Goal: Task Accomplishment & Management: Manage account settings

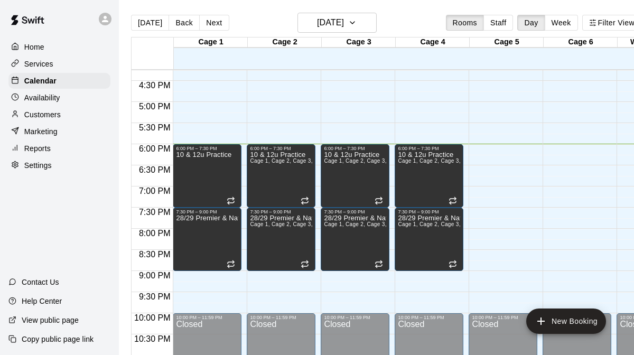
scroll to position [681, 0]
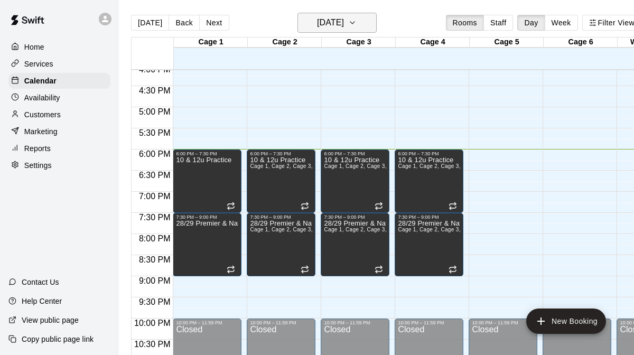
click at [356, 24] on icon "button" at bounding box center [352, 22] width 8 height 13
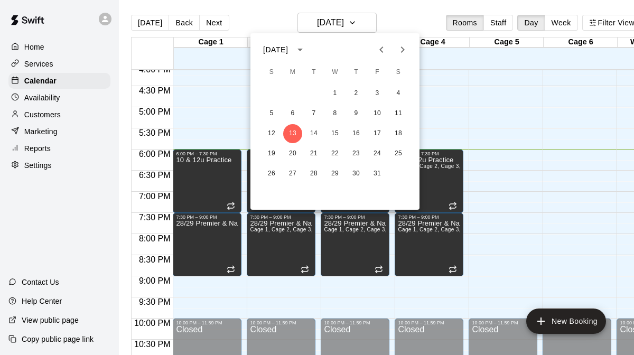
click at [402, 48] on icon "Next month" at bounding box center [403, 49] width 4 height 6
click at [294, 111] on button "8" at bounding box center [292, 113] width 19 height 19
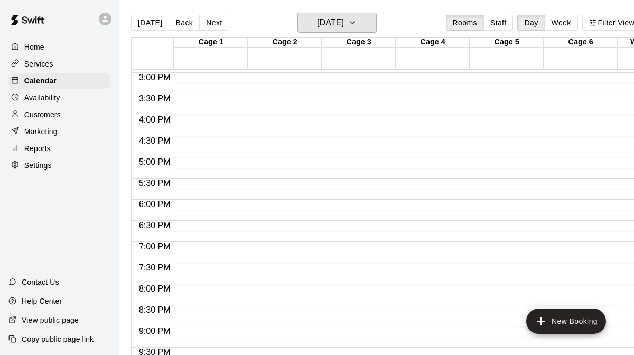
scroll to position [625, 0]
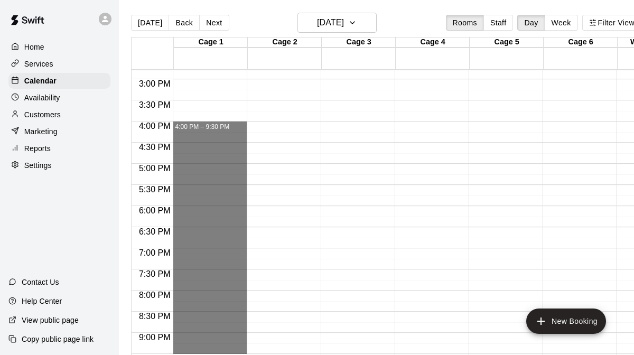
drag, startPoint x: 215, startPoint y: 123, endPoint x: 207, endPoint y: 342, distance: 219.3
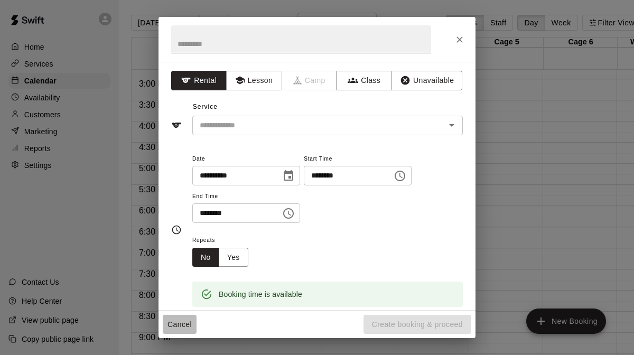
click at [188, 326] on button "Cancel" at bounding box center [180, 325] width 34 height 20
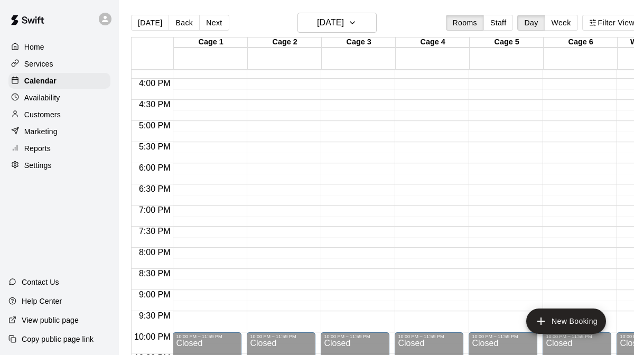
scroll to position [667, 0]
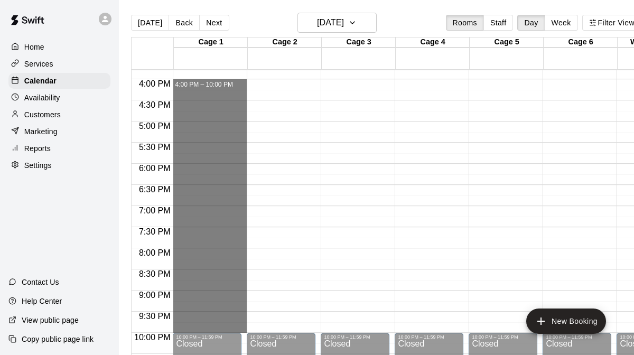
drag, startPoint x: 213, startPoint y: 80, endPoint x: 202, endPoint y: 326, distance: 245.8
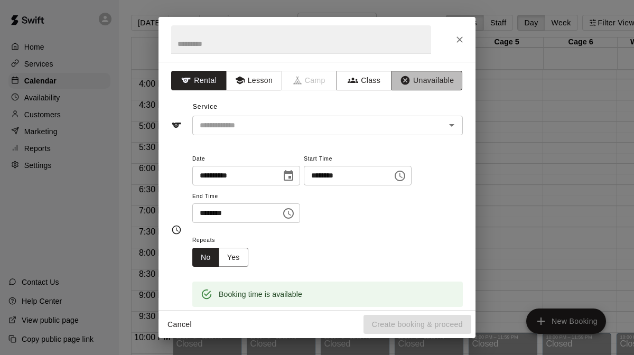
click at [424, 84] on button "Unavailable" at bounding box center [426, 81] width 71 height 20
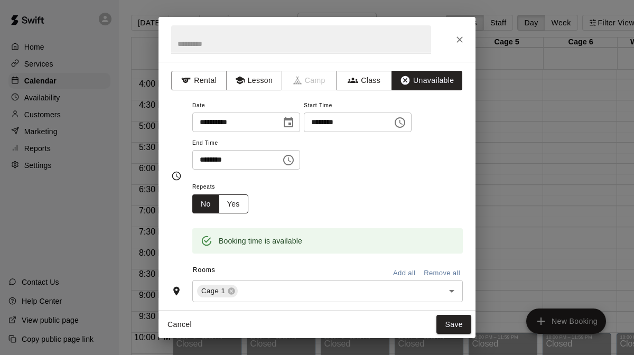
click at [241, 204] on button "Yes" at bounding box center [234, 204] width 30 height 20
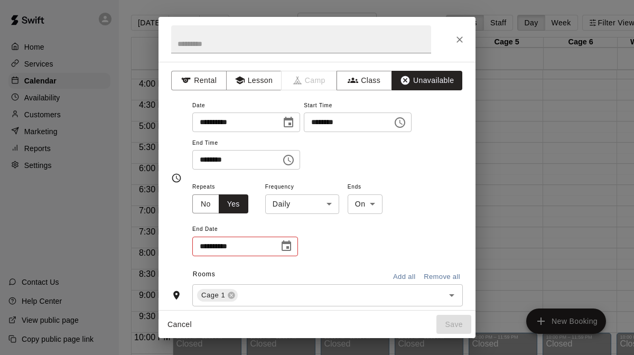
click at [327, 207] on body "Home Services Calendar Availability Customers Marketing Reports Settings Contac…" at bounding box center [317, 186] width 634 height 372
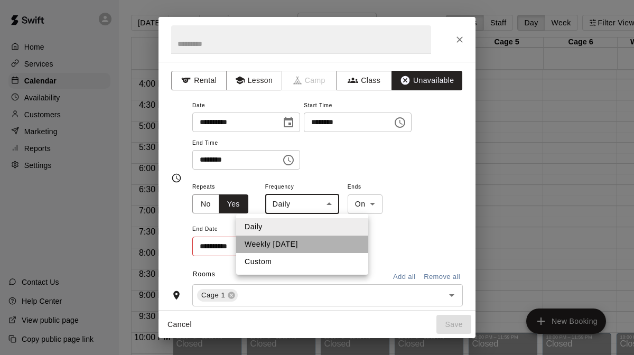
click at [310, 242] on li "Weekly [DATE]" at bounding box center [302, 243] width 132 height 17
type input "******"
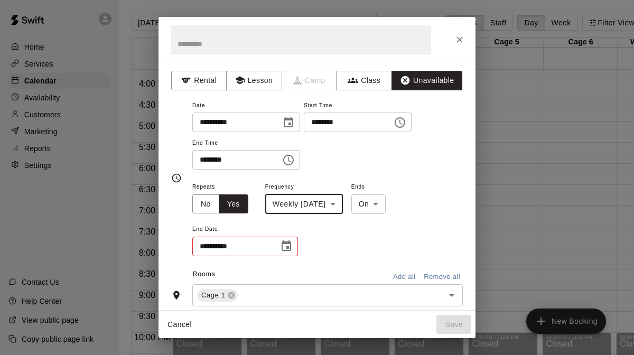
scroll to position [32, 0]
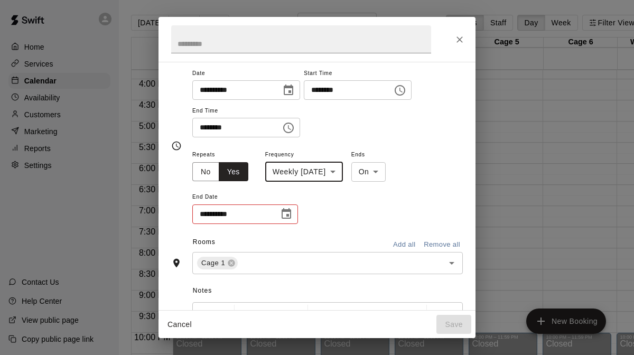
click at [262, 210] on input "**********" at bounding box center [231, 214] width 79 height 20
click at [284, 215] on icon "Choose date" at bounding box center [286, 213] width 13 height 13
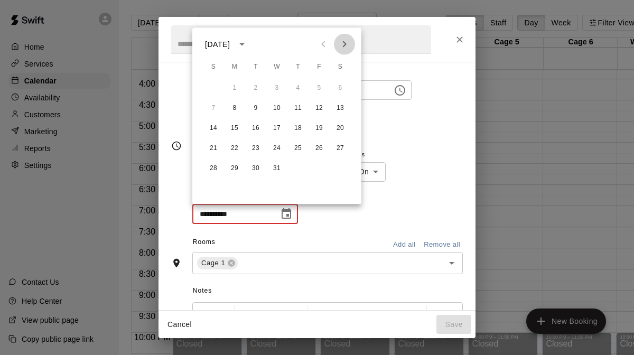
click at [343, 42] on icon "Next month" at bounding box center [345, 44] width 4 height 6
click at [238, 89] on button "2" at bounding box center [234, 88] width 19 height 19
type input "**********"
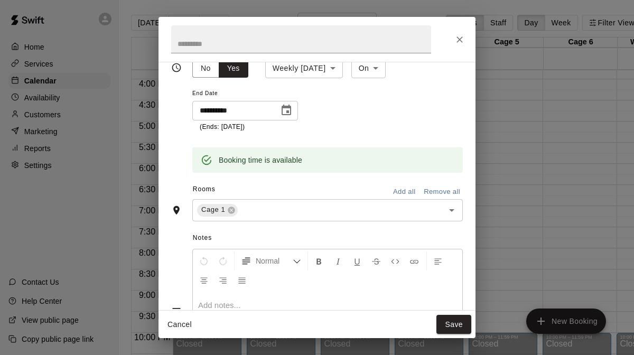
scroll to position [144, 0]
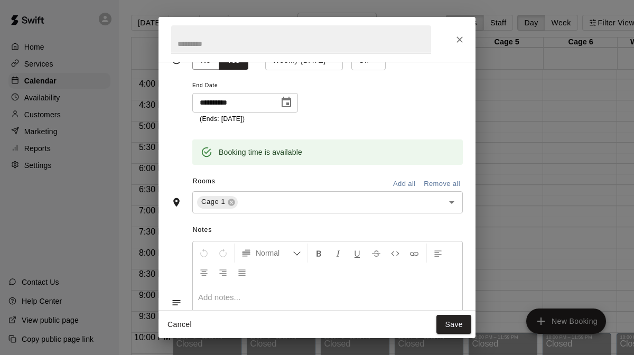
click at [412, 183] on button "Add all" at bounding box center [404, 184] width 34 height 16
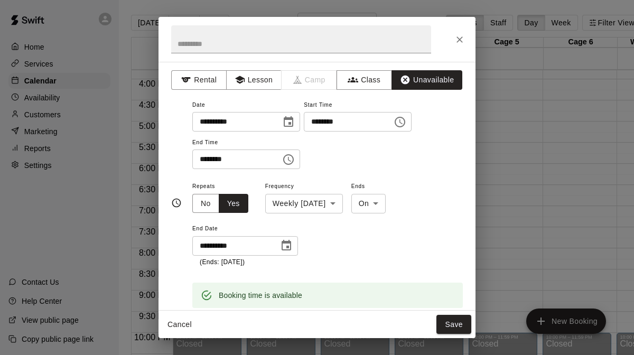
scroll to position [0, 0]
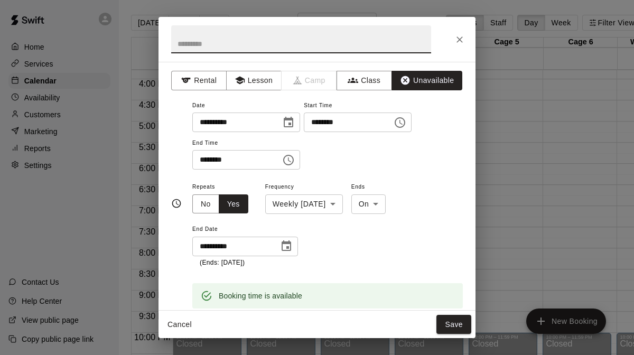
click at [290, 41] on input "text" at bounding box center [301, 39] width 260 height 28
type input "*"
type input "**********"
click at [457, 324] on button "Save" at bounding box center [453, 325] width 35 height 20
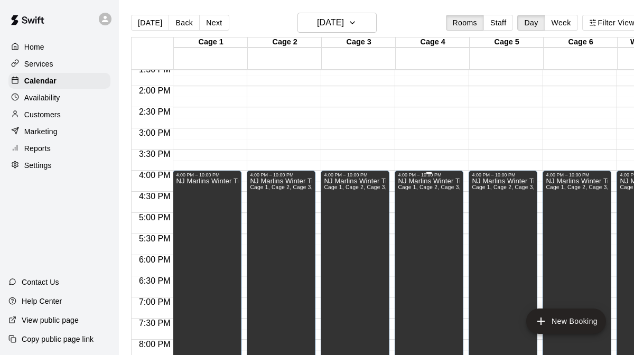
scroll to position [581, 0]
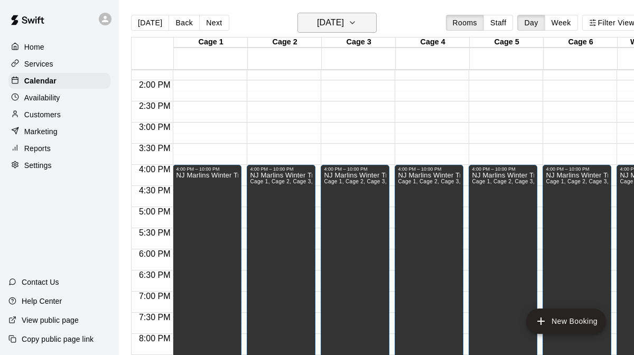
click at [360, 28] on button "[DATE]" at bounding box center [336, 23] width 79 height 20
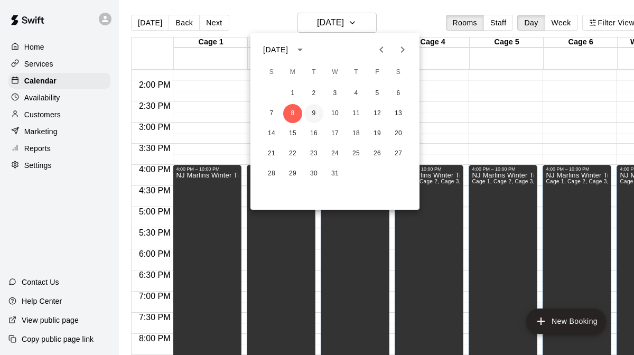
click at [316, 112] on button "9" at bounding box center [313, 113] width 19 height 19
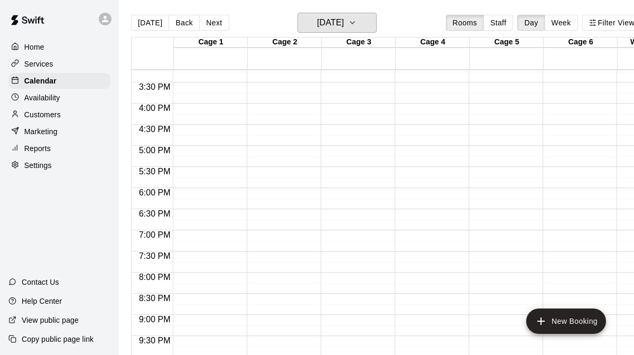
scroll to position [656, 0]
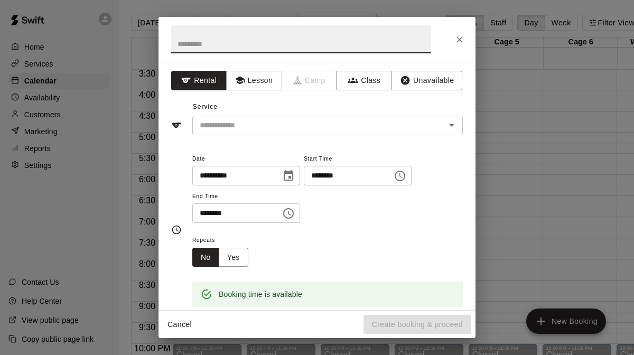
click at [458, 41] on icon "Close" at bounding box center [459, 39] width 6 height 6
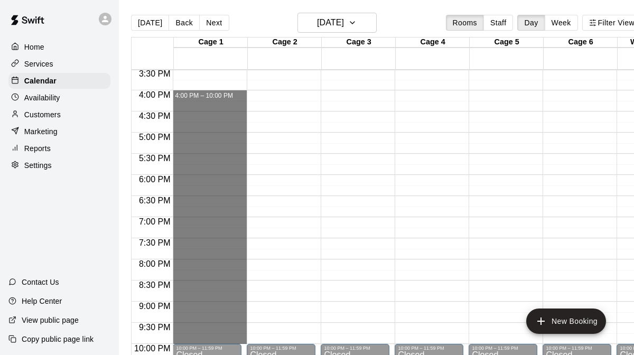
drag, startPoint x: 223, startPoint y: 92, endPoint x: 198, endPoint y: 337, distance: 246.8
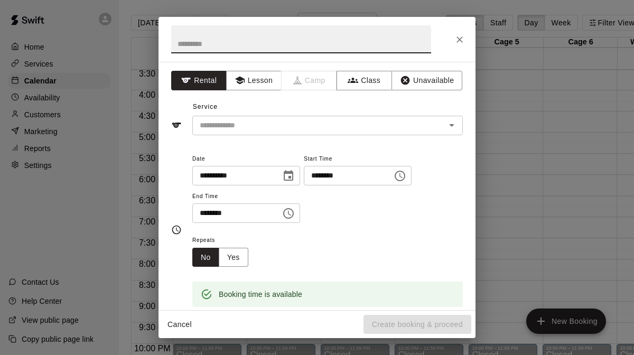
click at [308, 49] on input "text" at bounding box center [301, 39] width 260 height 28
type input "**********"
click at [424, 78] on button "Unavailable" at bounding box center [426, 81] width 71 height 20
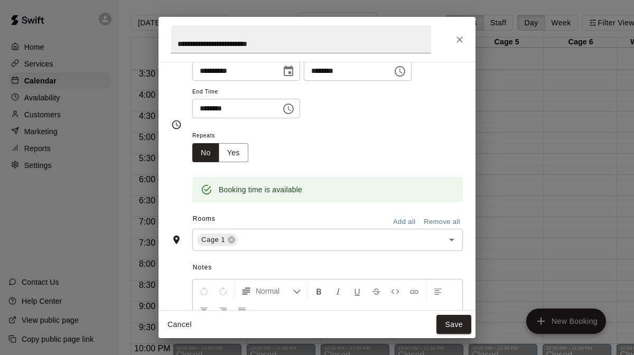
click at [399, 222] on button "Add all" at bounding box center [404, 222] width 34 height 16
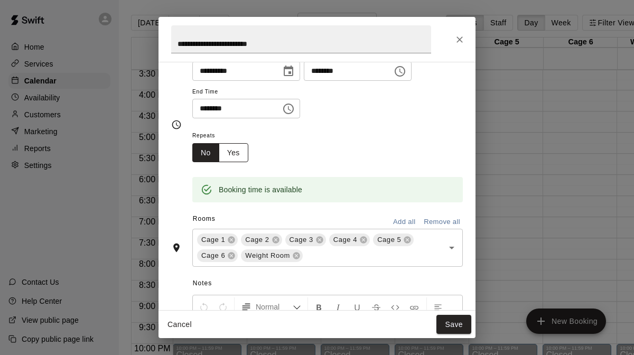
click at [237, 157] on button "Yes" at bounding box center [234, 153] width 30 height 20
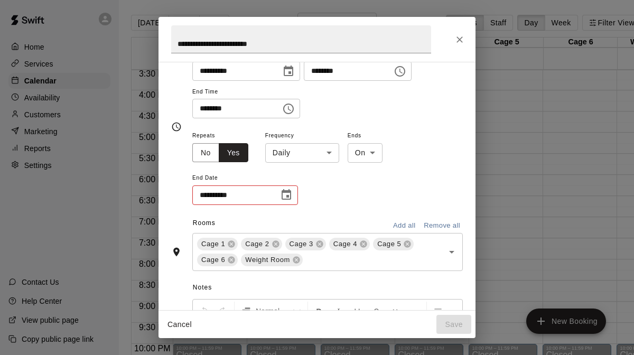
scroll to position [53, 0]
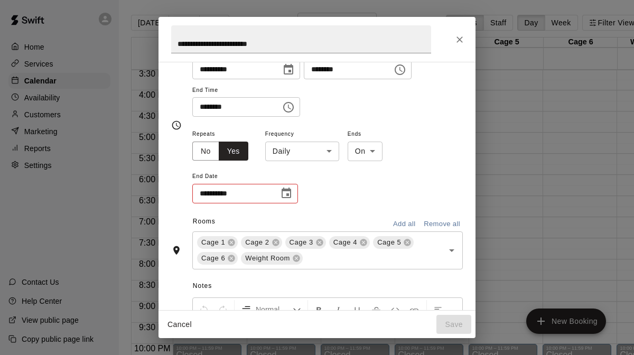
click at [281, 195] on icon "Choose date" at bounding box center [286, 193] width 13 height 13
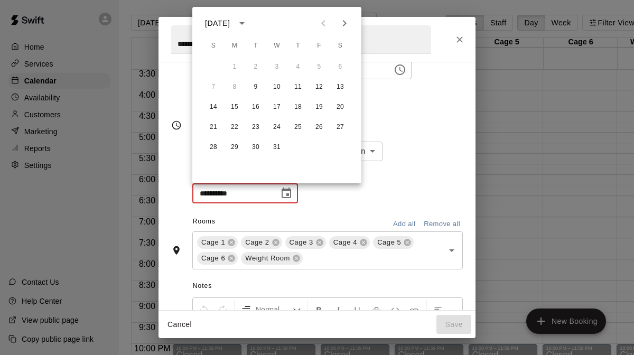
click at [344, 24] on icon "Next month" at bounding box center [345, 23] width 4 height 6
click at [257, 68] on button "3" at bounding box center [255, 67] width 19 height 19
type input "**********"
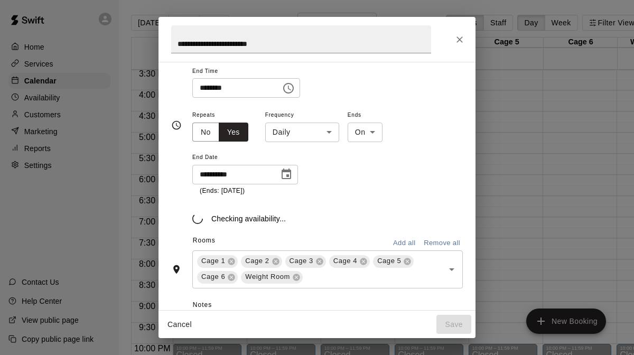
scroll to position [78, 0]
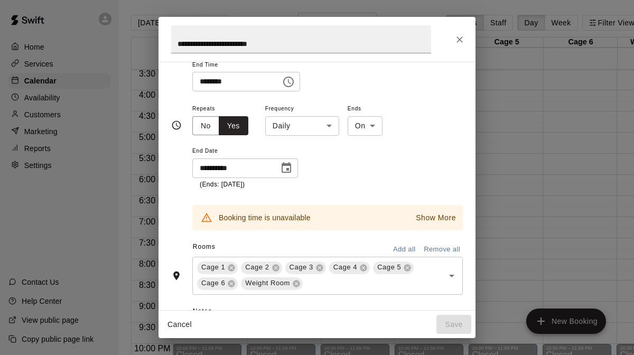
click at [426, 214] on p "Show More" at bounding box center [436, 217] width 40 height 11
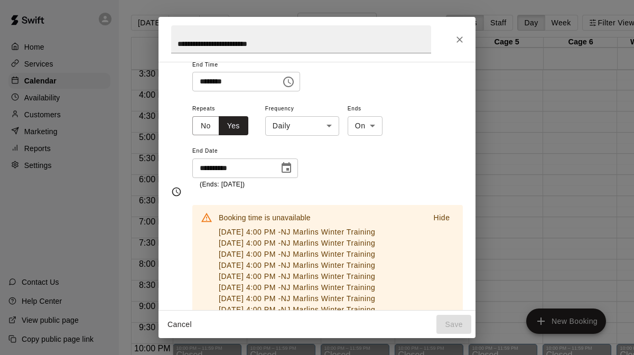
scroll to position [145, 0]
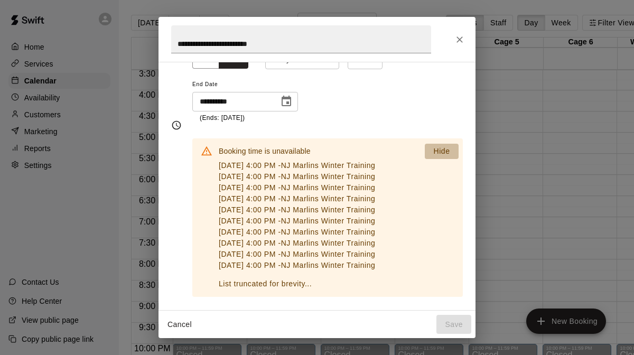
click at [438, 152] on p "Hide" at bounding box center [441, 151] width 16 height 11
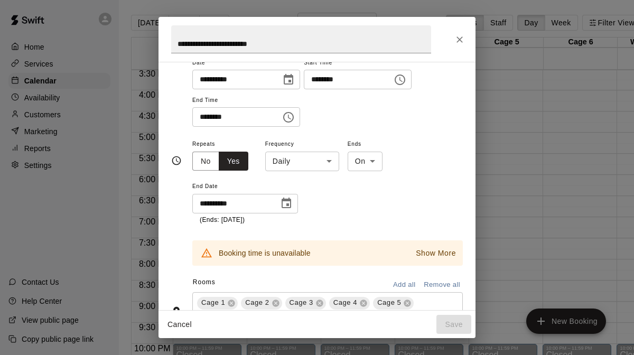
scroll to position [35, 0]
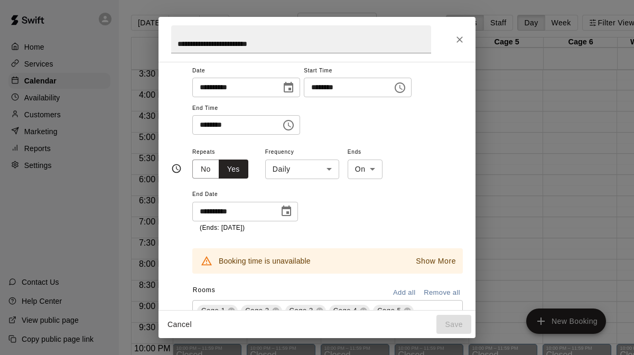
click at [292, 87] on icon "Choose date, selected date is Dec 9, 2025" at bounding box center [288, 87] width 13 height 13
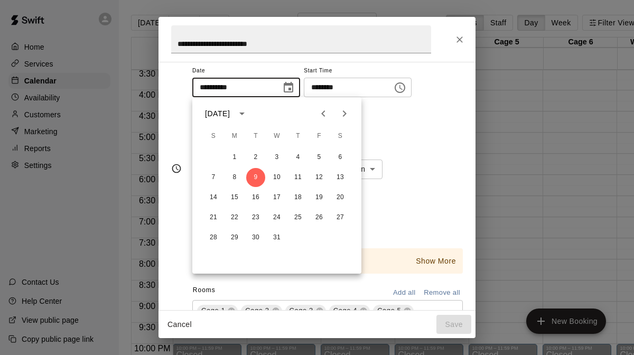
click at [400, 124] on div "**********" at bounding box center [327, 99] width 270 height 71
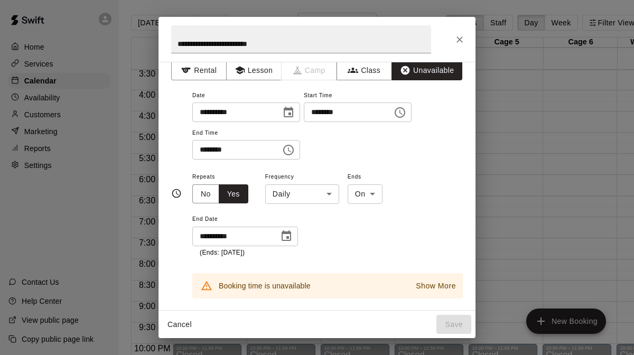
scroll to position [0, 0]
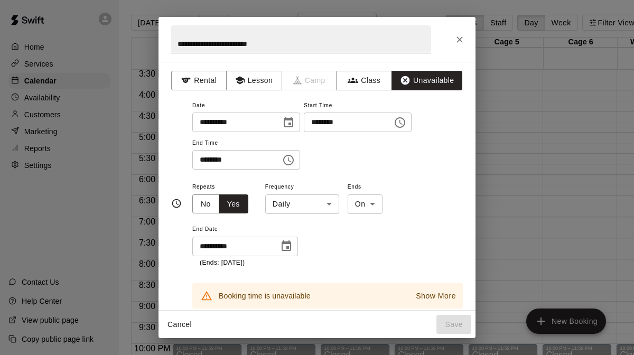
click at [458, 42] on icon "Close" at bounding box center [459, 39] width 11 height 11
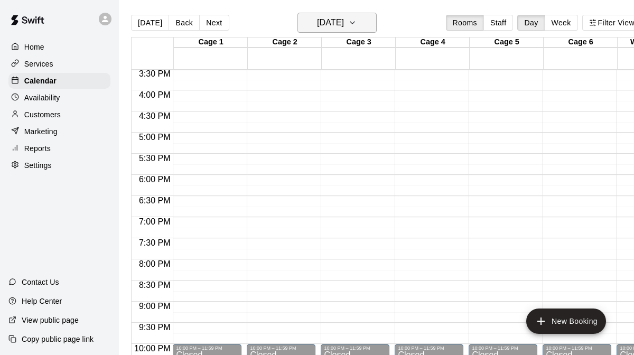
click at [356, 25] on icon "button" at bounding box center [352, 22] width 8 height 13
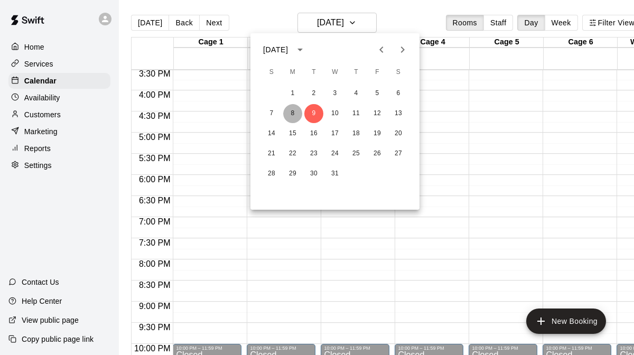
click at [294, 112] on button "8" at bounding box center [292, 113] width 19 height 19
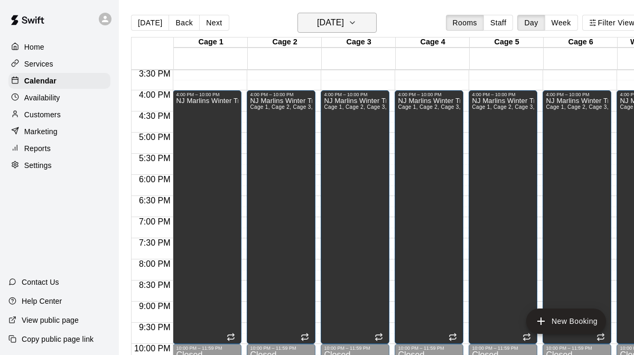
click at [356, 24] on icon "button" at bounding box center [352, 22] width 8 height 13
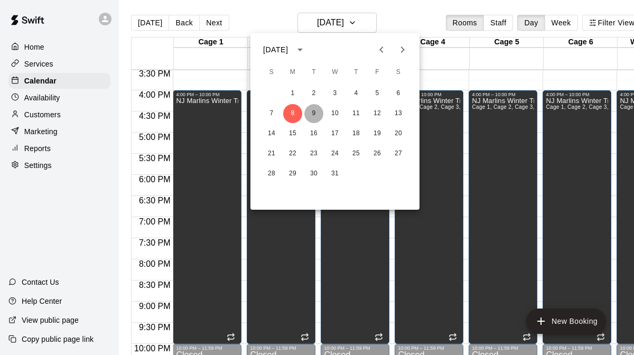
click at [316, 114] on button "9" at bounding box center [313, 113] width 19 height 19
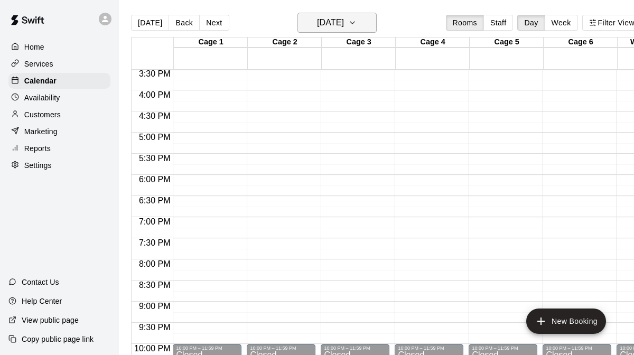
click at [356, 24] on icon "button" at bounding box center [352, 22] width 8 height 13
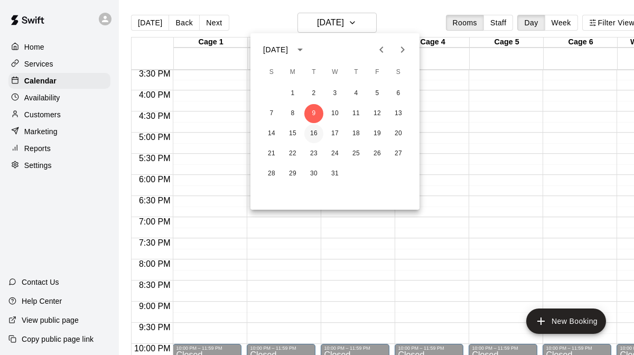
click at [316, 130] on button "16" at bounding box center [313, 133] width 19 height 19
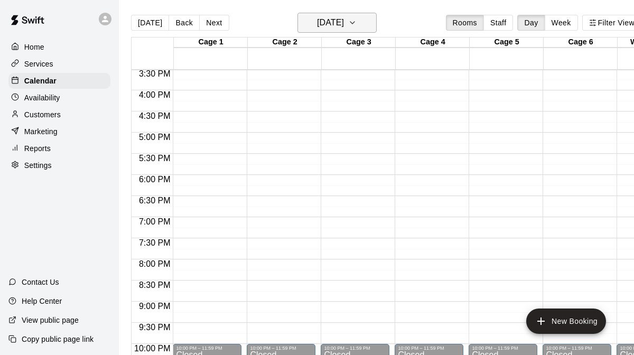
click at [356, 24] on icon "button" at bounding box center [352, 22] width 8 height 13
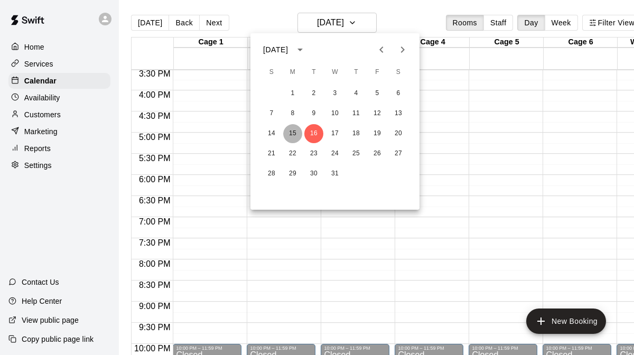
click at [294, 128] on button "15" at bounding box center [292, 133] width 19 height 19
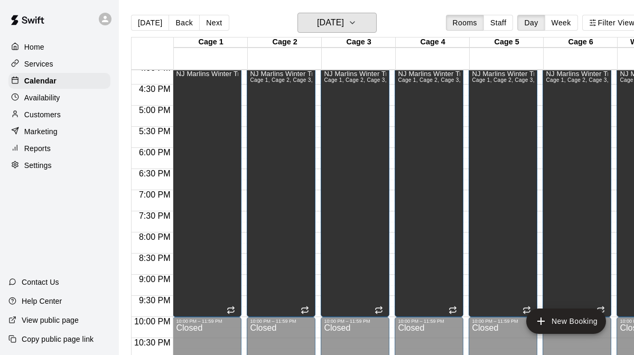
scroll to position [677, 0]
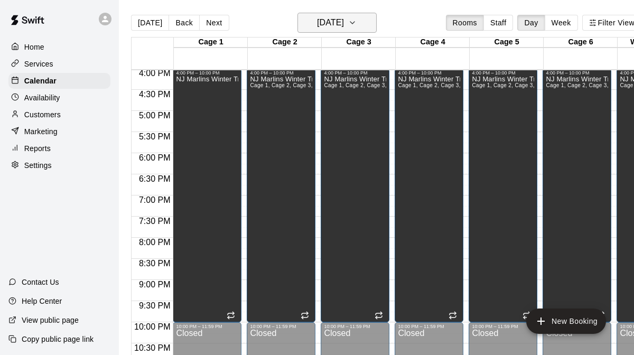
click at [356, 24] on icon "button" at bounding box center [352, 22] width 8 height 13
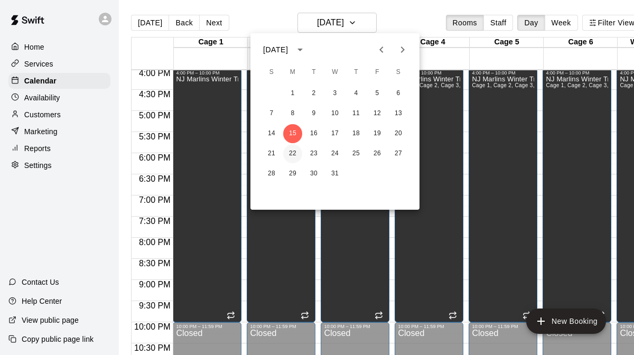
click at [291, 155] on button "22" at bounding box center [292, 153] width 19 height 19
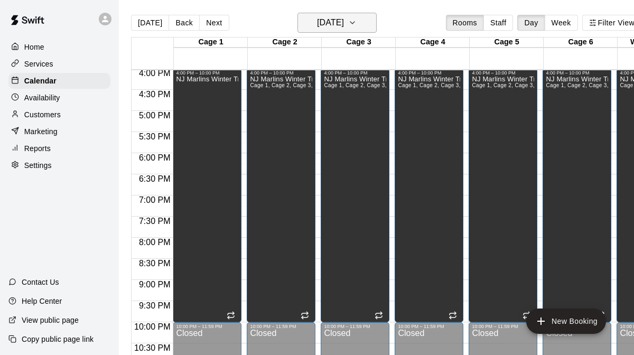
click at [356, 22] on icon "button" at bounding box center [352, 22] width 8 height 13
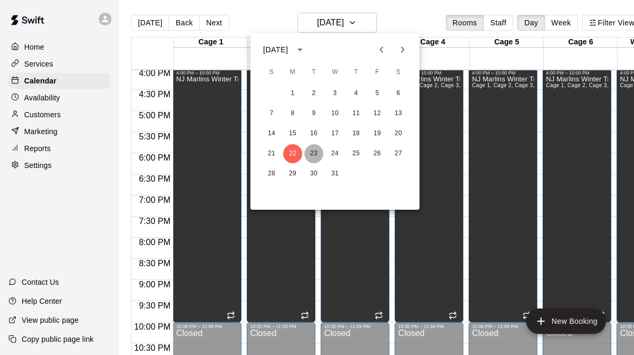
click at [317, 151] on button "23" at bounding box center [313, 153] width 19 height 19
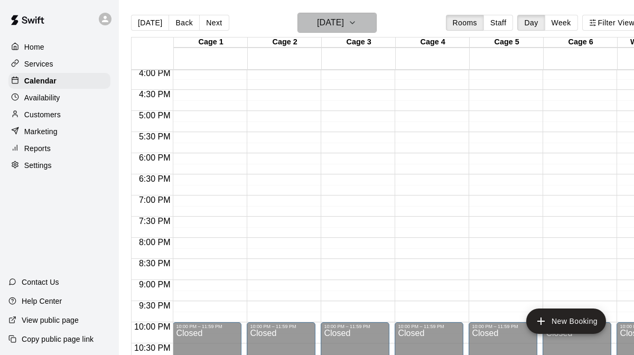
click at [361, 22] on button "[DATE]" at bounding box center [336, 23] width 79 height 20
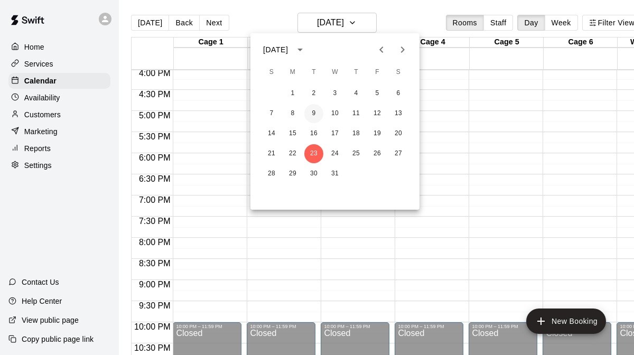
click at [316, 113] on button "9" at bounding box center [313, 113] width 19 height 19
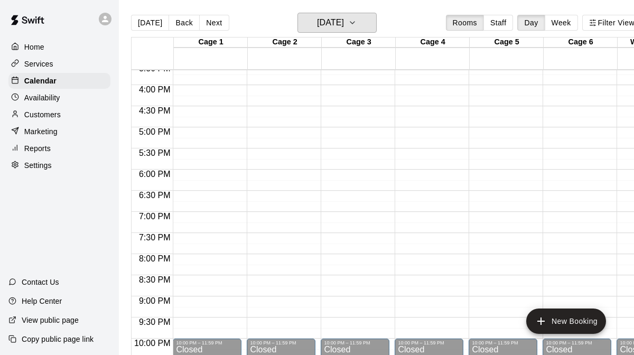
scroll to position [658, 0]
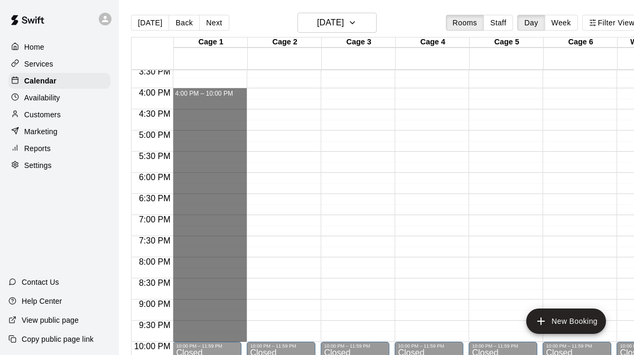
drag, startPoint x: 232, startPoint y: 91, endPoint x: 216, endPoint y: 335, distance: 244.9
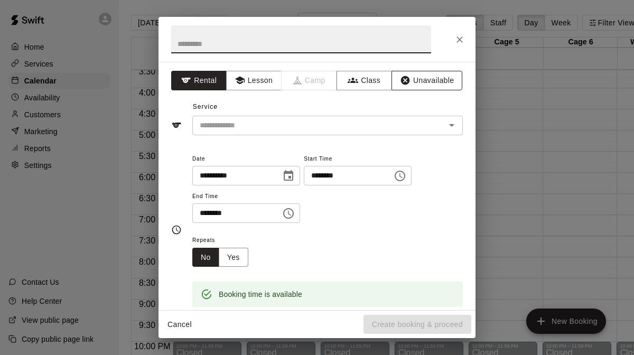
click at [434, 89] on button "Unavailable" at bounding box center [426, 81] width 71 height 20
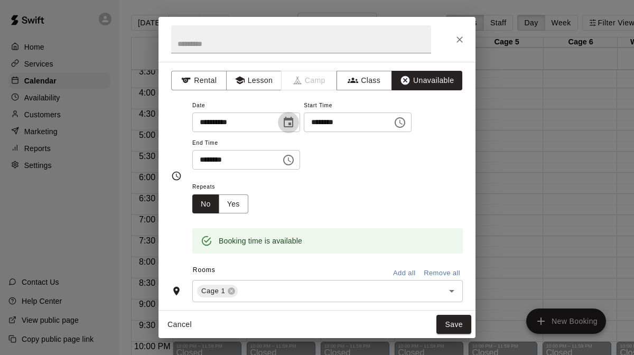
click at [293, 124] on icon "Choose date, selected date is Dec 9, 2025" at bounding box center [289, 122] width 10 height 11
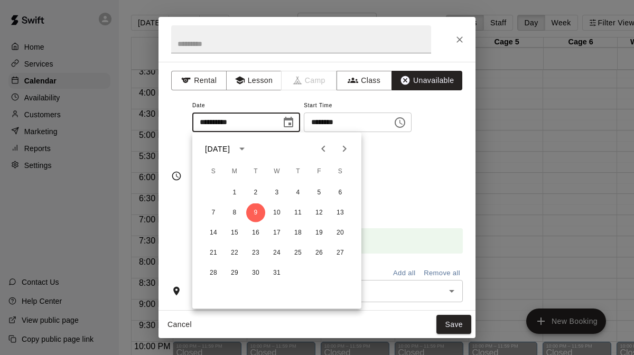
click at [384, 169] on div "**********" at bounding box center [327, 134] width 270 height 71
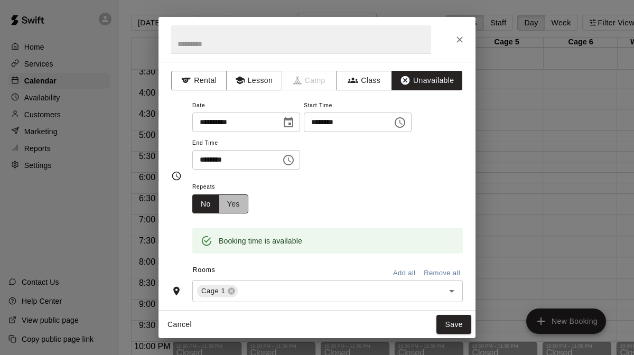
click at [238, 197] on button "Yes" at bounding box center [234, 204] width 30 height 20
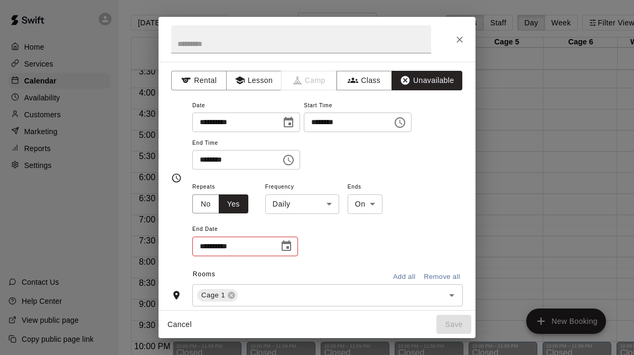
click at [325, 203] on body "Home Services Calendar Availability Customers Marketing Reports Settings Contac…" at bounding box center [317, 186] width 634 height 372
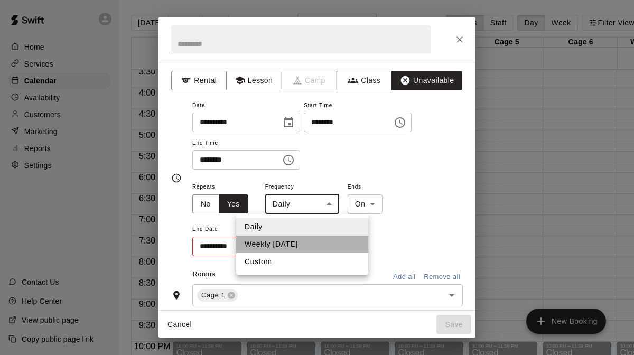
click at [305, 242] on li "Weekly [DATE]" at bounding box center [302, 243] width 132 height 17
type input "******"
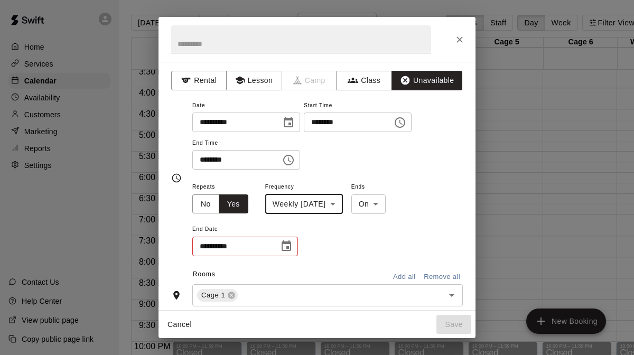
click at [287, 248] on icon "Choose date" at bounding box center [286, 245] width 10 height 11
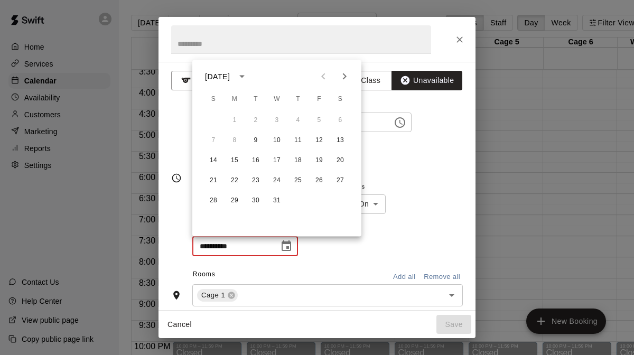
click at [346, 77] on icon "Next month" at bounding box center [344, 76] width 13 height 13
click at [258, 120] on button "3" at bounding box center [255, 120] width 19 height 19
type input "**********"
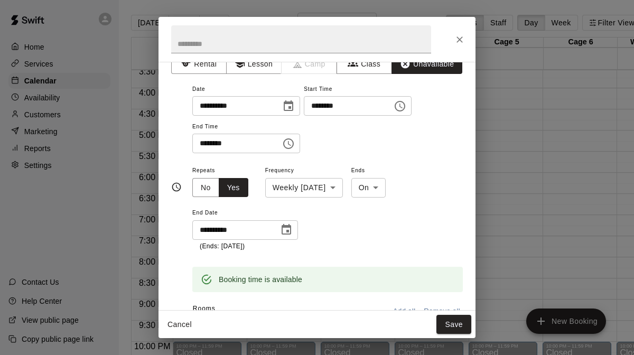
scroll to position [17, 0]
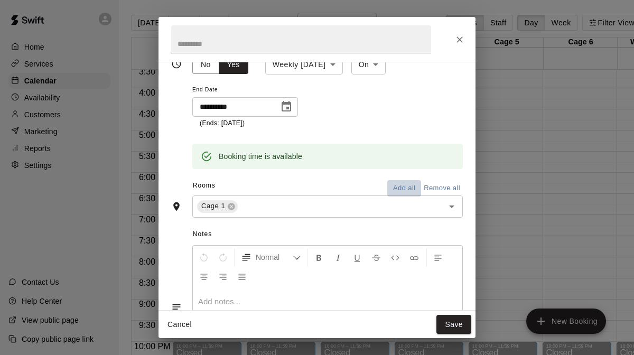
click at [414, 189] on button "Add all" at bounding box center [404, 188] width 34 height 16
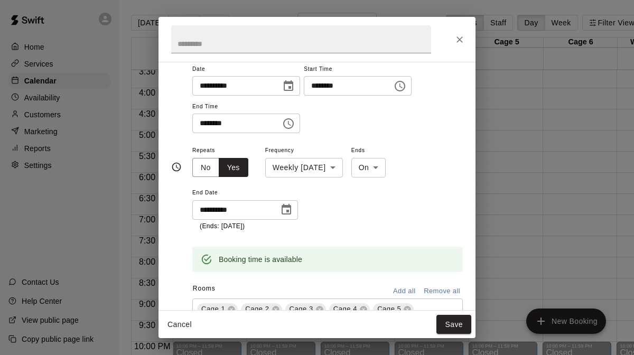
scroll to position [0, 0]
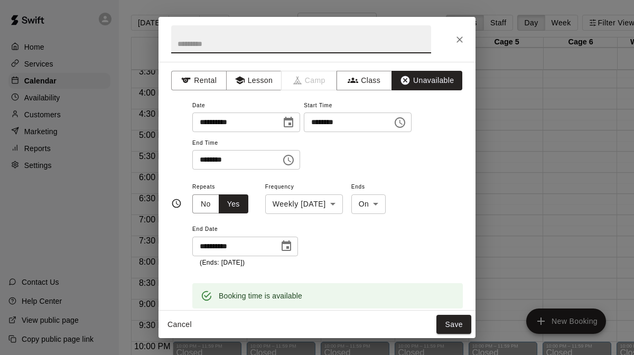
click at [345, 49] on input "text" at bounding box center [301, 39] width 260 height 28
type input "**********"
click at [451, 322] on button "Save" at bounding box center [453, 325] width 35 height 20
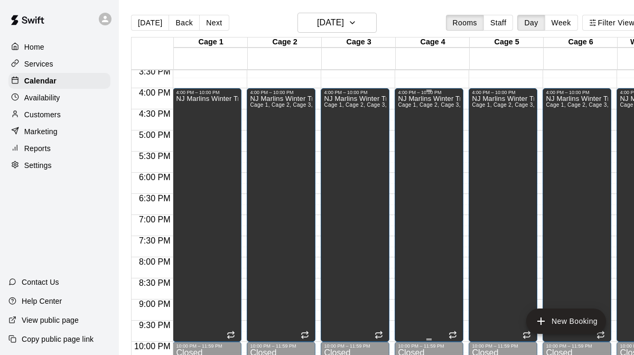
scroll to position [648, 0]
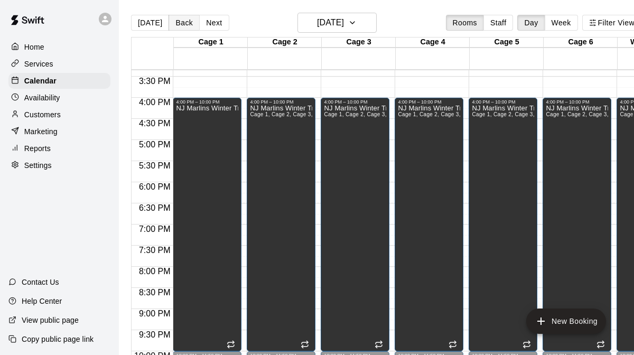
click at [178, 23] on button "Back" at bounding box center [183, 23] width 31 height 16
click at [207, 23] on button "Next" at bounding box center [214, 23] width 30 height 16
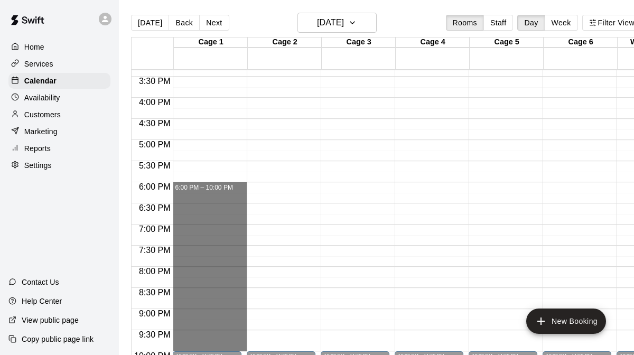
drag, startPoint x: 208, startPoint y: 184, endPoint x: 201, endPoint y: 343, distance: 158.6
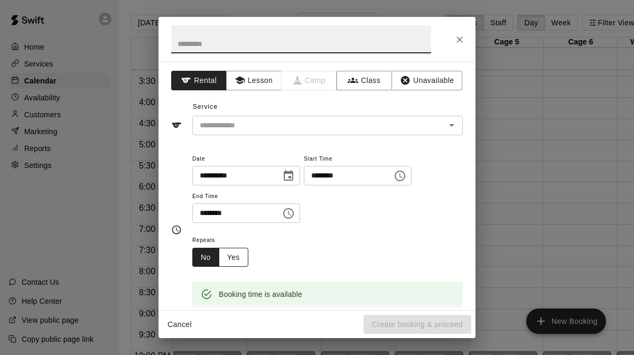
click at [241, 254] on button "Yes" at bounding box center [234, 258] width 30 height 20
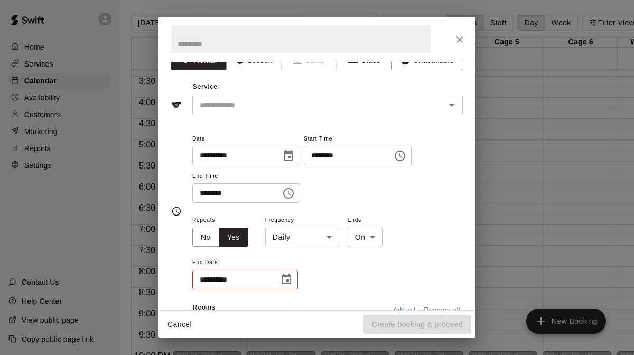
scroll to position [29, 0]
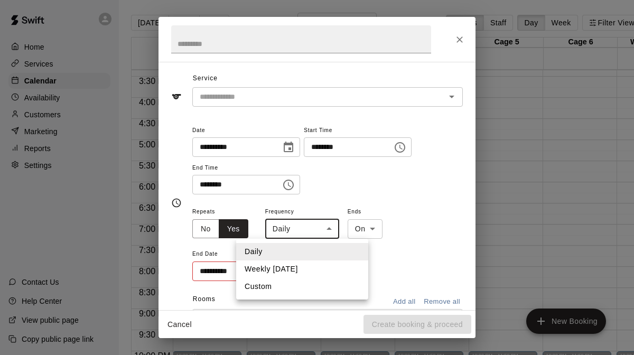
click at [328, 226] on body "Home Services Calendar Availability Customers Marketing Reports Settings Contac…" at bounding box center [317, 186] width 634 height 372
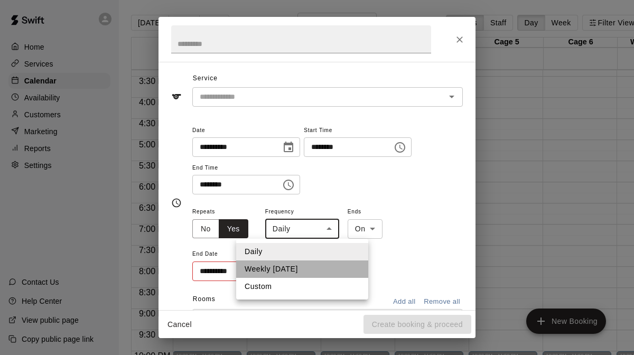
click at [299, 270] on li "Weekly [DATE]" at bounding box center [302, 268] width 132 height 17
type input "******"
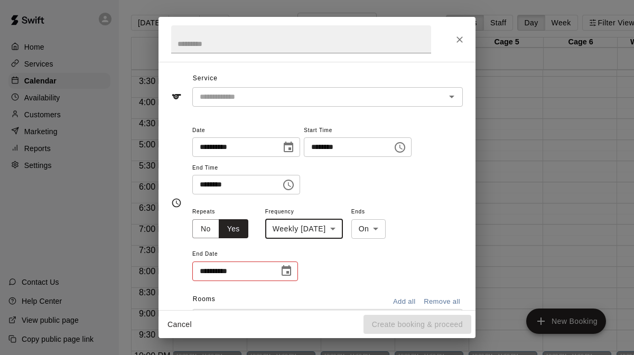
click at [289, 271] on icon "Choose date" at bounding box center [286, 271] width 13 height 13
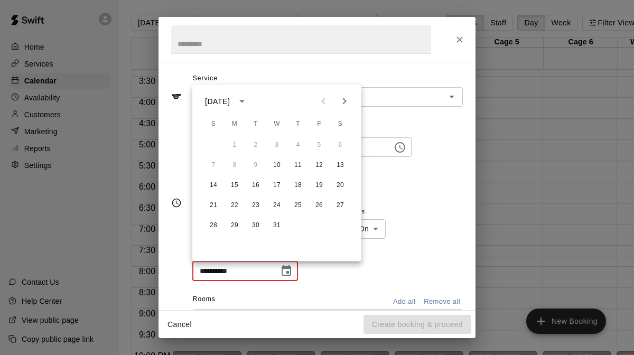
click at [344, 102] on icon "Next month" at bounding box center [345, 101] width 4 height 6
click at [274, 146] on button "4" at bounding box center [276, 145] width 19 height 19
type input "**********"
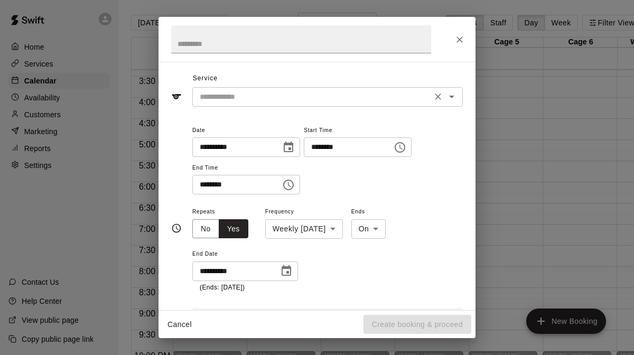
scroll to position [0, 0]
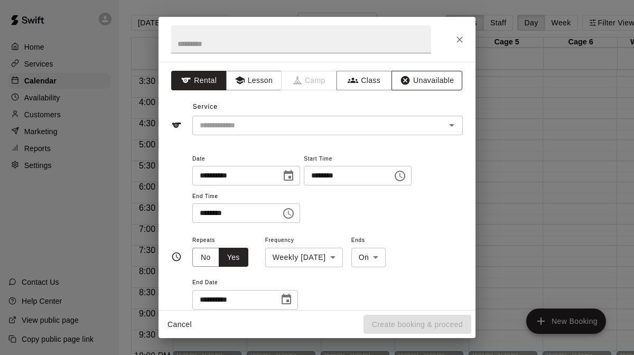
click at [445, 71] on button "Unavailable" at bounding box center [426, 81] width 71 height 20
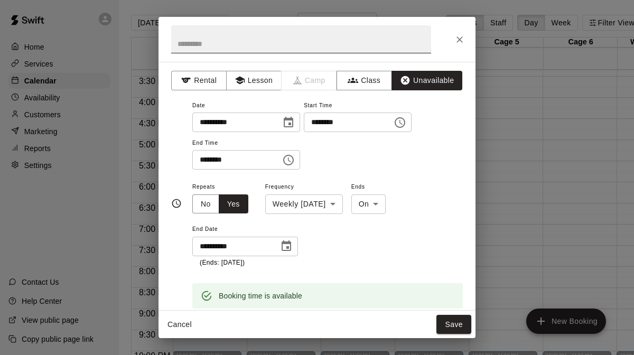
click at [357, 48] on input "text" at bounding box center [301, 39] width 260 height 28
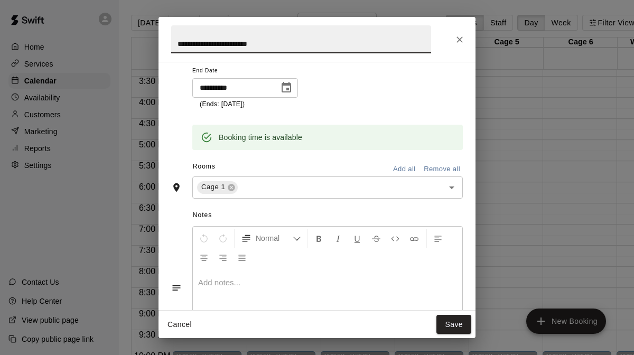
scroll to position [218, 0]
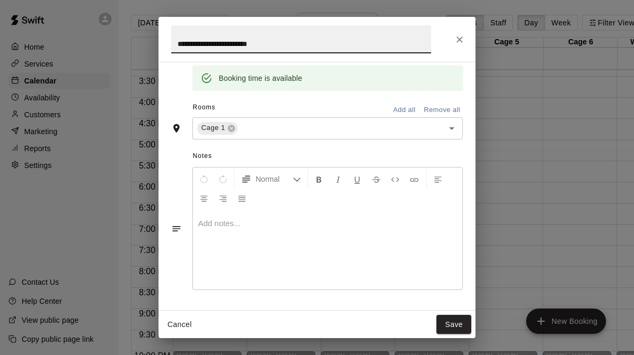
type input "**********"
click at [403, 109] on button "Add all" at bounding box center [404, 110] width 34 height 16
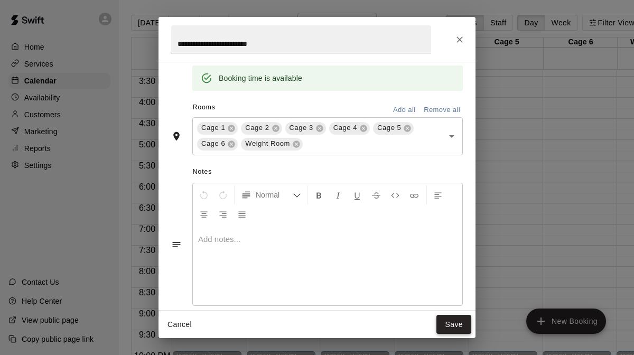
click at [447, 321] on button "Save" at bounding box center [453, 325] width 35 height 20
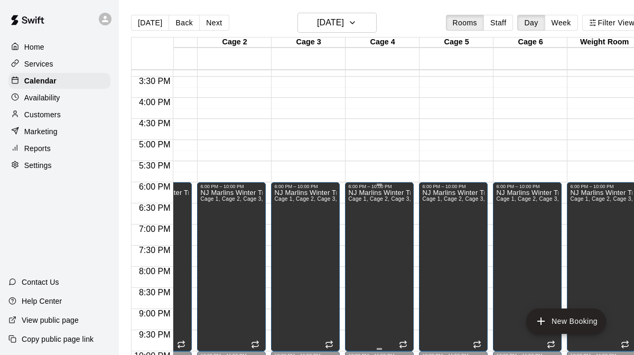
scroll to position [0, 0]
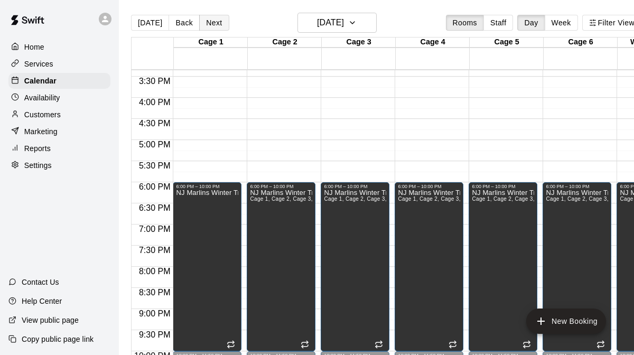
click at [219, 26] on button "Next" at bounding box center [214, 23] width 30 height 16
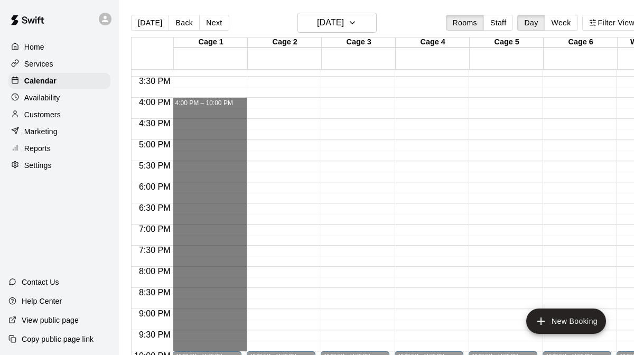
drag, startPoint x: 214, startPoint y: 101, endPoint x: 203, endPoint y: 343, distance: 242.6
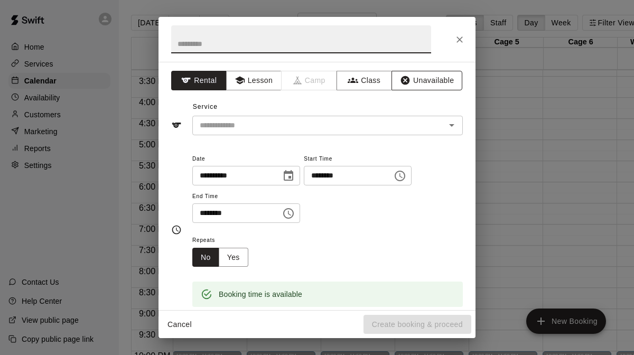
click at [421, 84] on button "Unavailable" at bounding box center [426, 81] width 71 height 20
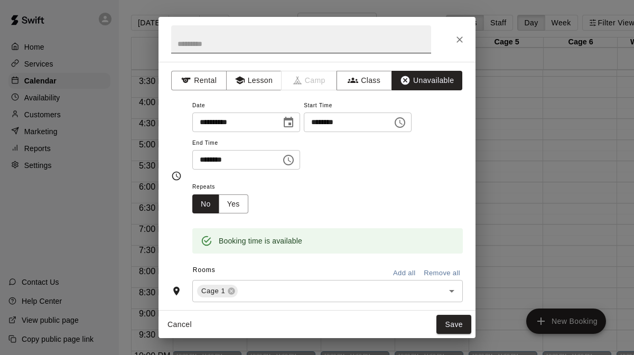
click at [360, 48] on input "text" at bounding box center [301, 39] width 260 height 28
type input "**********"
click at [232, 201] on button "Yes" at bounding box center [234, 204] width 30 height 20
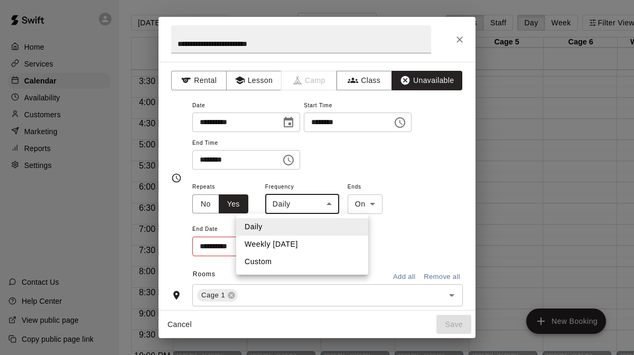
click at [326, 201] on body "Home Services Calendar Availability Customers Marketing Reports Settings Contac…" at bounding box center [317, 186] width 634 height 372
click at [300, 242] on li "Weekly [DATE]" at bounding box center [302, 243] width 132 height 17
type input "******"
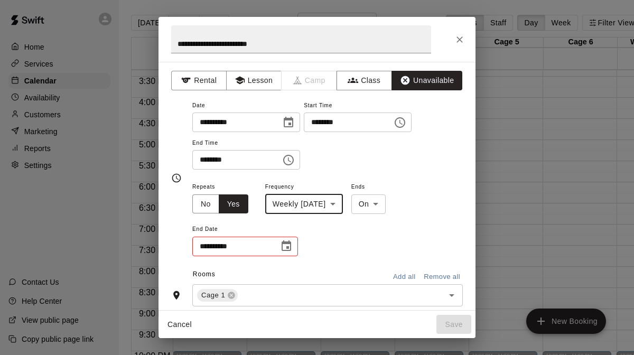
click at [277, 248] on button "Choose date" at bounding box center [286, 245] width 21 height 21
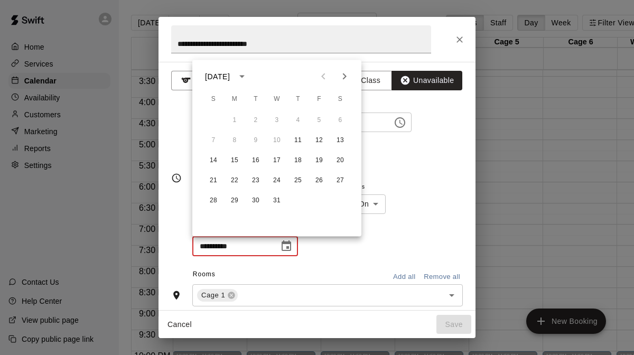
click at [346, 73] on icon "Next month" at bounding box center [344, 76] width 13 height 13
click at [297, 117] on button "5" at bounding box center [297, 120] width 19 height 19
type input "**********"
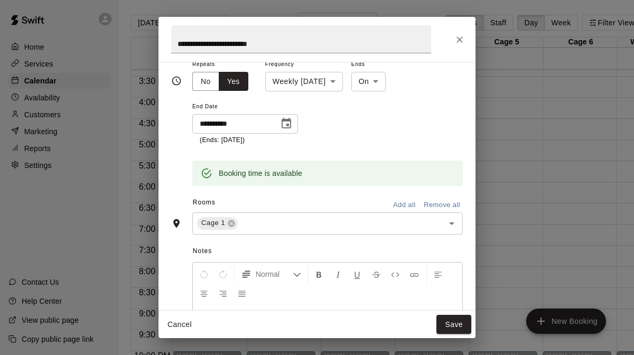
click at [405, 202] on button "Add all" at bounding box center [404, 205] width 34 height 16
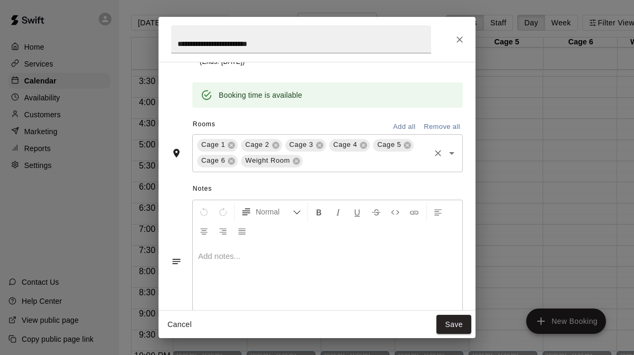
scroll to position [233, 0]
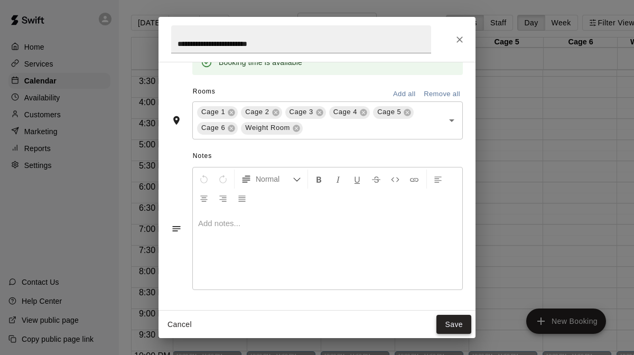
click at [458, 320] on button "Save" at bounding box center [453, 325] width 35 height 20
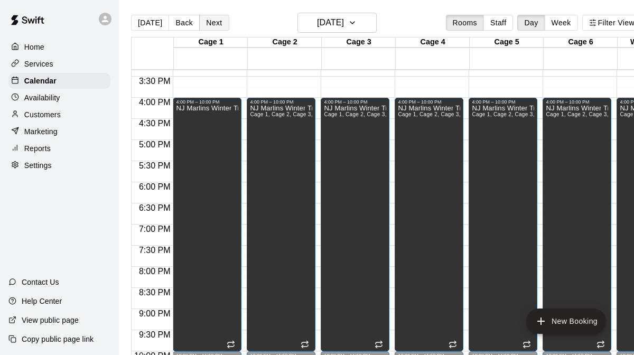
click at [213, 25] on button "Next" at bounding box center [214, 23] width 30 height 16
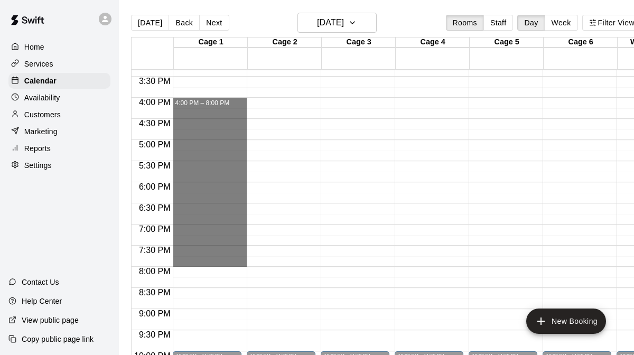
drag, startPoint x: 207, startPoint y: 100, endPoint x: 202, endPoint y: 257, distance: 156.9
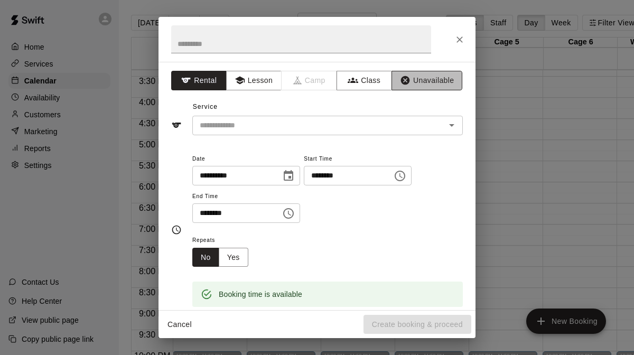
click at [429, 79] on button "Unavailable" at bounding box center [426, 81] width 71 height 20
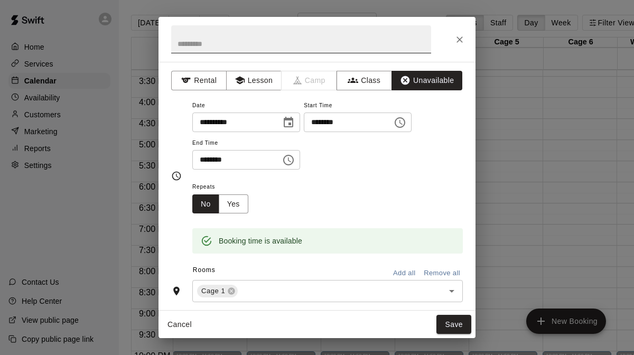
click at [375, 46] on input "text" at bounding box center [301, 39] width 260 height 28
type input "**********"
click at [243, 202] on button "Yes" at bounding box center [234, 204] width 30 height 20
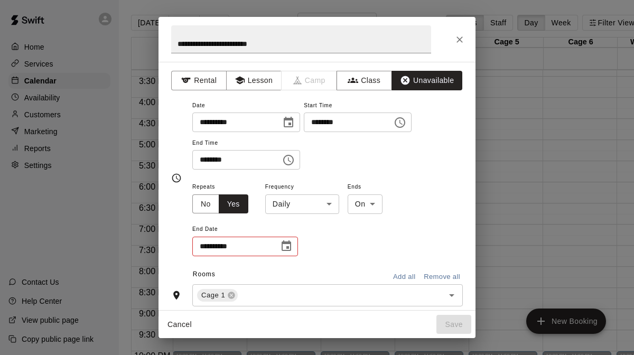
click at [311, 202] on body "Home Services Calendar Availability Customers Marketing Reports Settings Contac…" at bounding box center [317, 186] width 634 height 372
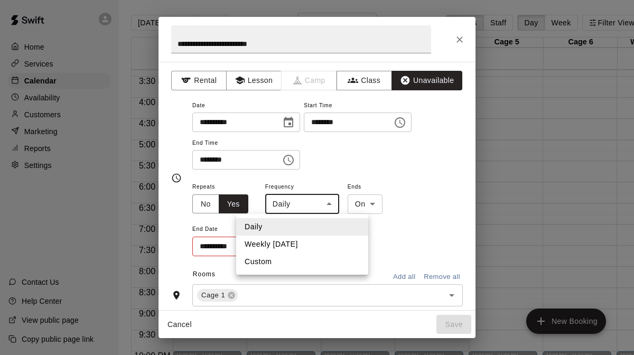
click at [304, 242] on li "Weekly [DATE]" at bounding box center [302, 243] width 132 height 17
type input "******"
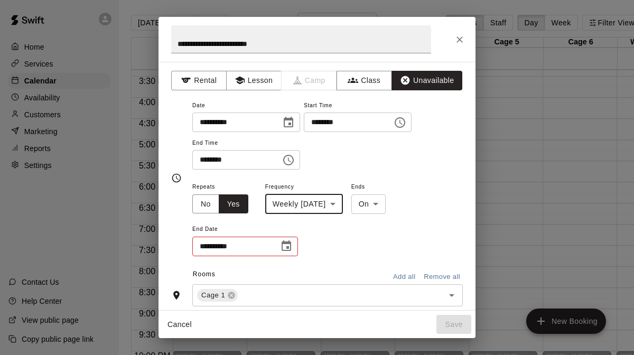
click at [287, 250] on icon "Choose date" at bounding box center [286, 246] width 13 height 13
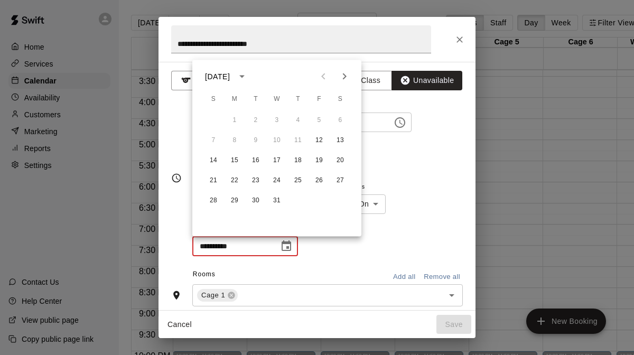
click at [343, 71] on icon "Next month" at bounding box center [344, 76] width 13 height 13
click at [317, 119] on button "6" at bounding box center [318, 120] width 19 height 19
type input "**********"
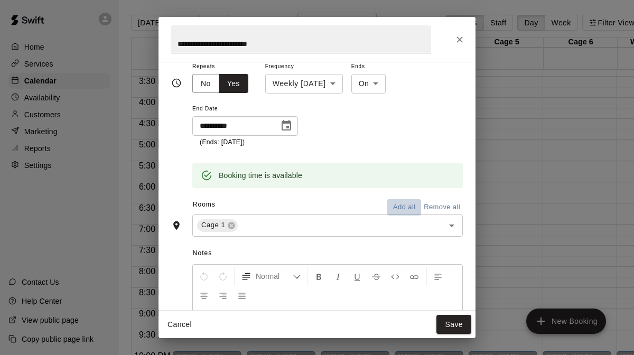
click at [398, 205] on button "Add all" at bounding box center [404, 207] width 34 height 16
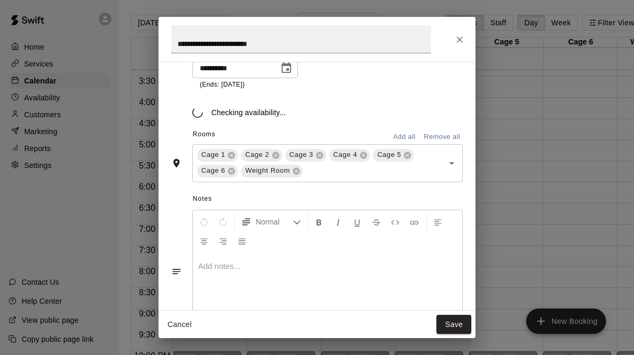
scroll to position [212, 0]
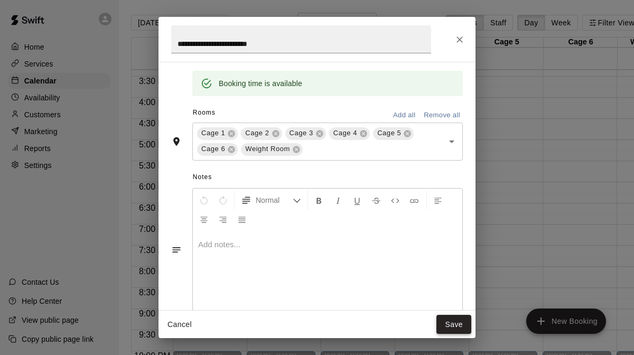
click at [441, 322] on button "Save" at bounding box center [453, 325] width 35 height 20
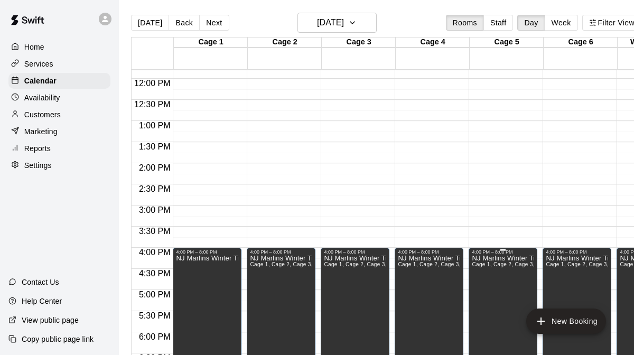
scroll to position [496, 0]
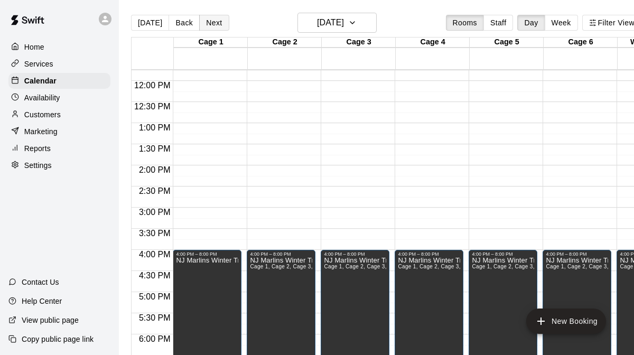
click at [215, 23] on button "Next" at bounding box center [214, 23] width 30 height 16
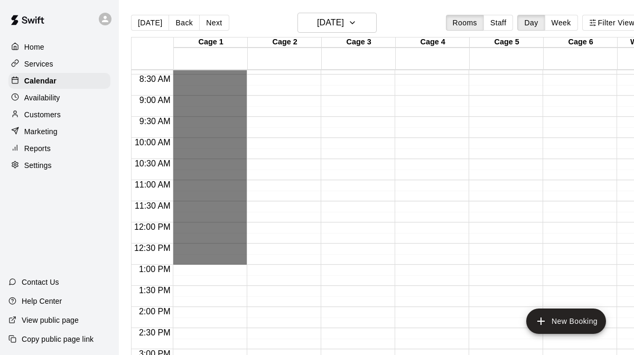
scroll to position [358, 0]
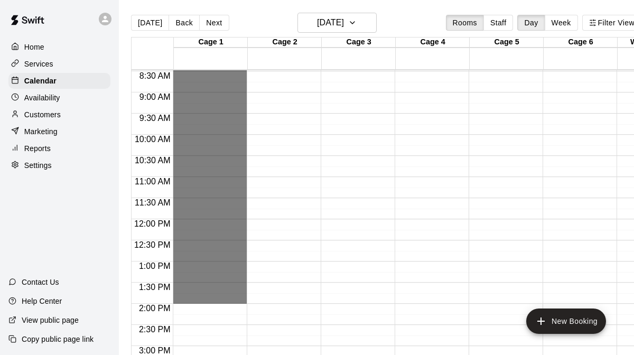
drag, startPoint x: 218, startPoint y: 122, endPoint x: 210, endPoint y: 302, distance: 179.7
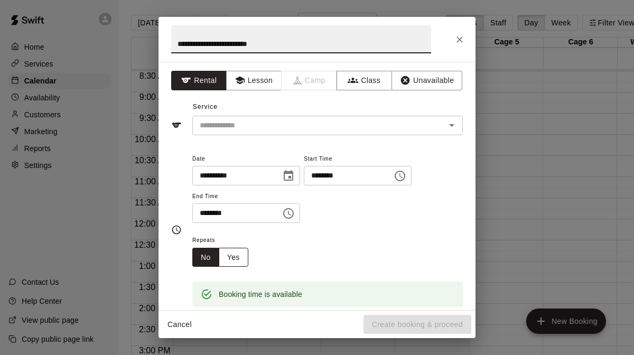
type input "**********"
click at [234, 254] on button "Yes" at bounding box center [234, 258] width 30 height 20
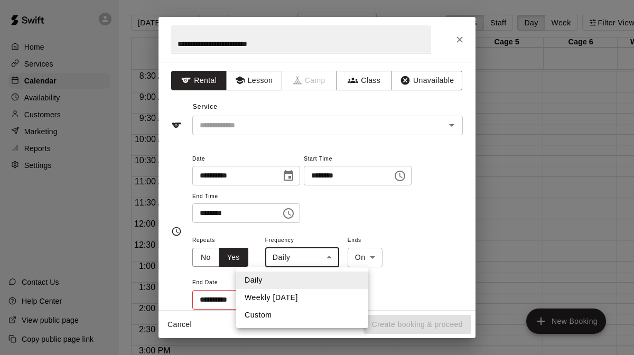
click at [330, 251] on body "Home Services Calendar Availability Customers Marketing Reports Settings Contac…" at bounding box center [317, 186] width 634 height 372
click at [291, 296] on li "Weekly [DATE]" at bounding box center [302, 297] width 132 height 17
type input "******"
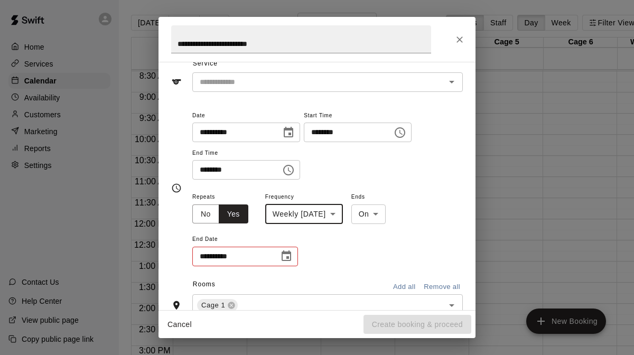
scroll to position [51, 0]
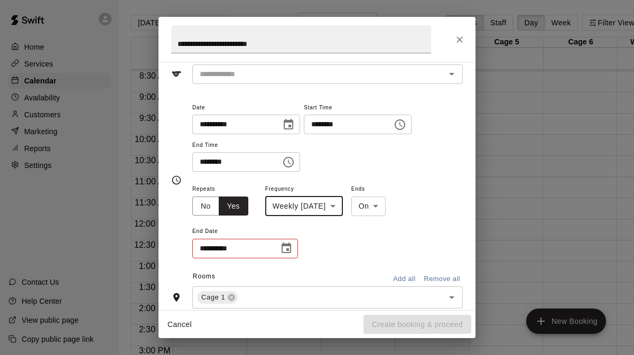
click at [284, 243] on icon "Choose date" at bounding box center [286, 247] width 10 height 11
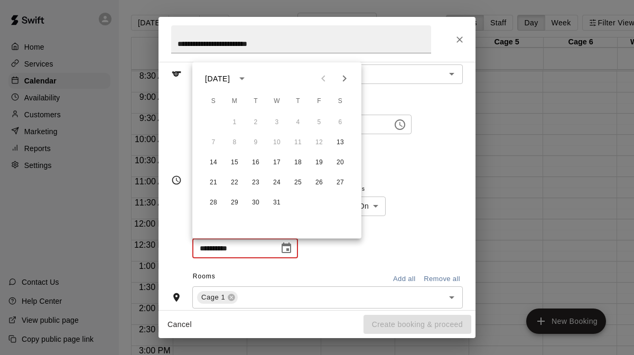
click at [345, 77] on icon "Next month" at bounding box center [345, 78] width 4 height 6
click at [342, 119] on button "7" at bounding box center [340, 122] width 19 height 19
type input "**********"
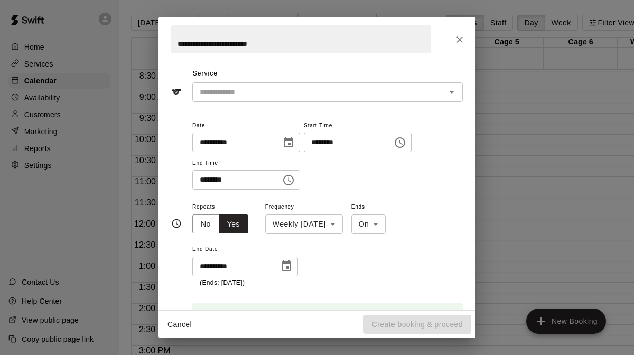
scroll to position [0, 0]
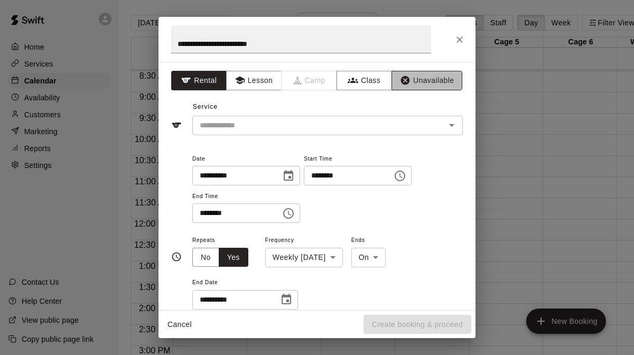
click at [436, 87] on button "Unavailable" at bounding box center [426, 81] width 71 height 20
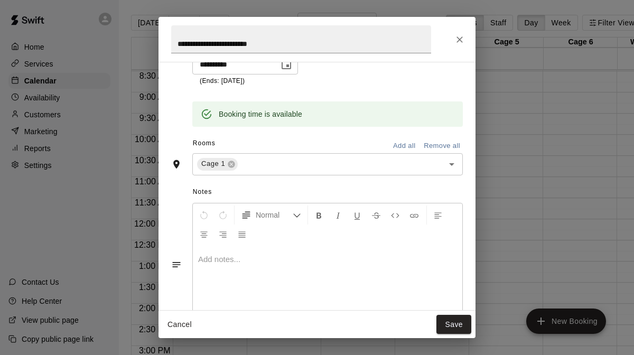
scroll to position [218, 0]
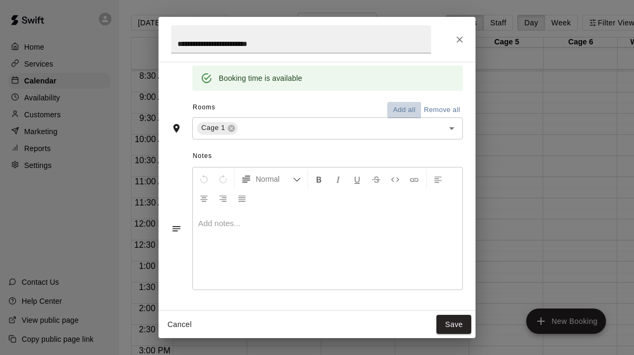
click at [409, 110] on button "Add all" at bounding box center [404, 110] width 34 height 16
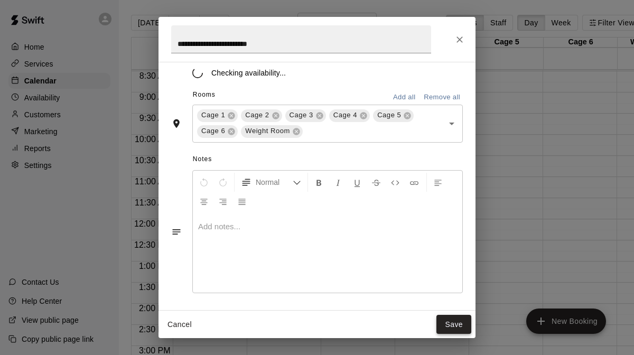
click at [458, 324] on button "Save" at bounding box center [453, 325] width 35 height 20
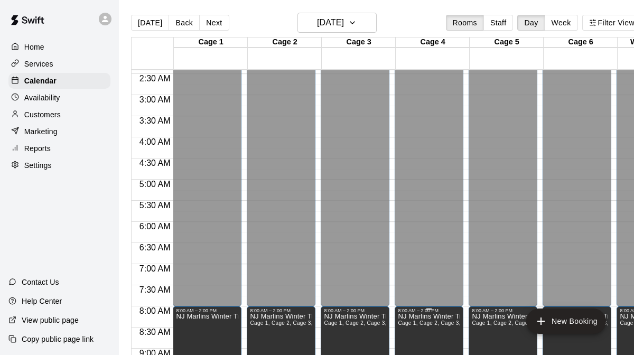
scroll to position [93, 0]
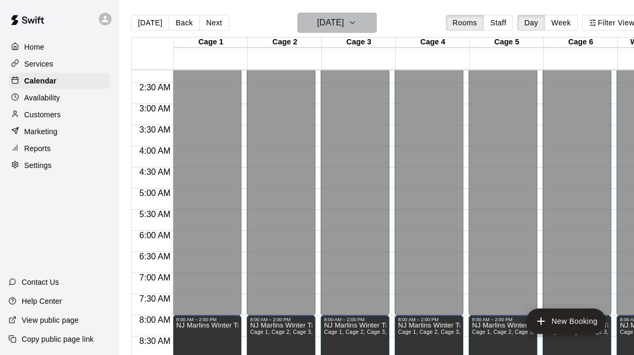
click at [364, 23] on button "[DATE]" at bounding box center [336, 23] width 79 height 20
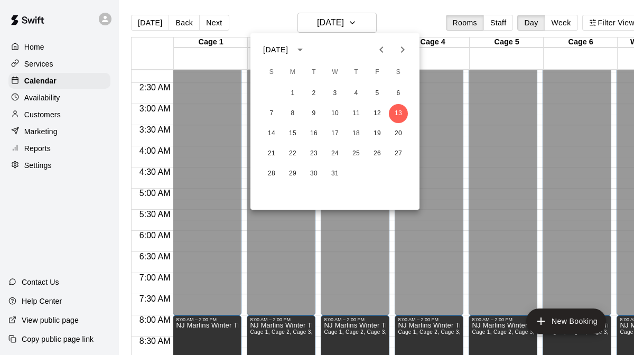
click at [400, 53] on icon "Next month" at bounding box center [402, 49] width 13 height 13
click at [273, 134] on button "11" at bounding box center [271, 133] width 19 height 19
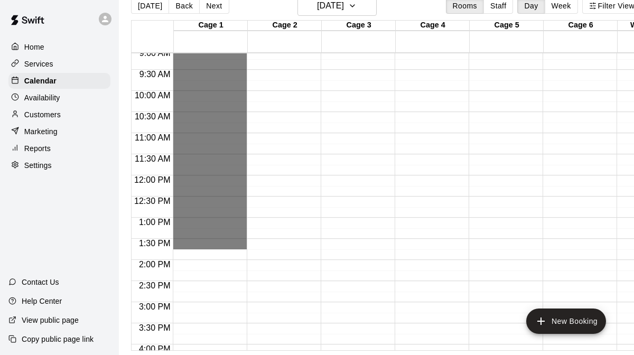
scroll to position [387, 0]
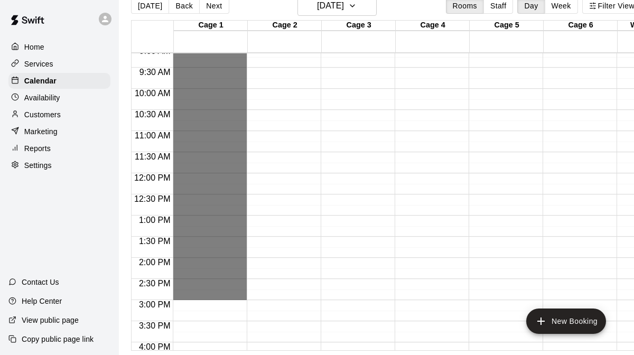
drag, startPoint x: 211, startPoint y: 116, endPoint x: 206, endPoint y: 296, distance: 180.6
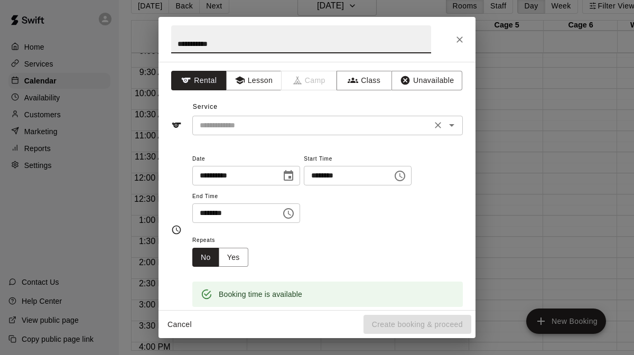
click at [451, 126] on icon "Open" at bounding box center [451, 125] width 5 height 3
type input "**********"
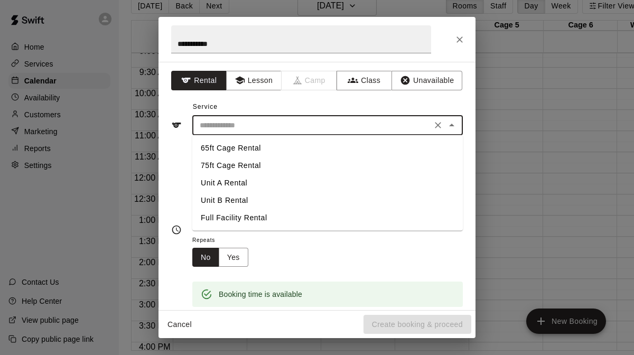
click at [240, 183] on li "Unit A Rental" at bounding box center [327, 182] width 270 height 17
type input "**********"
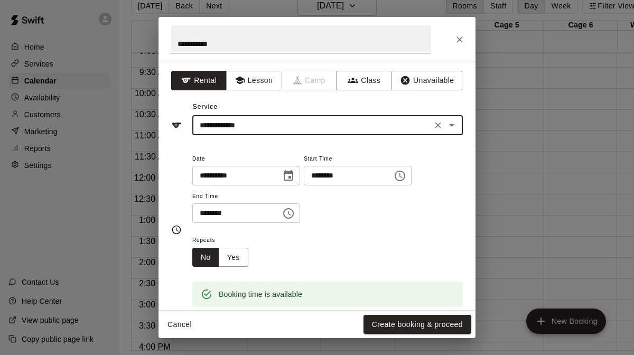
click at [259, 42] on input "**********" at bounding box center [301, 39] width 260 height 28
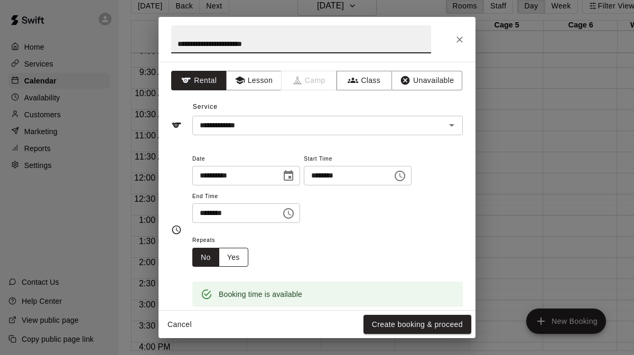
type input "**********"
click at [241, 253] on button "Yes" at bounding box center [234, 258] width 30 height 20
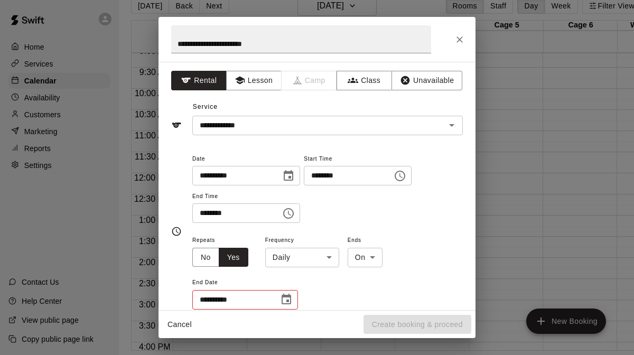
click at [326, 255] on body "Home Services Calendar Availability Customers Marketing Reports Settings Contac…" at bounding box center [317, 169] width 634 height 372
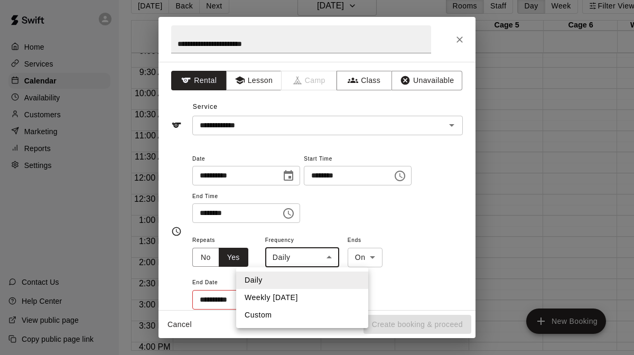
click at [300, 298] on li "Weekly [DATE]" at bounding box center [302, 297] width 132 height 17
type input "******"
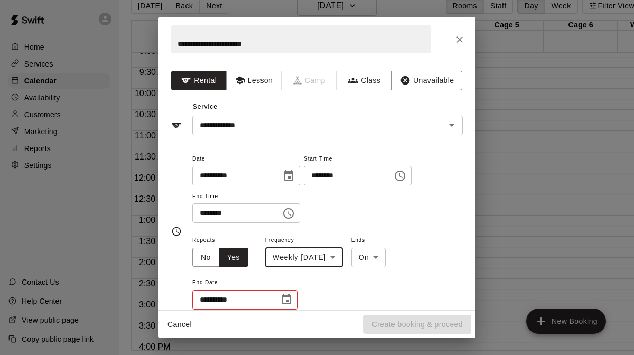
scroll to position [50, 0]
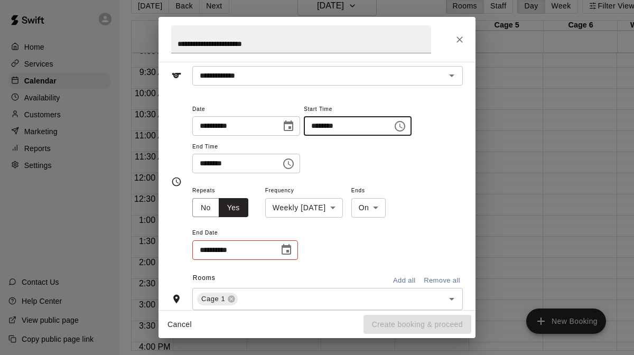
click at [355, 126] on input "********" at bounding box center [344, 126] width 81 height 20
click at [394, 126] on div "******** ​" at bounding box center [358, 126] width 108 height 20
click at [400, 127] on icon "Choose time, selected time is 8:45 AM" at bounding box center [399, 126] width 13 height 13
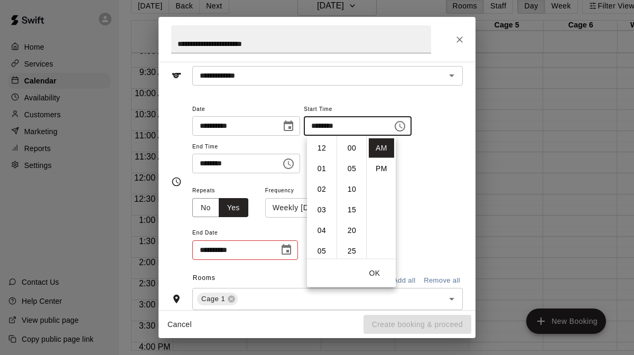
scroll to position [185, 0]
click at [323, 165] on li "09" at bounding box center [321, 169] width 25 height 20
drag, startPoint x: 354, startPoint y: 171, endPoint x: 354, endPoint y: 209, distance: 38.0
click at [354, 230] on ul "00 05 10 15 20 25 30 35 40 45 50 55" at bounding box center [351, 197] width 30 height 122
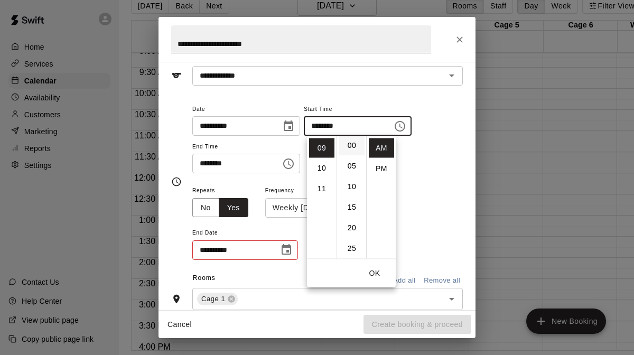
click at [352, 143] on li "00" at bounding box center [351, 146] width 25 height 20
type input "********"
click at [373, 272] on button "OK" at bounding box center [374, 273] width 34 height 20
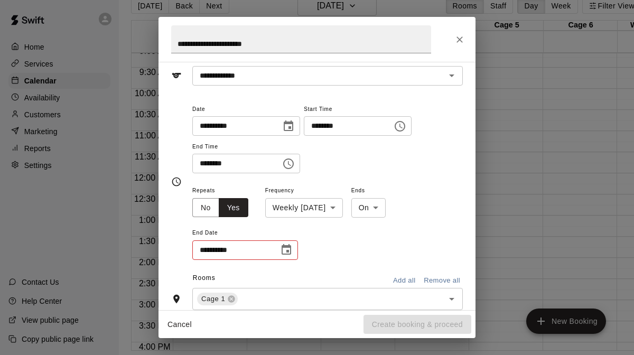
click at [287, 250] on icon "Choose date" at bounding box center [286, 249] width 10 height 11
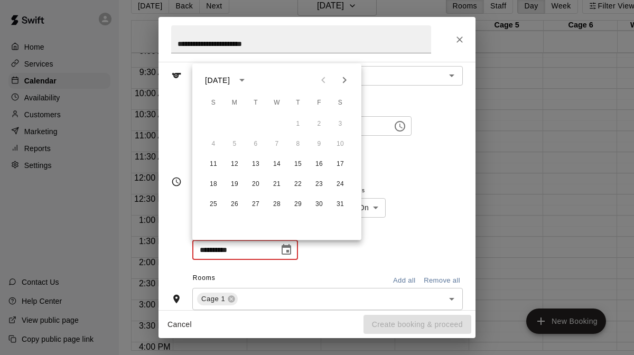
click at [345, 75] on icon "Next month" at bounding box center [344, 80] width 13 height 13
click at [325, 77] on icon "Previous month" at bounding box center [323, 80] width 13 height 13
click at [344, 82] on icon "Next month" at bounding box center [345, 80] width 4 height 6
click at [346, 80] on icon "Next month" at bounding box center [344, 80] width 13 height 13
click at [325, 79] on icon "Previous month" at bounding box center [323, 80] width 13 height 13
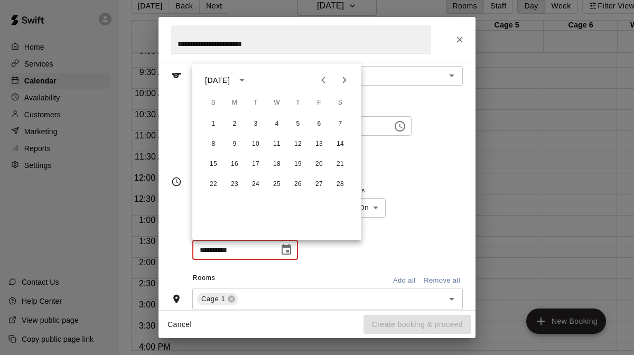
click at [346, 83] on icon "Next month" at bounding box center [344, 80] width 13 height 13
click at [212, 121] on button "1" at bounding box center [213, 124] width 19 height 19
type input "**********"
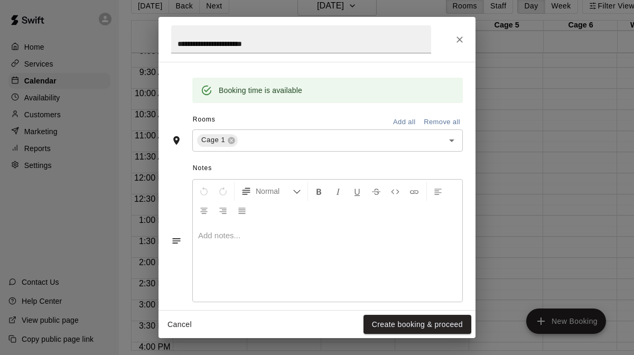
scroll to position [261, 0]
click at [408, 122] on button "Add all" at bounding box center [404, 120] width 34 height 16
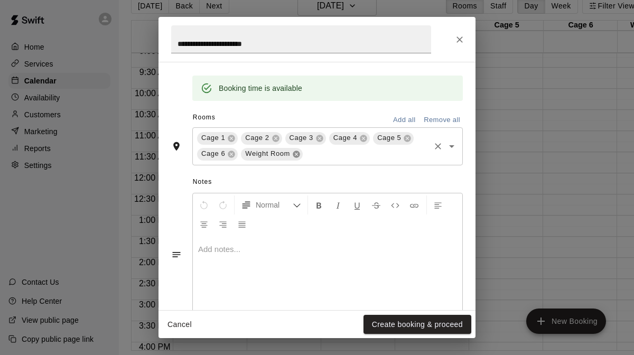
click at [298, 156] on icon at bounding box center [295, 153] width 7 height 7
click at [234, 155] on icon at bounding box center [231, 153] width 7 height 7
click at [407, 141] on icon at bounding box center [407, 138] width 8 height 8
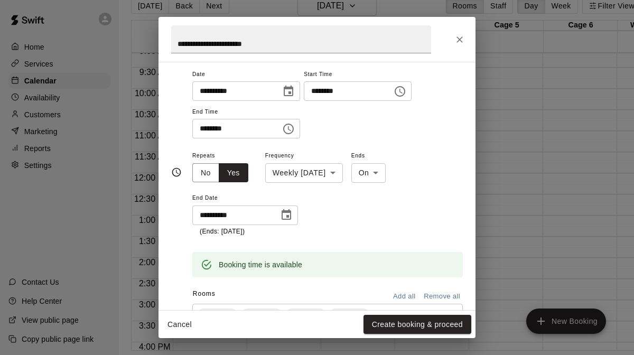
scroll to position [271, 0]
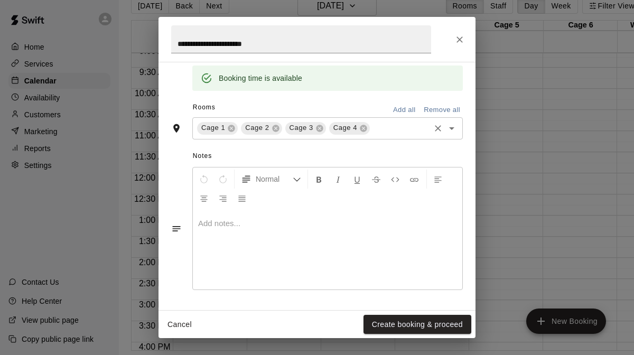
click at [299, 233] on div at bounding box center [327, 249] width 269 height 79
click at [391, 319] on button "Create booking & proceed" at bounding box center [417, 325] width 108 height 20
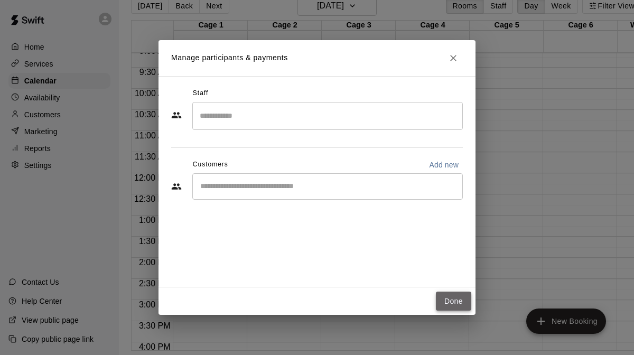
click at [453, 299] on button "Done" at bounding box center [453, 301] width 35 height 20
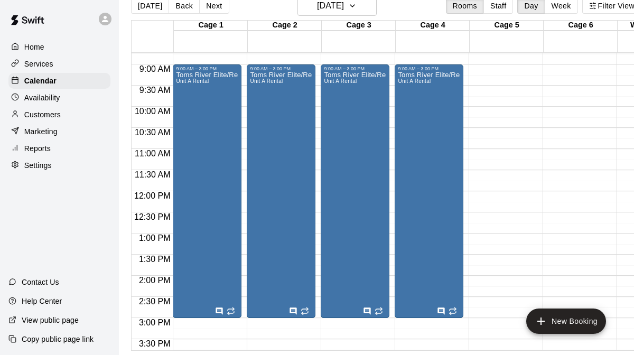
scroll to position [0, 0]
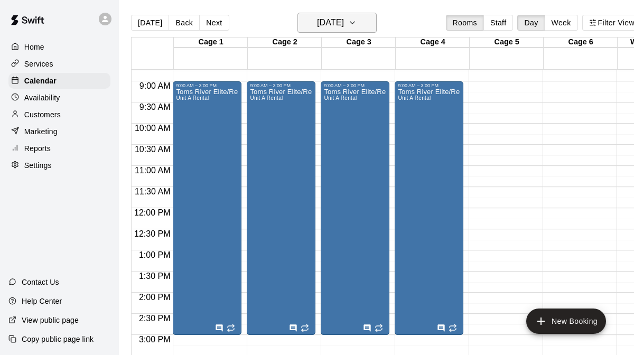
click at [356, 24] on icon "button" at bounding box center [352, 22] width 8 height 13
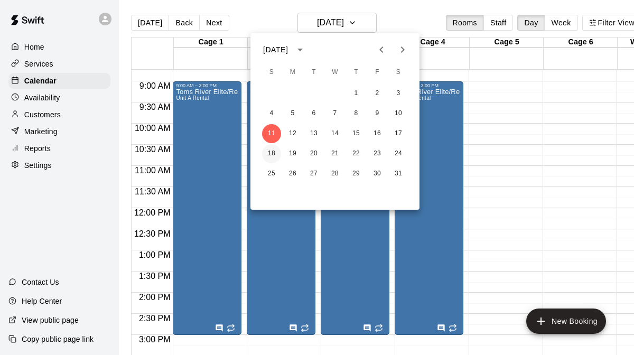
click at [272, 155] on button "18" at bounding box center [271, 153] width 19 height 19
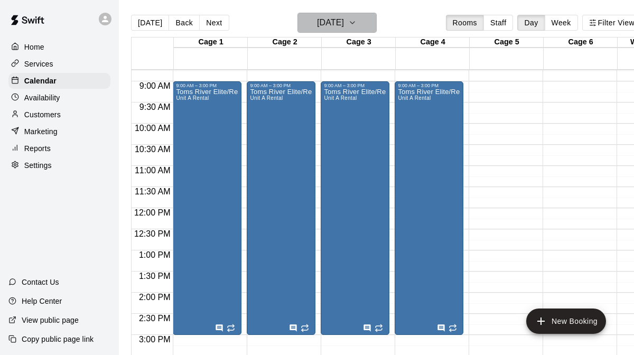
click at [356, 21] on icon "button" at bounding box center [352, 22] width 8 height 13
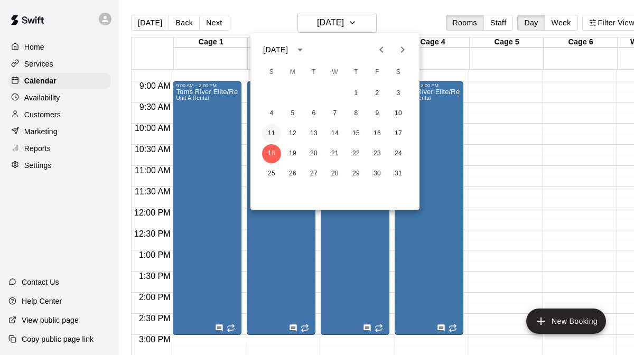
click at [271, 131] on button "11" at bounding box center [271, 133] width 19 height 19
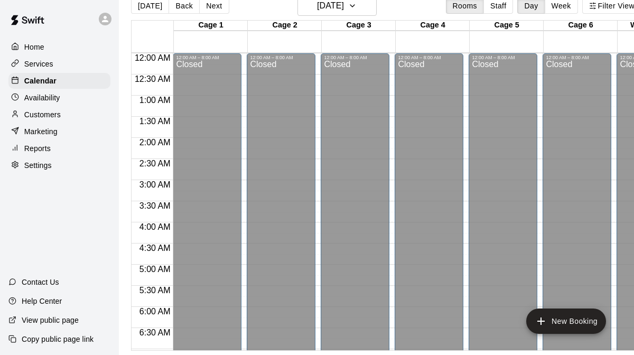
click at [96, 139] on div "Home Services Calendar Availability Customers Marketing Reports Settings" at bounding box center [59, 106] width 119 height 136
click at [43, 67] on p "Services" at bounding box center [38, 64] width 29 height 11
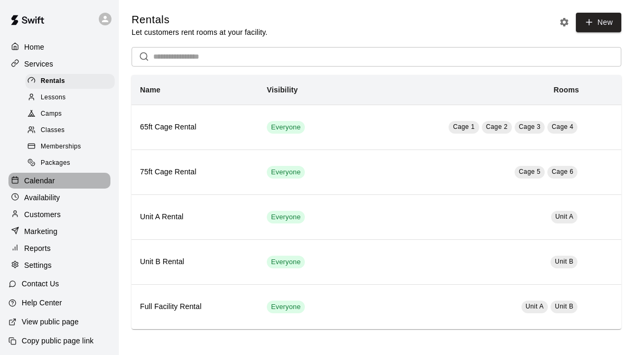
click at [41, 176] on p "Calendar" at bounding box center [39, 180] width 31 height 11
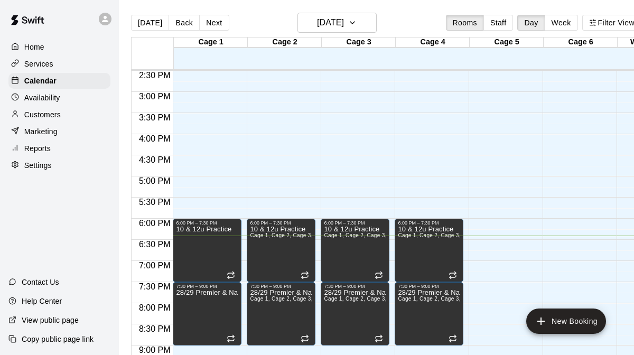
scroll to position [568, 0]
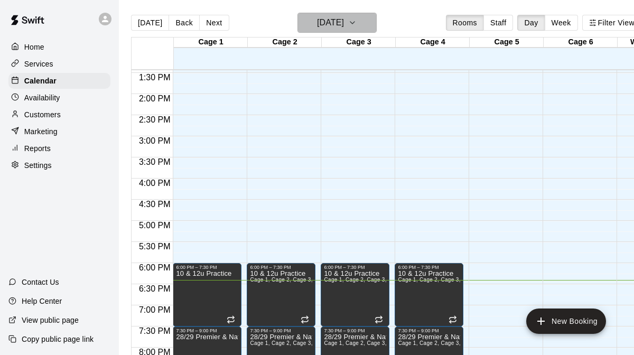
click at [361, 21] on button "[DATE]" at bounding box center [336, 23] width 79 height 20
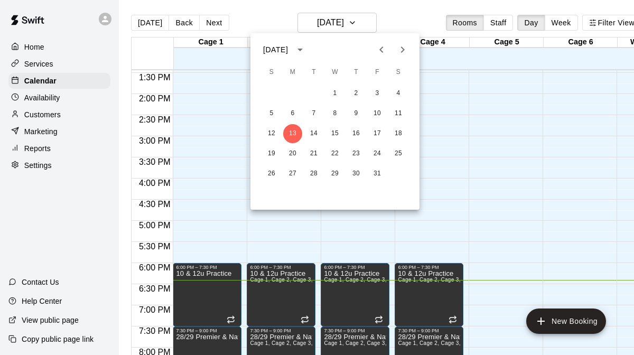
click at [405, 53] on icon "Next month" at bounding box center [402, 49] width 13 height 13
click at [402, 50] on icon "Next month" at bounding box center [403, 49] width 4 height 6
click at [404, 50] on icon "Next month" at bounding box center [402, 49] width 13 height 13
click at [269, 130] on button "11" at bounding box center [271, 133] width 19 height 19
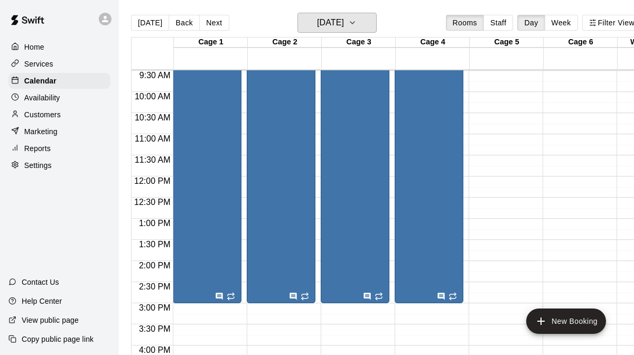
scroll to position [400, 0]
click at [219, 296] on icon "Has notes" at bounding box center [219, 296] width 8 height 8
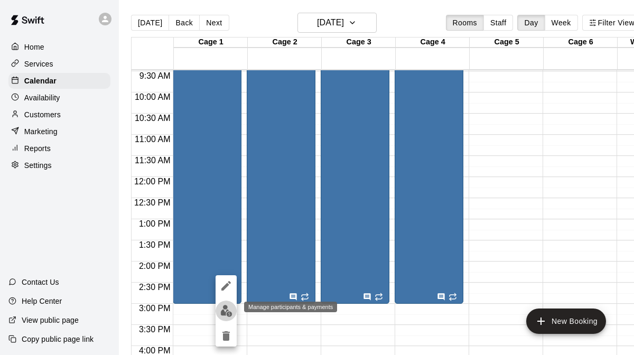
click at [227, 310] on img "edit" at bounding box center [226, 311] width 12 height 12
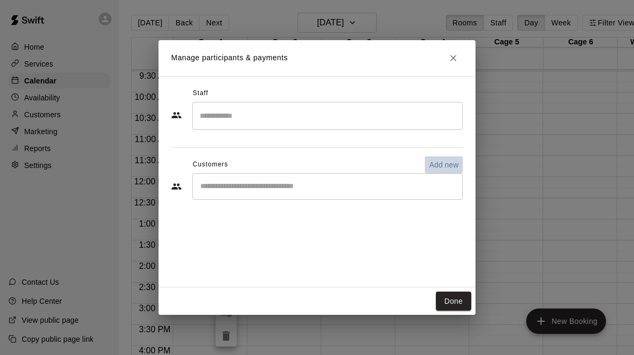
click at [430, 165] on p "Add new" at bounding box center [444, 164] width 30 height 11
select select "**"
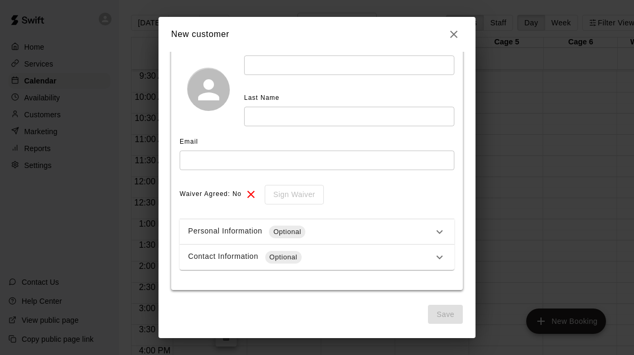
scroll to position [81, 0]
click at [439, 232] on icon at bounding box center [439, 231] width 6 height 4
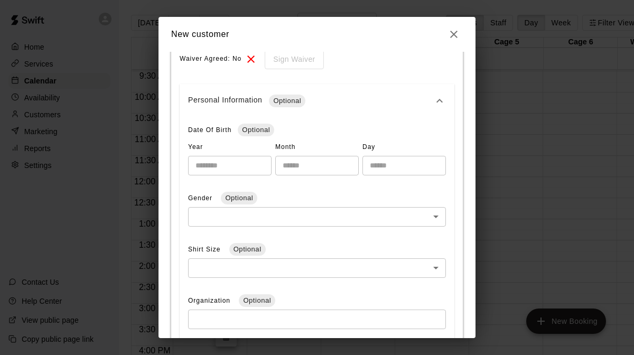
click at [436, 98] on icon at bounding box center [439, 101] width 13 height 13
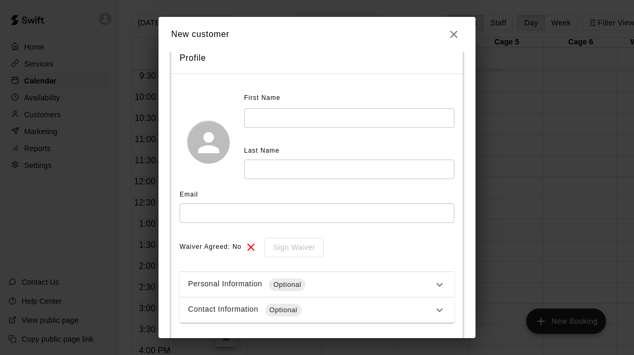
scroll to position [0, 0]
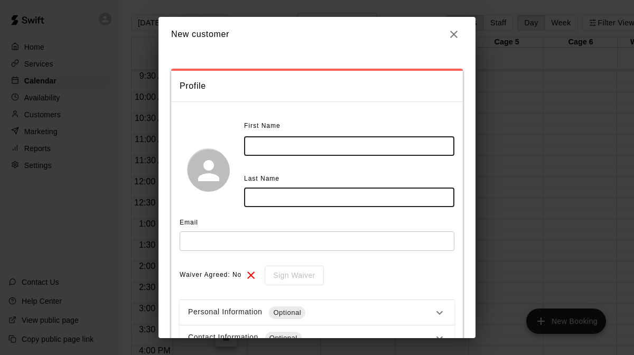
click at [265, 145] on input "text" at bounding box center [349, 146] width 210 height 20
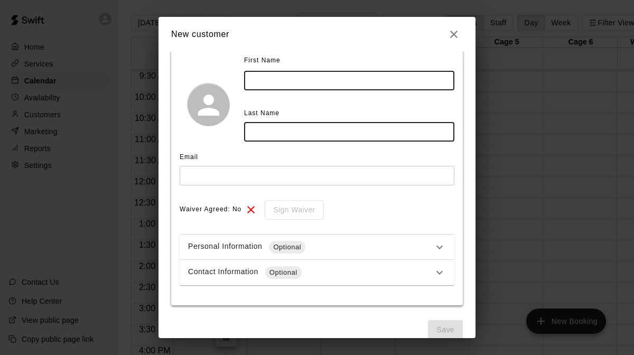
scroll to position [73, 0]
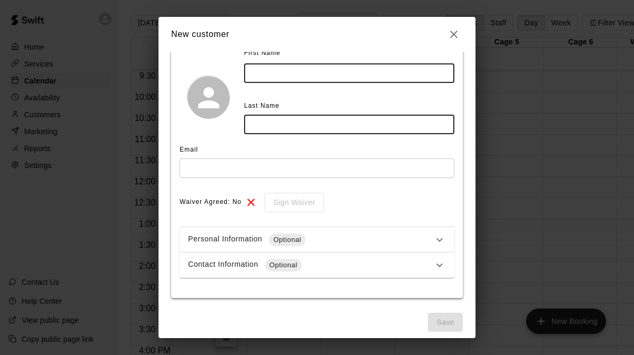
click at [436, 263] on icon at bounding box center [439, 265] width 13 height 13
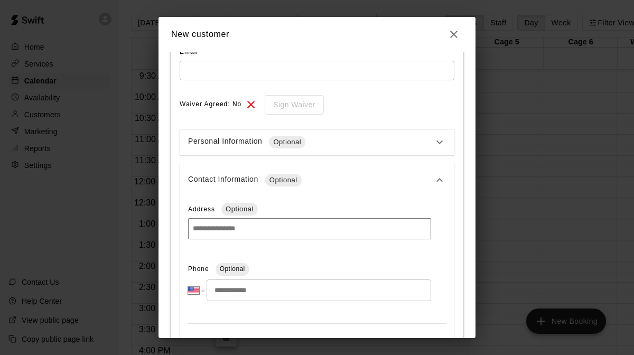
scroll to position [63, 0]
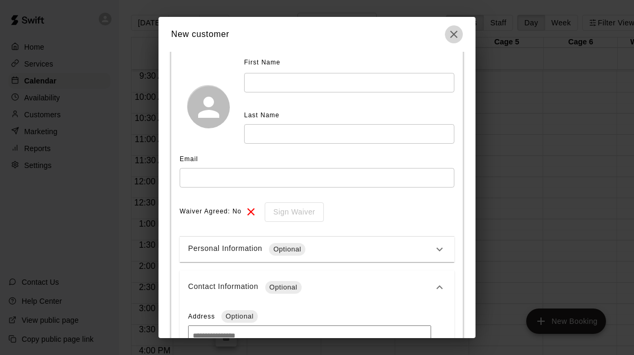
click at [451, 33] on icon "button" at bounding box center [453, 34] width 13 height 13
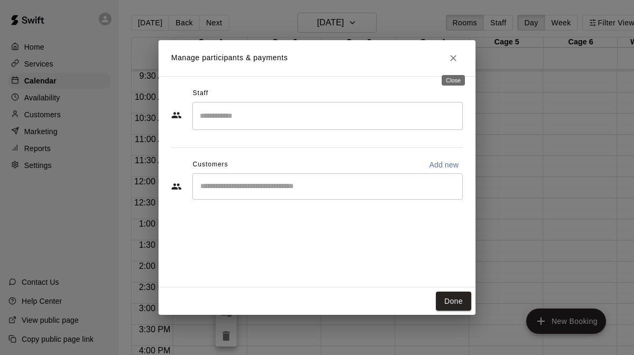
click at [455, 63] on button "Close" at bounding box center [452, 58] width 19 height 19
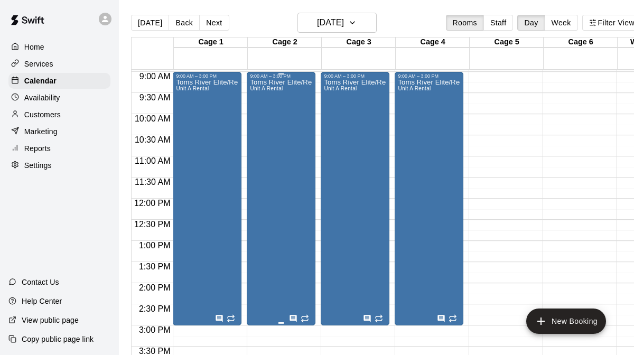
scroll to position [376, 0]
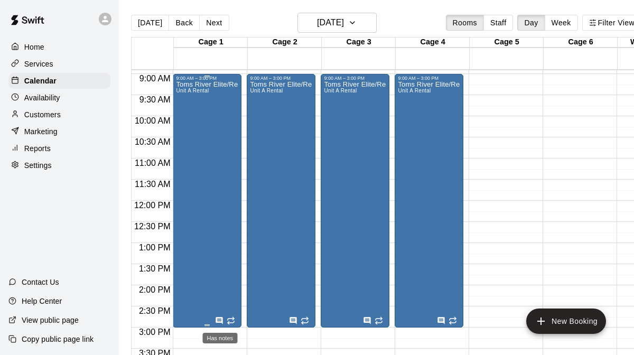
click at [221, 322] on icon "Has notes" at bounding box center [219, 320] width 7 height 7
click at [194, 343] on div at bounding box center [317, 177] width 634 height 355
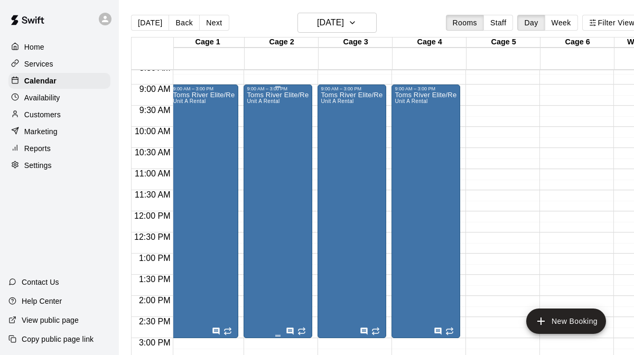
scroll to position [0, 0]
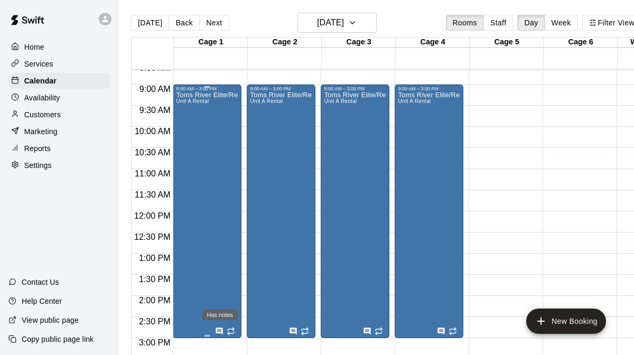
click at [219, 334] on icon "Has notes" at bounding box center [219, 331] width 8 height 8
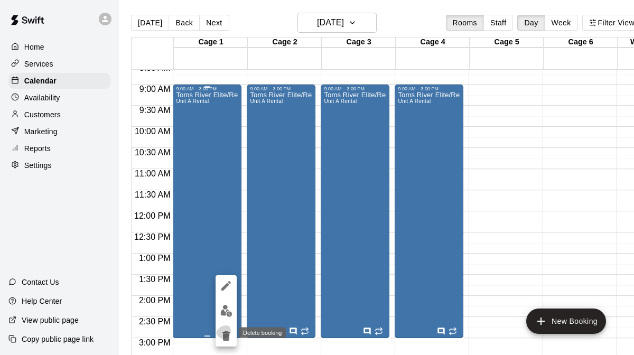
click at [219, 334] on button "delete" at bounding box center [225, 335] width 21 height 21
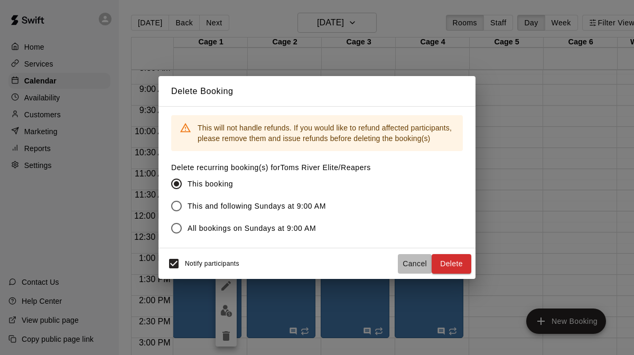
click at [411, 264] on button "Cancel" at bounding box center [415, 264] width 34 height 20
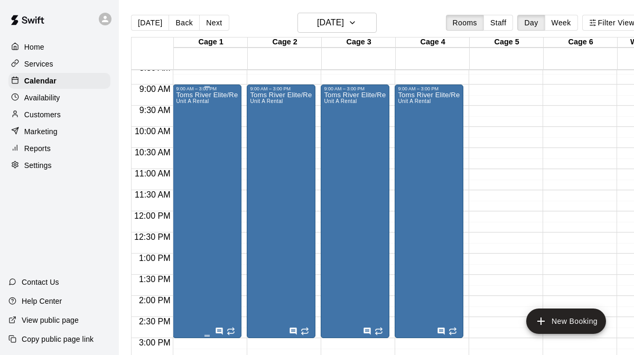
click at [220, 329] on icon "Has notes" at bounding box center [219, 331] width 8 height 8
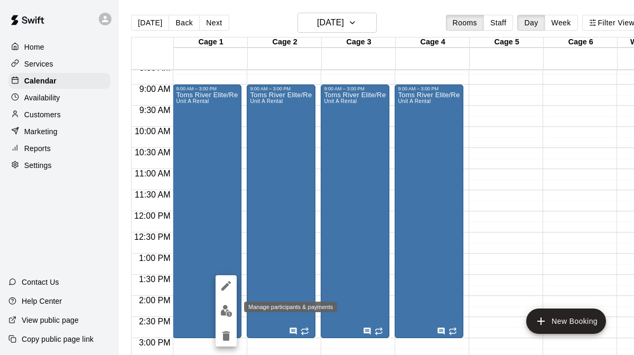
click at [224, 311] on img "edit" at bounding box center [226, 311] width 12 height 12
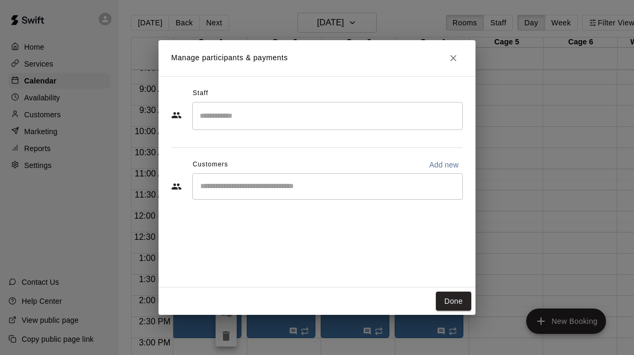
click at [436, 161] on p "Add new" at bounding box center [444, 164] width 30 height 11
select select "**"
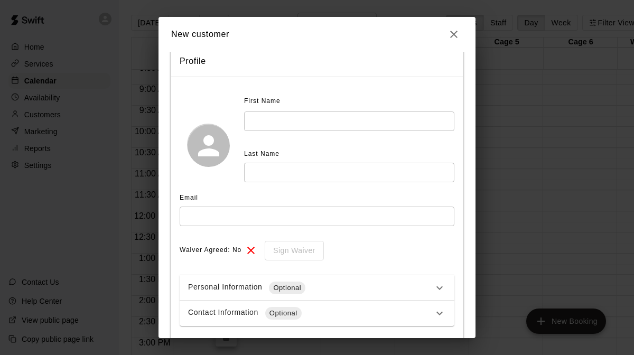
scroll to position [21, 0]
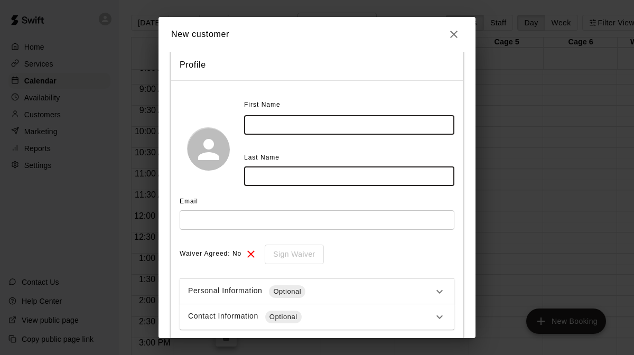
click at [288, 122] on input "text" at bounding box center [349, 125] width 210 height 20
type input "*****"
type input "********"
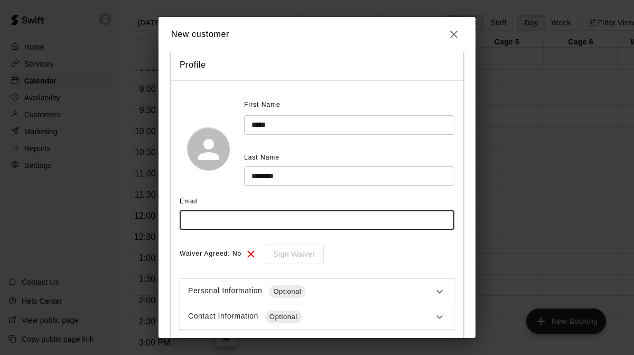
click at [266, 218] on input "text" at bounding box center [317, 220] width 275 height 20
type input "**********"
click at [345, 242] on div "**********" at bounding box center [317, 213] width 275 height 233
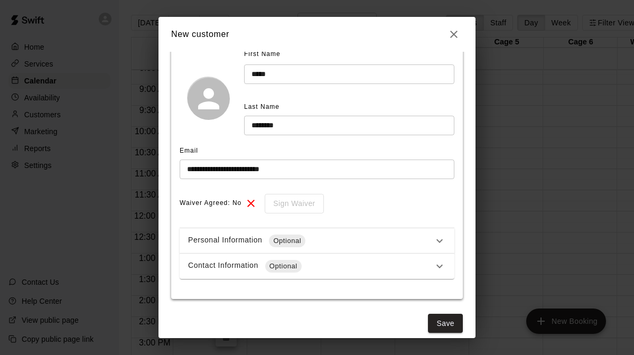
scroll to position [81, 0]
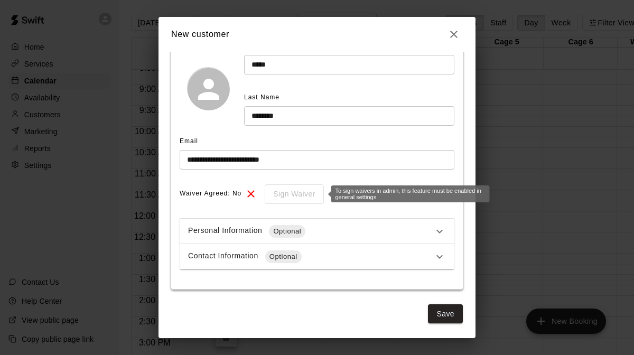
click at [282, 191] on div "Sign Waiver" at bounding box center [290, 194] width 66 height 20
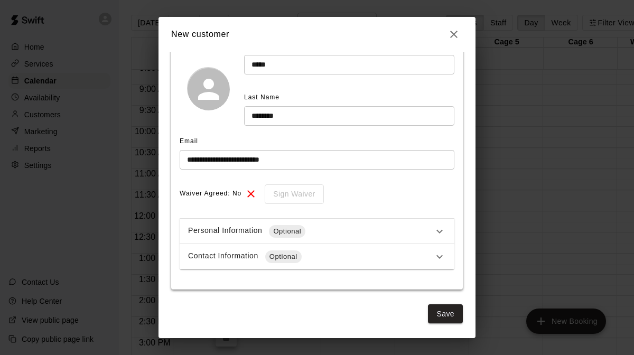
click at [252, 192] on icon at bounding box center [250, 193] width 13 height 13
click at [439, 231] on icon at bounding box center [439, 231] width 13 height 13
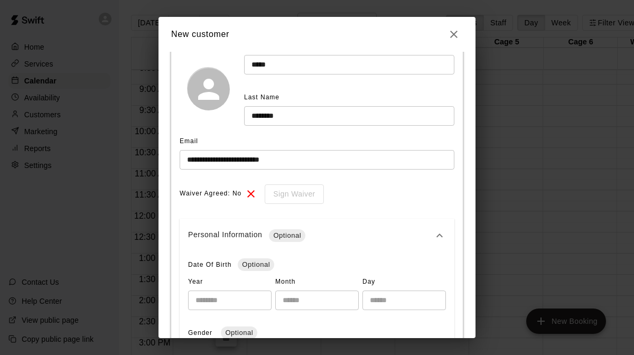
click at [439, 231] on icon at bounding box center [439, 235] width 13 height 13
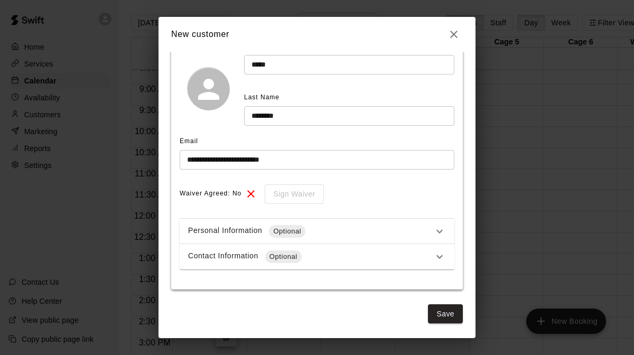
click at [439, 226] on icon at bounding box center [439, 231] width 13 height 13
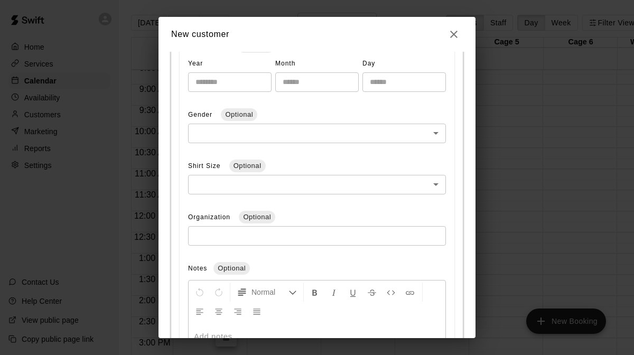
scroll to position [233, 0]
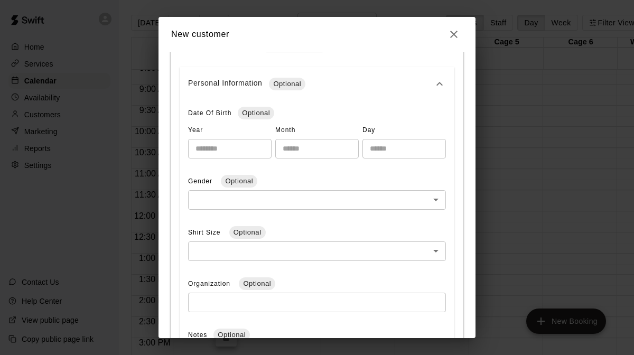
click at [438, 87] on icon at bounding box center [439, 84] width 13 height 13
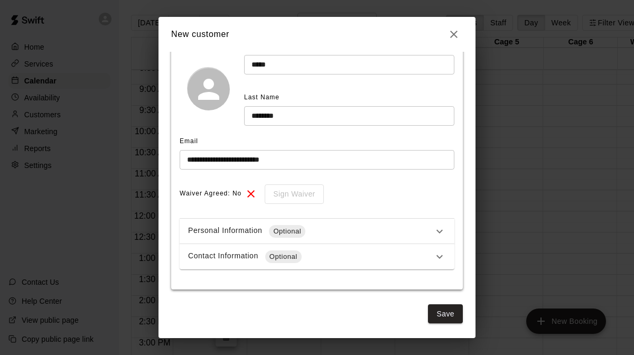
scroll to position [81, 0]
click at [437, 257] on icon at bounding box center [439, 256] width 13 height 13
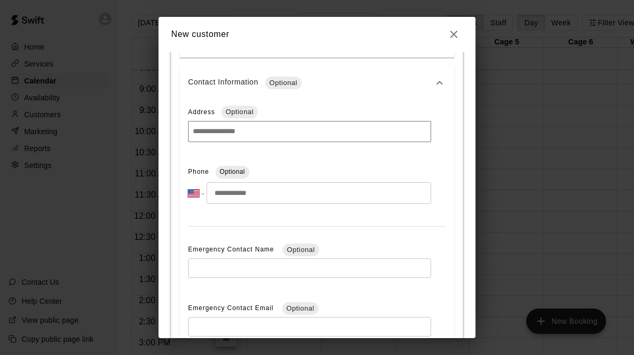
scroll to position [270, 0]
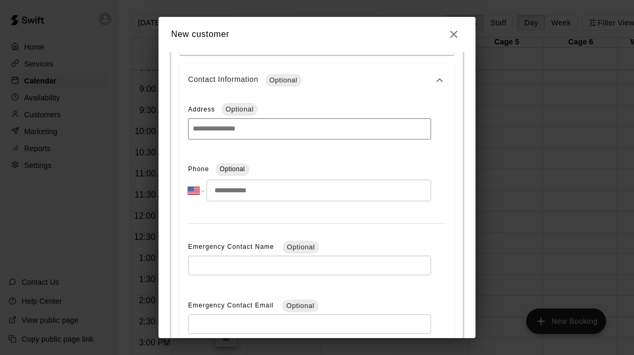
click at [373, 194] on input "tel" at bounding box center [318, 191] width 224 height 22
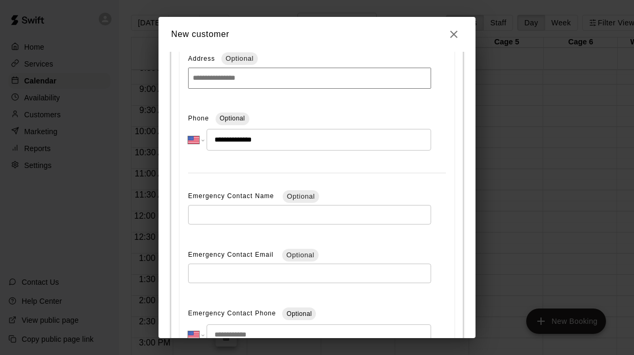
scroll to position [422, 0]
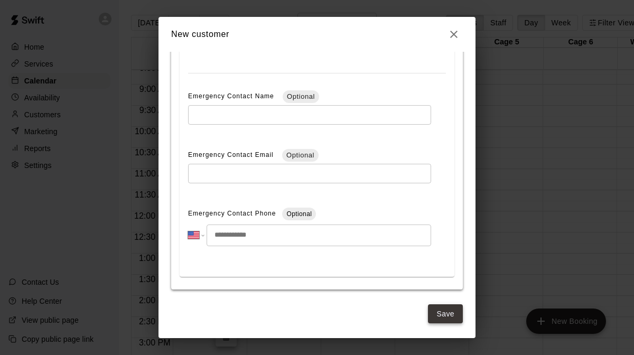
type input "**********"
click at [443, 317] on button "Save" at bounding box center [445, 314] width 35 height 20
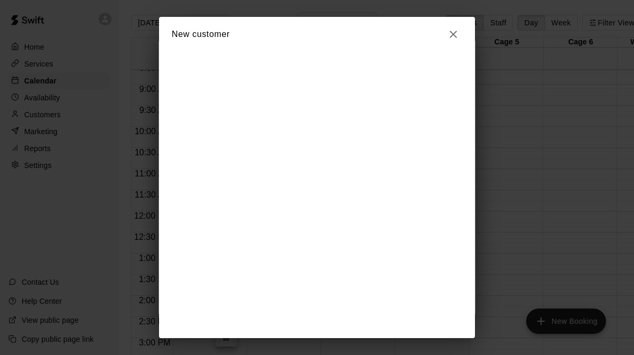
scroll to position [0, 0]
select select "**"
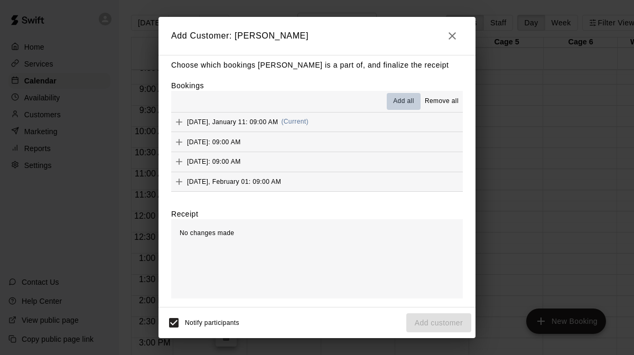
click at [398, 101] on span "Add all" at bounding box center [403, 101] width 21 height 11
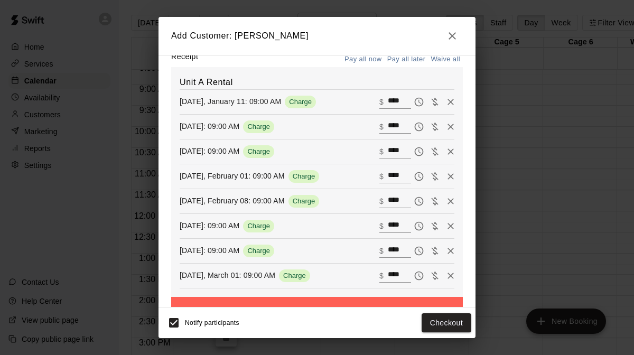
scroll to position [158, 0]
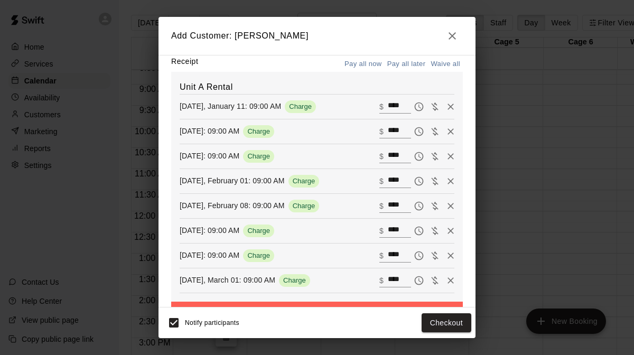
click at [403, 277] on input "****" at bounding box center [399, 280] width 23 height 14
click at [366, 81] on h6 "Unit A Rental" at bounding box center [317, 87] width 275 height 14
click at [418, 282] on icon "Pay later" at bounding box center [418, 280] width 11 height 11
click at [419, 256] on icon "Pay later" at bounding box center [419, 255] width 3 height 4
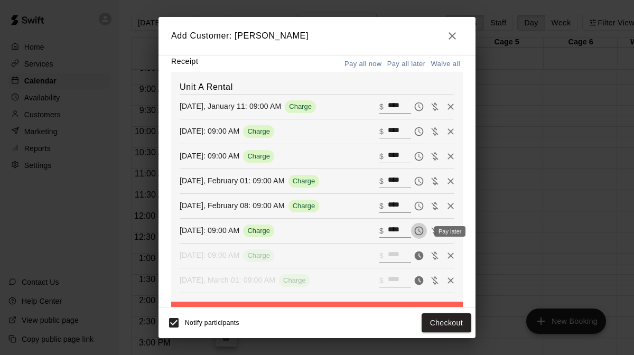
click at [418, 231] on icon "Pay later" at bounding box center [418, 230] width 11 height 11
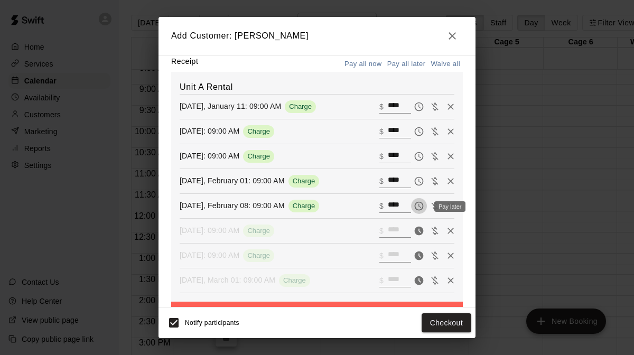
click at [418, 205] on icon "Pay later" at bounding box center [418, 206] width 11 height 11
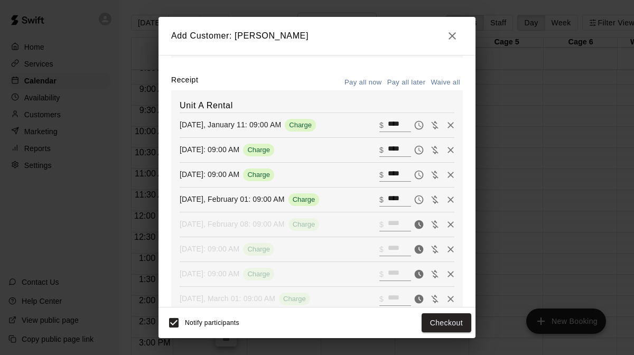
scroll to position [192, 0]
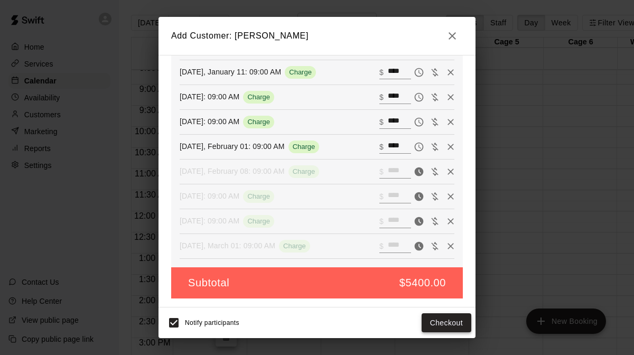
click at [443, 320] on button "Checkout" at bounding box center [446, 323] width 50 height 20
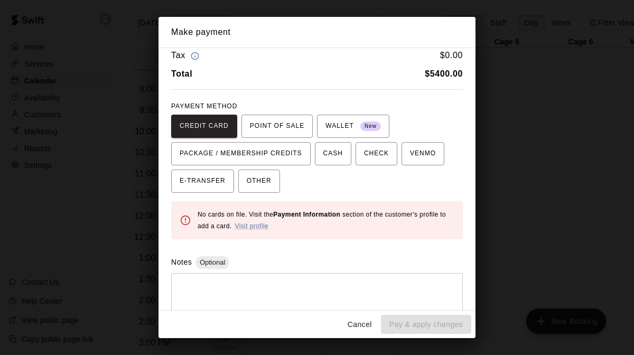
scroll to position [46, 0]
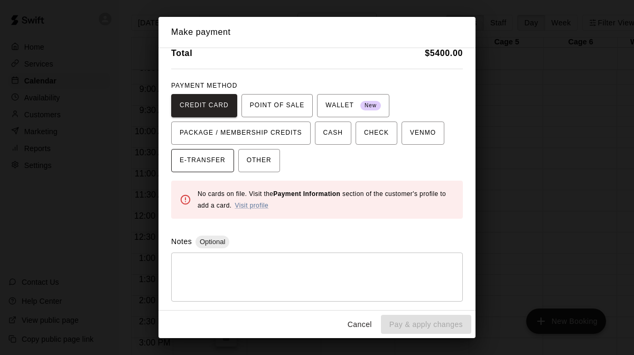
click at [217, 158] on span "E-TRANSFER" at bounding box center [203, 160] width 46 height 17
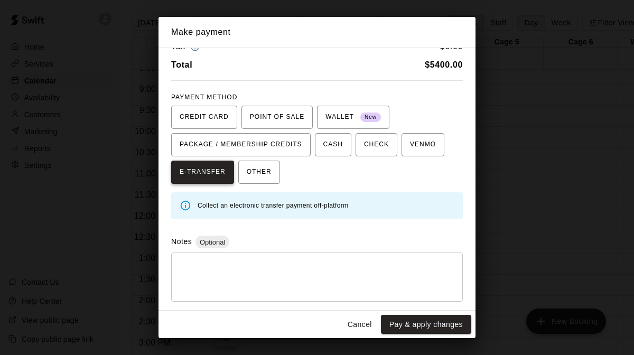
scroll to position [34, 0]
click at [214, 118] on span "CREDIT CARD" at bounding box center [204, 117] width 49 height 17
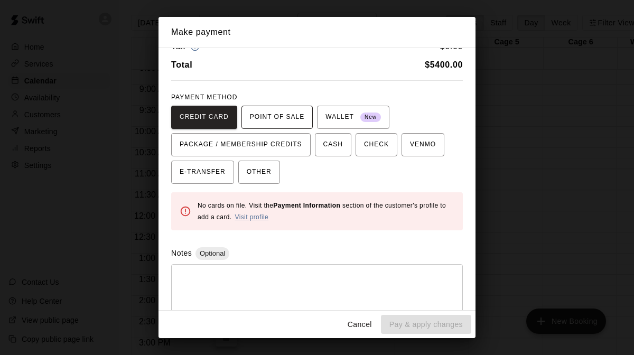
click at [269, 112] on span "POINT OF SALE" at bounding box center [277, 117] width 54 height 17
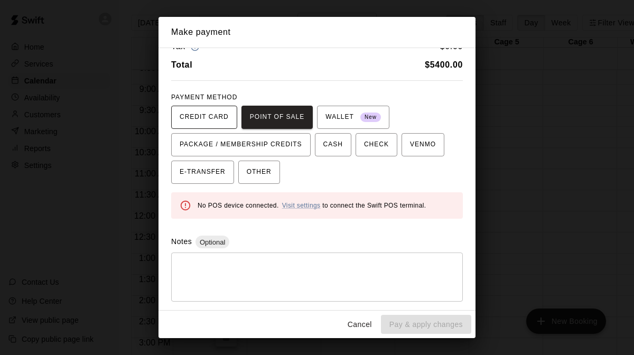
click at [215, 115] on span "CREDIT CARD" at bounding box center [204, 117] width 49 height 17
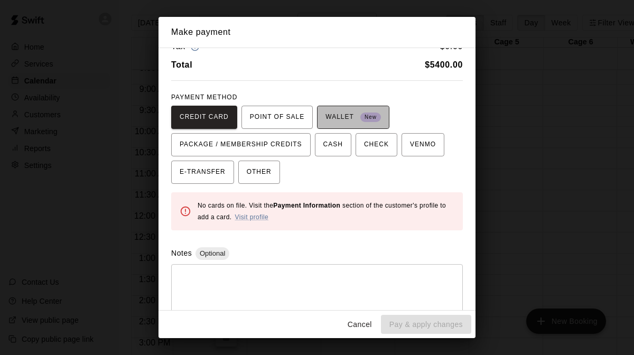
click at [352, 119] on span "WALLET New" at bounding box center [352, 117] width 55 height 17
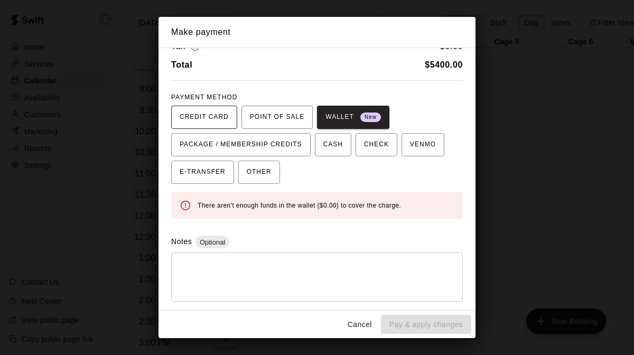
click at [220, 111] on span "CREDIT CARD" at bounding box center [204, 117] width 49 height 17
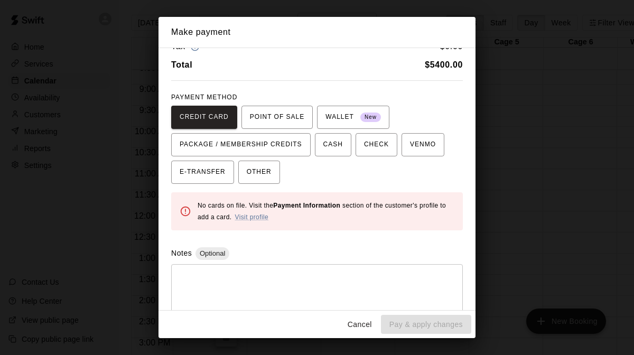
scroll to position [46, 0]
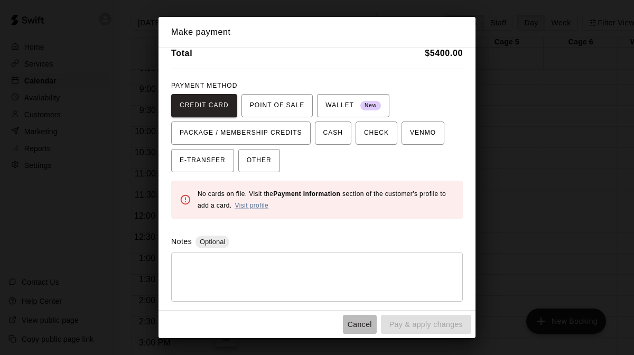
click at [366, 325] on button "Cancel" at bounding box center [360, 325] width 34 height 20
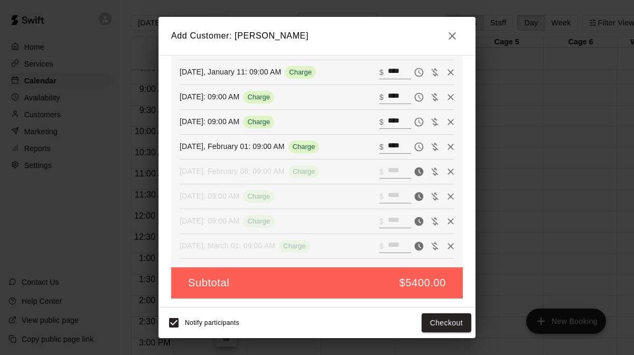
click at [452, 34] on icon "button" at bounding box center [452, 36] width 13 height 13
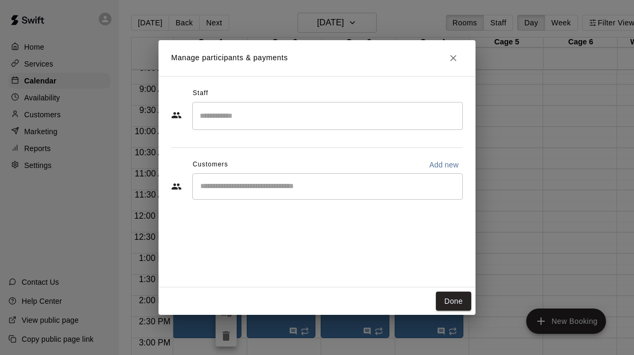
scroll to position [156, 0]
click at [391, 184] on input "Start typing to search customers..." at bounding box center [327, 186] width 261 height 11
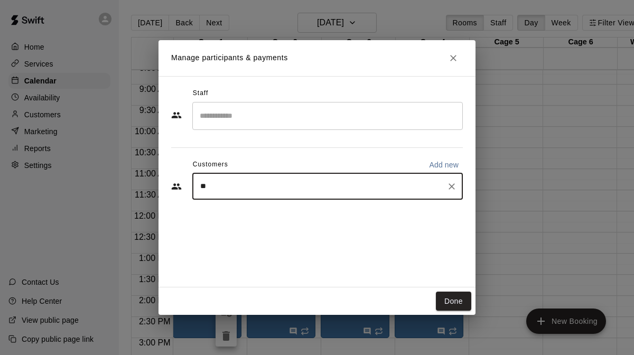
type input "***"
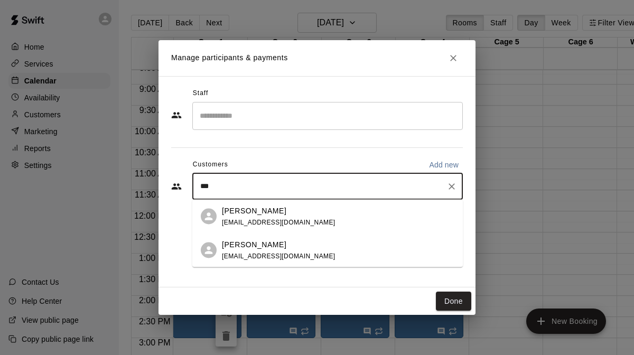
click at [331, 217] on div "[PERSON_NAME] [EMAIL_ADDRESS][DOMAIN_NAME]" at bounding box center [338, 216] width 232 height 23
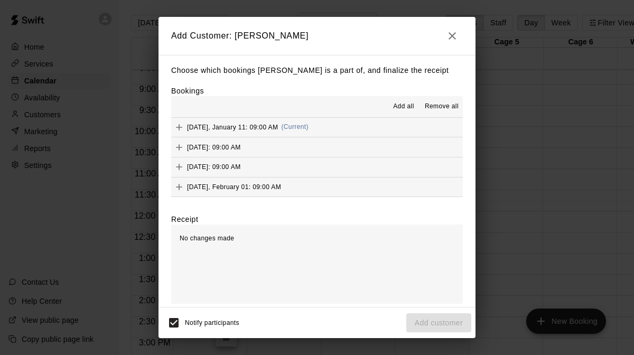
click at [449, 36] on icon "button" at bounding box center [452, 36] width 13 height 13
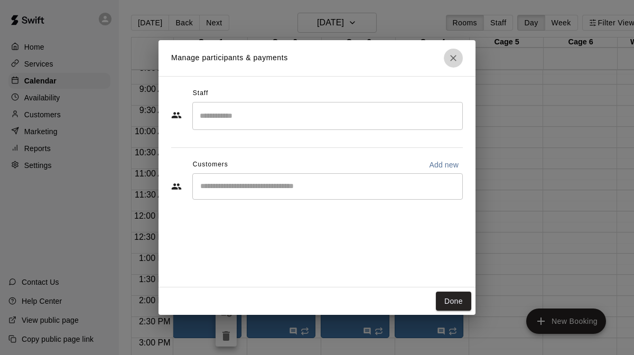
click at [451, 60] on icon "Close" at bounding box center [453, 58] width 6 height 6
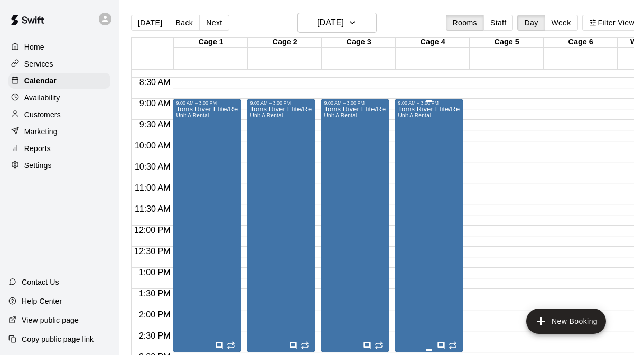
scroll to position [362, 0]
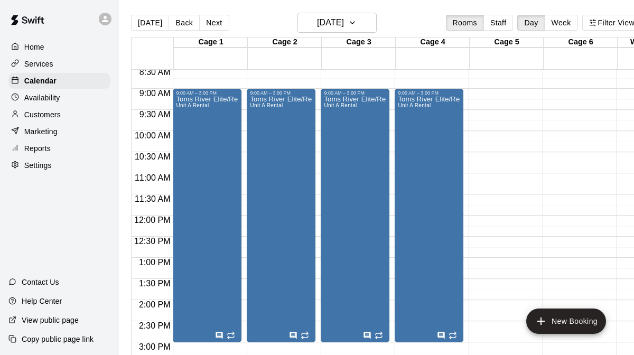
click at [47, 62] on p "Services" at bounding box center [38, 64] width 29 height 11
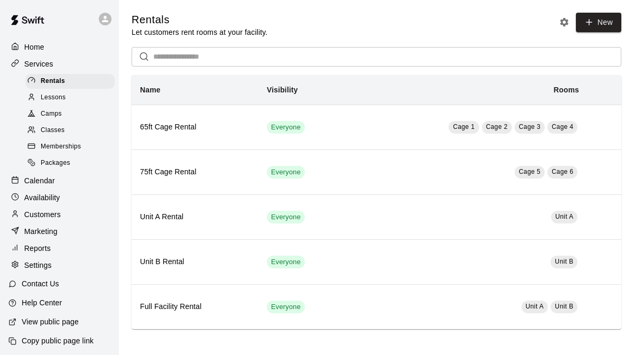
click at [63, 129] on span "Classes" at bounding box center [53, 130] width 24 height 11
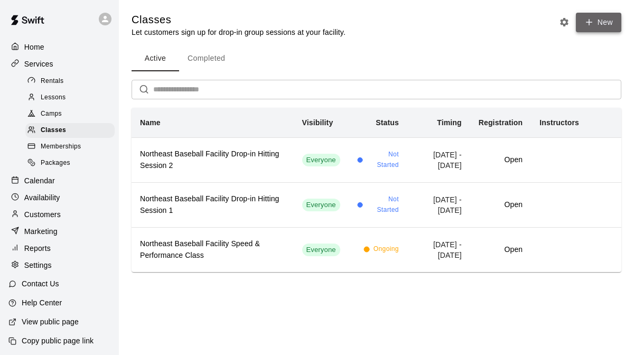
click at [593, 16] on button "New" at bounding box center [597, 23] width 45 height 20
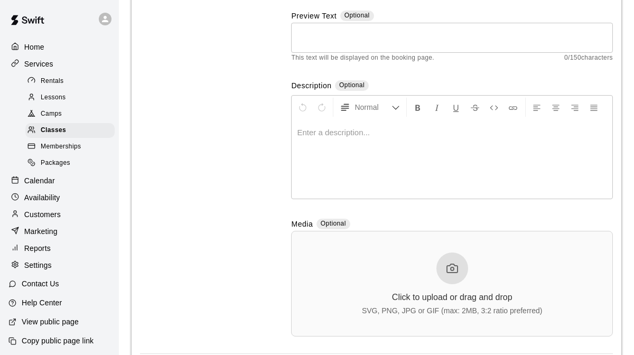
scroll to position [155, 0]
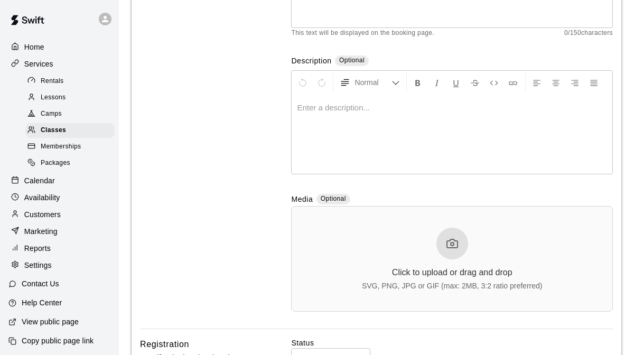
type input "**********"
click at [372, 112] on p at bounding box center [452, 107] width 310 height 11
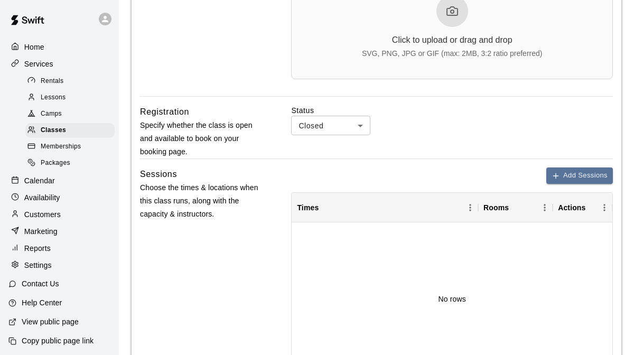
scroll to position [389, 0]
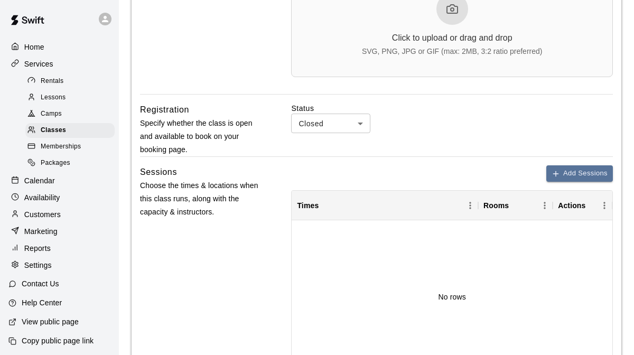
click at [343, 128] on body "**********" at bounding box center [317, 116] width 634 height 1011
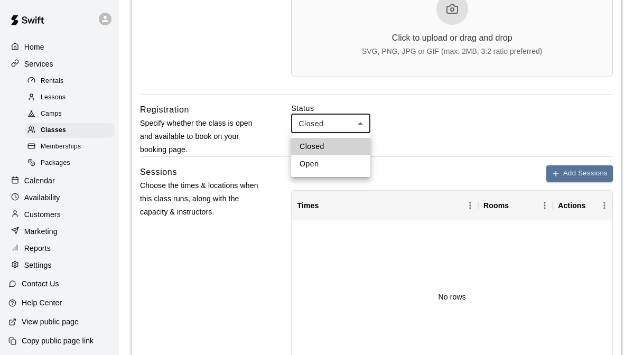
click at [329, 160] on li "Open" at bounding box center [330, 163] width 79 height 17
type input "****"
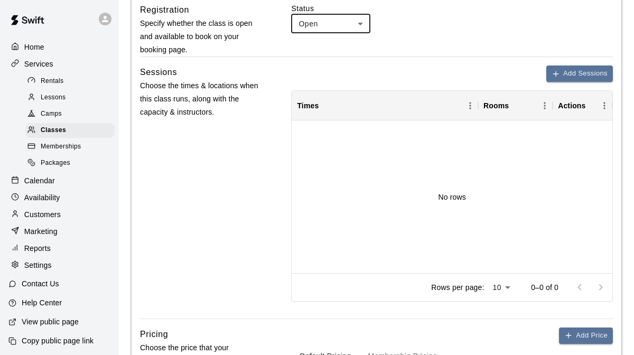
scroll to position [490, 0]
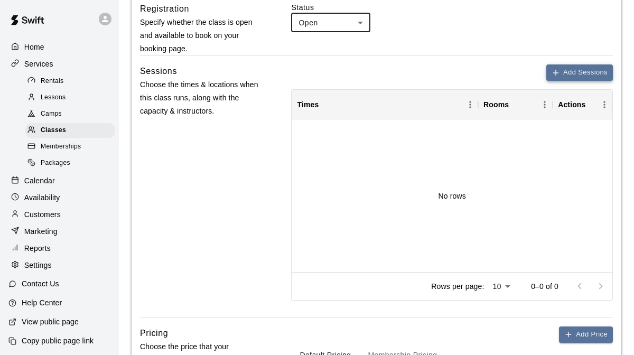
click at [558, 74] on icon "button" at bounding box center [555, 73] width 8 height 8
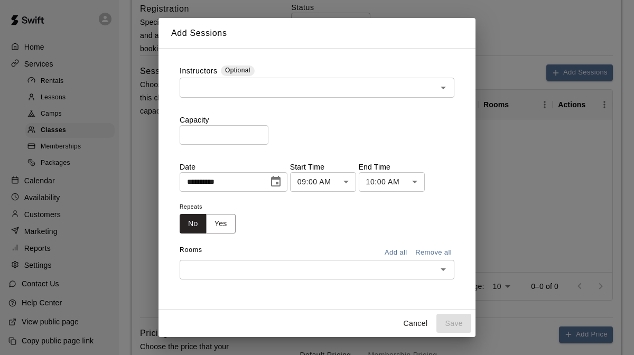
click at [237, 127] on input "*" at bounding box center [224, 135] width 89 height 20
type input "**"
click at [276, 184] on icon "Choose date, selected date is Oct 13, 2025" at bounding box center [275, 181] width 13 height 13
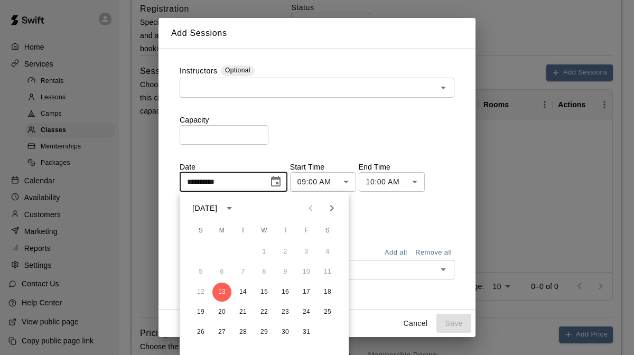
click at [327, 207] on icon "Next month" at bounding box center [331, 208] width 13 height 13
click at [307, 312] on button "21" at bounding box center [306, 312] width 19 height 19
type input "**********"
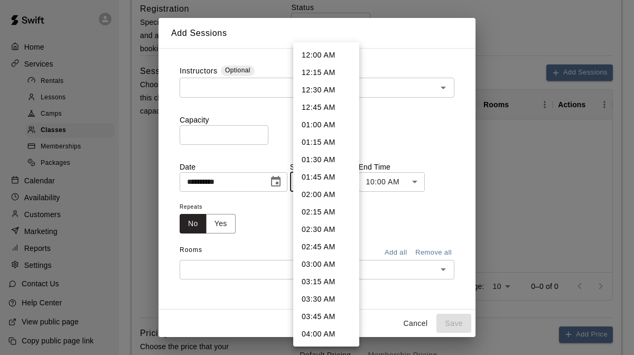
click at [347, 181] on body "**********" at bounding box center [317, 15] width 634 height 1011
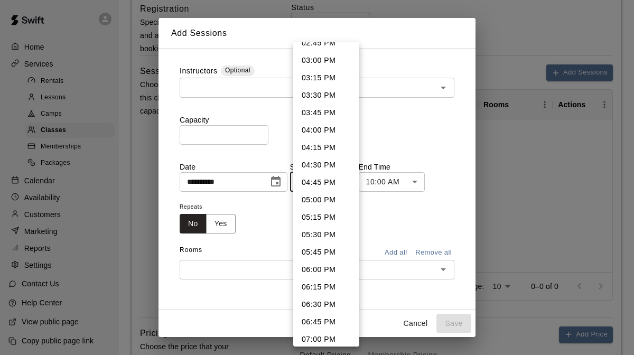
scroll to position [1043, 0]
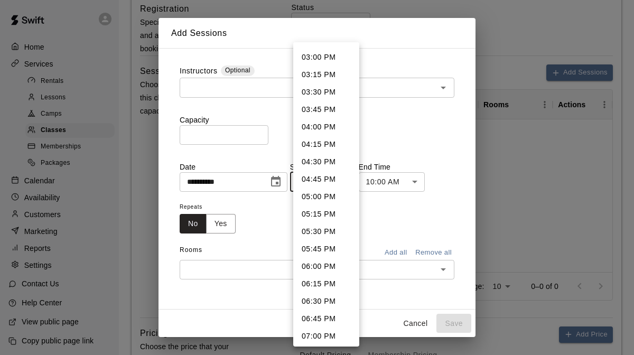
click at [329, 267] on li "06:00 PM" at bounding box center [326, 266] width 66 height 17
type input "********"
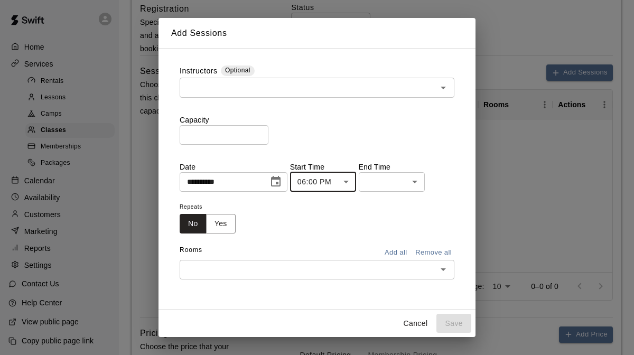
click at [410, 183] on body "**********" at bounding box center [317, 15] width 634 height 1011
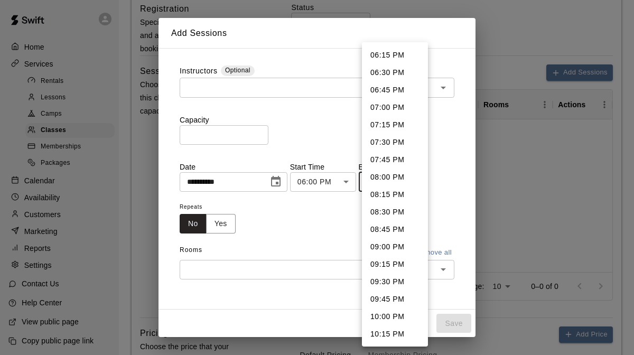
click at [398, 110] on li "07:00 PM" at bounding box center [395, 107] width 66 height 17
type input "********"
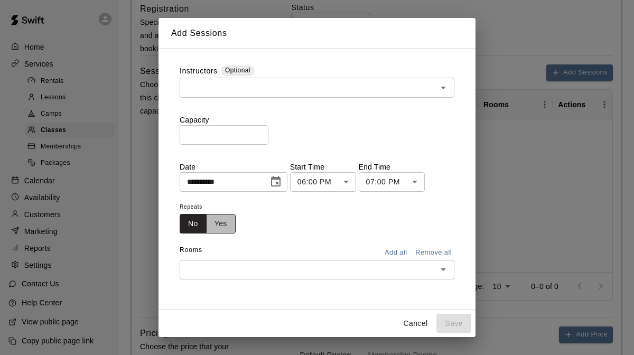
click at [224, 219] on button "Yes" at bounding box center [221, 224] width 30 height 20
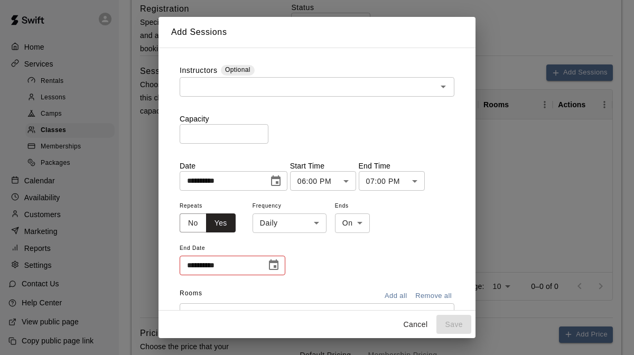
click at [310, 219] on body "**********" at bounding box center [317, 15] width 634 height 1011
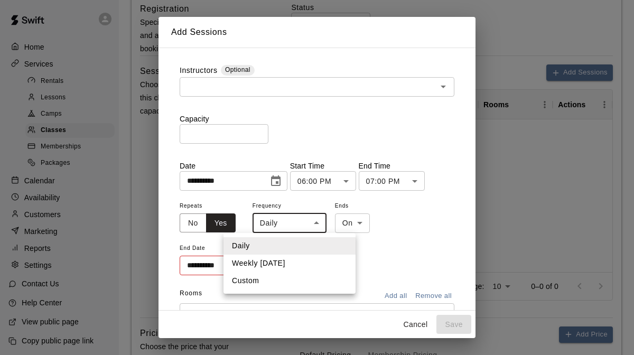
click at [278, 263] on li "Weekly [DATE]" at bounding box center [289, 262] width 132 height 17
type input "******"
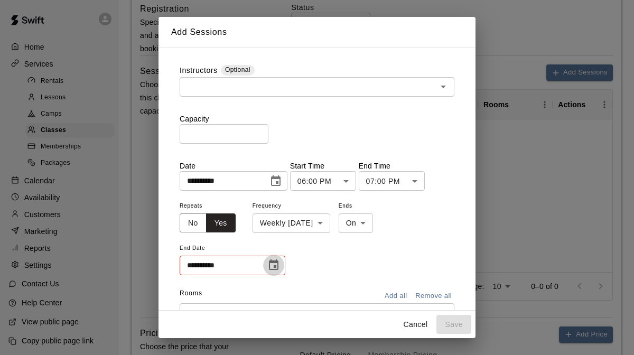
click at [275, 265] on icon "Choose date" at bounding box center [273, 265] width 13 height 13
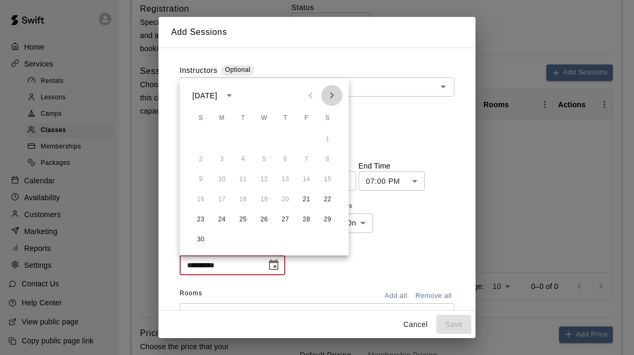
click at [332, 92] on icon "Next month" at bounding box center [331, 95] width 13 height 13
click at [306, 140] on button "5" at bounding box center [306, 139] width 19 height 19
type input "**********"
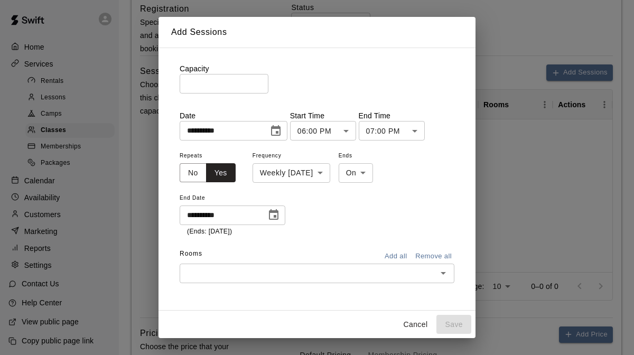
scroll to position [53, 0]
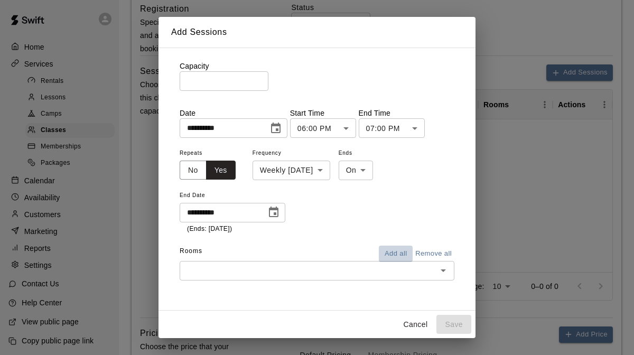
click at [402, 253] on button "Add all" at bounding box center [396, 254] width 34 height 16
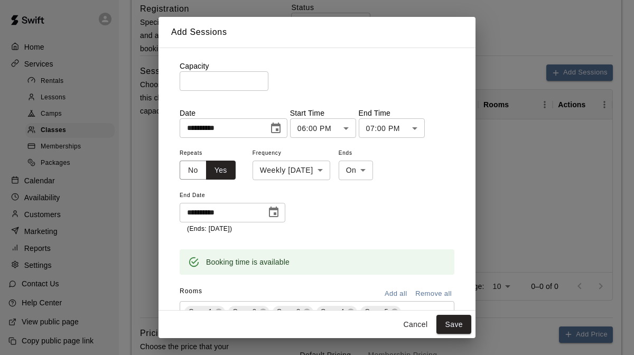
scroll to position [111, 0]
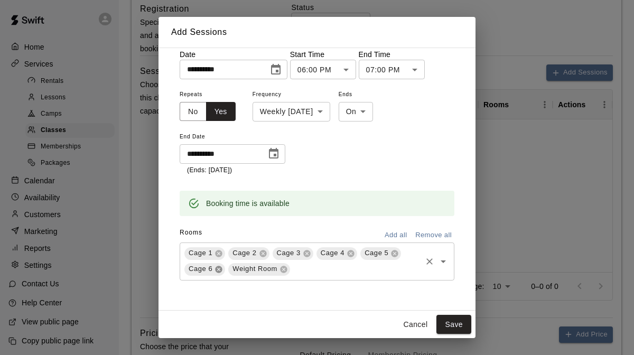
click at [217, 270] on icon at bounding box center [218, 269] width 7 height 7
click at [238, 271] on icon at bounding box center [239, 269] width 7 height 7
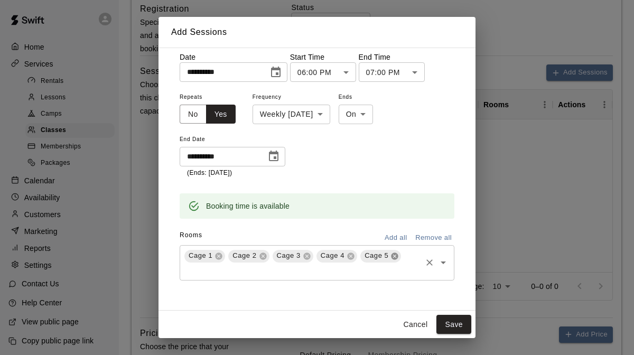
click at [393, 258] on icon at bounding box center [394, 255] width 7 height 7
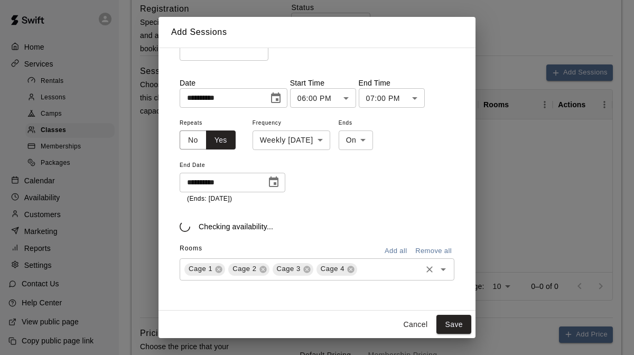
scroll to position [96, 0]
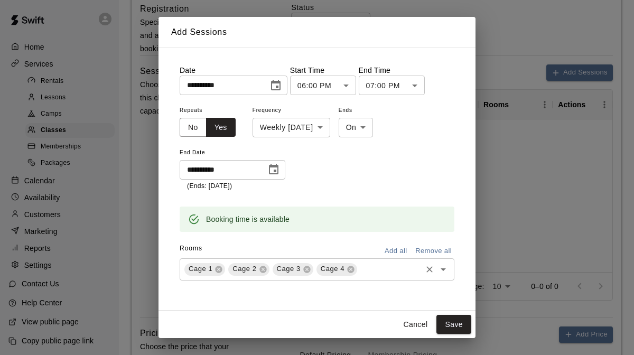
click at [434, 254] on button "Remove all" at bounding box center [433, 251] width 42 height 16
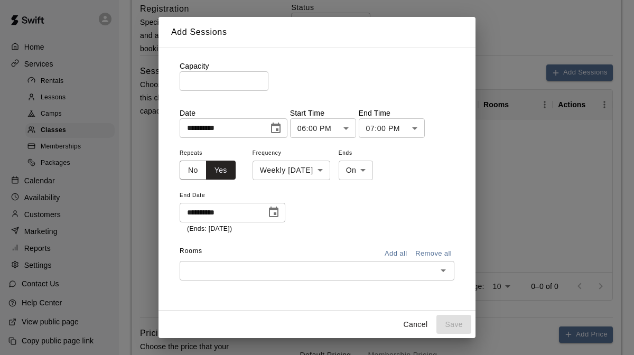
click at [401, 250] on button "Add all" at bounding box center [396, 254] width 34 height 16
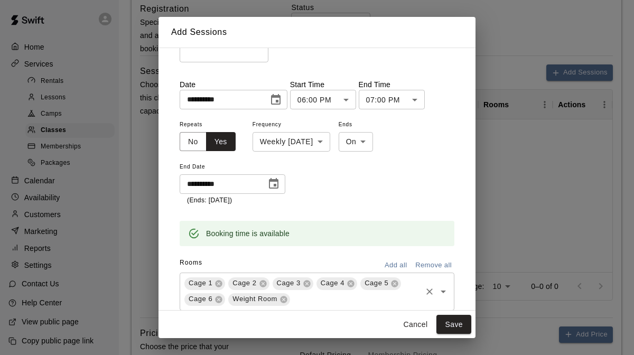
scroll to position [111, 0]
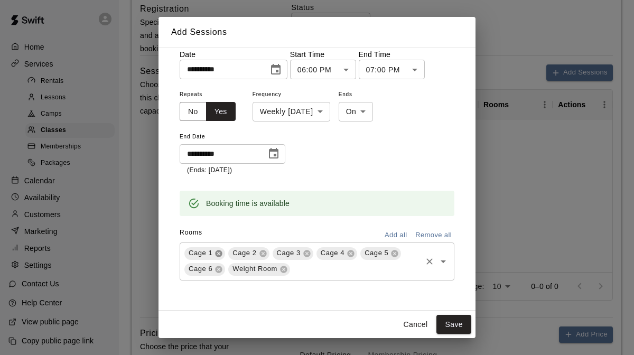
click at [219, 253] on icon at bounding box center [218, 253] width 7 height 7
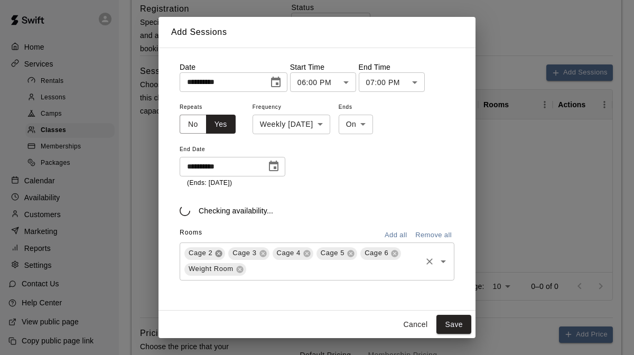
click at [219, 253] on icon at bounding box center [218, 253] width 7 height 7
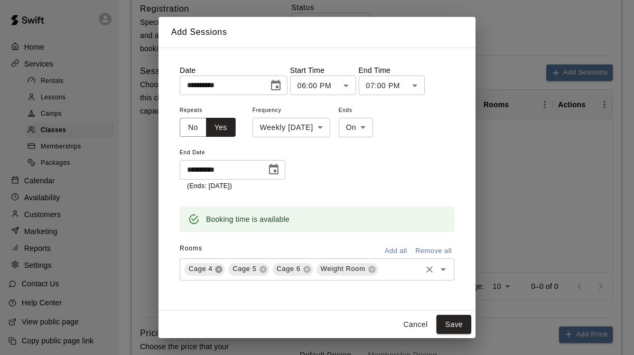
click at [221, 269] on icon at bounding box center [218, 269] width 7 height 7
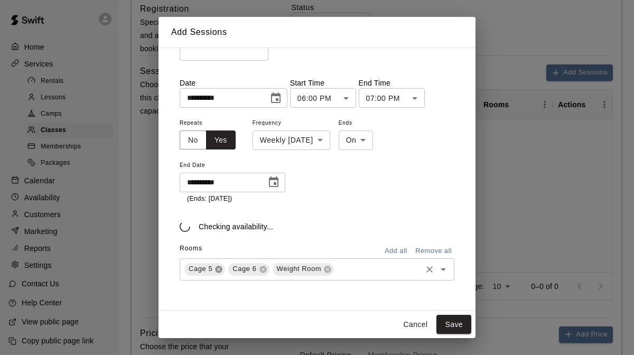
scroll to position [96, 0]
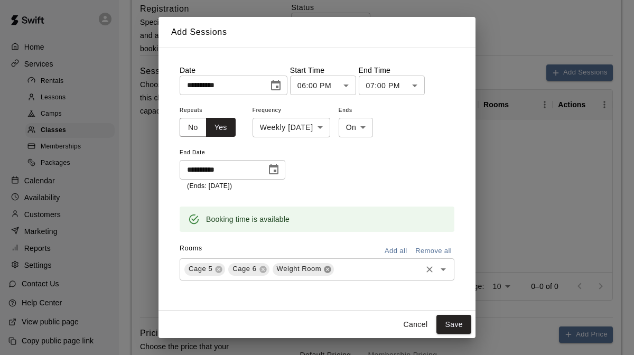
click at [328, 272] on icon at bounding box center [327, 269] width 7 height 7
click at [456, 325] on button "Save" at bounding box center [453, 325] width 35 height 20
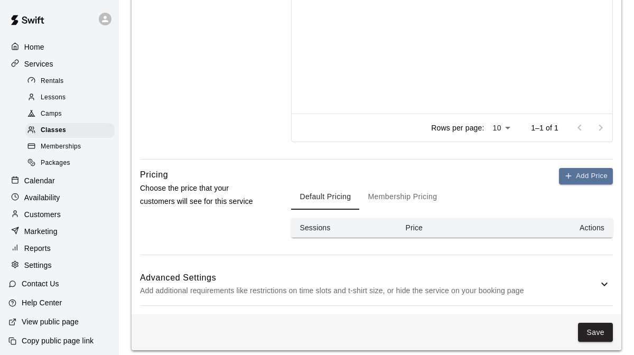
scroll to position [656, 0]
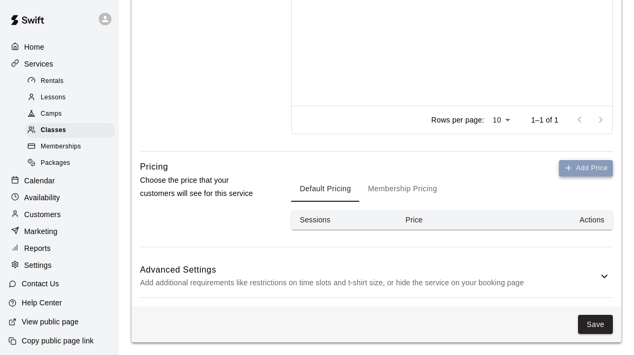
click at [572, 169] on button "Add Price" at bounding box center [586, 168] width 54 height 16
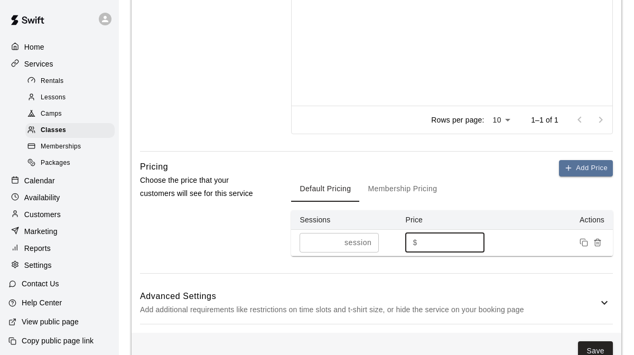
click at [439, 243] on input "*" at bounding box center [452, 243] width 63 height 20
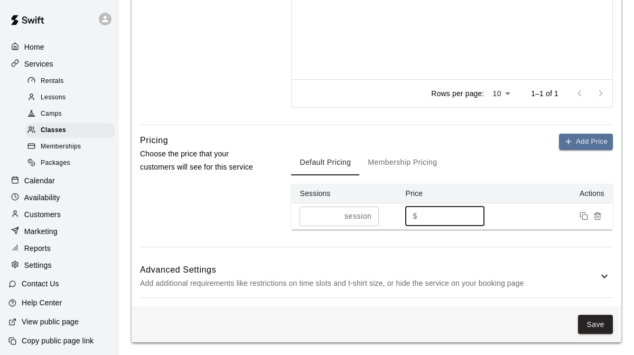
type input "**"
click at [595, 273] on h6 "Advanced Settings" at bounding box center [369, 270] width 458 height 14
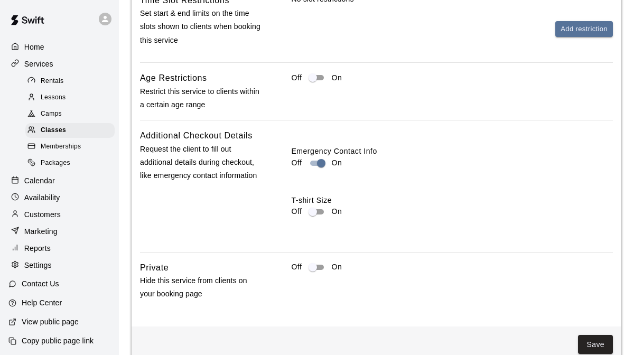
scroll to position [1139, 0]
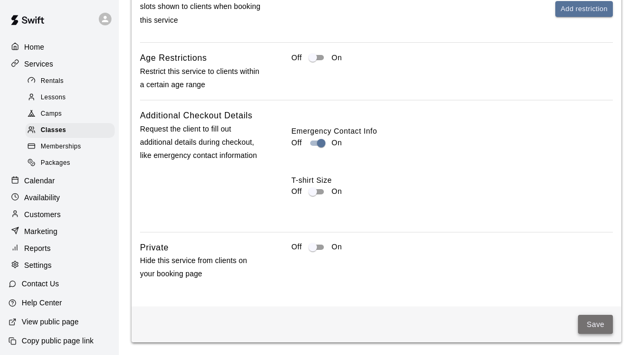
click at [592, 320] on button "Save" at bounding box center [595, 325] width 35 height 20
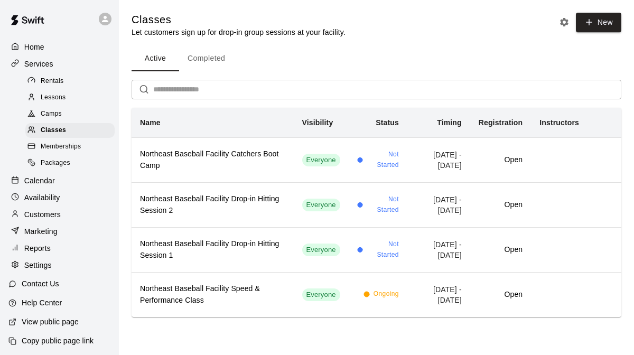
click at [58, 110] on span "Camps" at bounding box center [51, 114] width 21 height 11
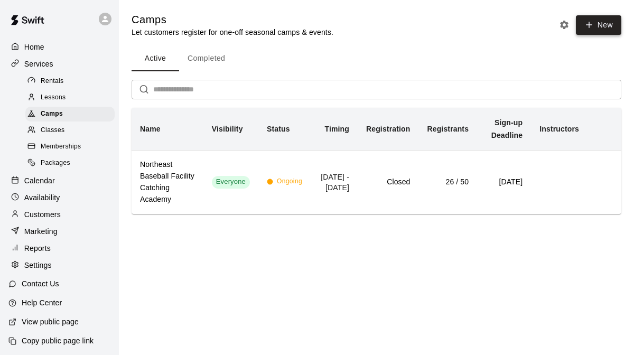
click at [595, 21] on button "New" at bounding box center [597, 25] width 45 height 20
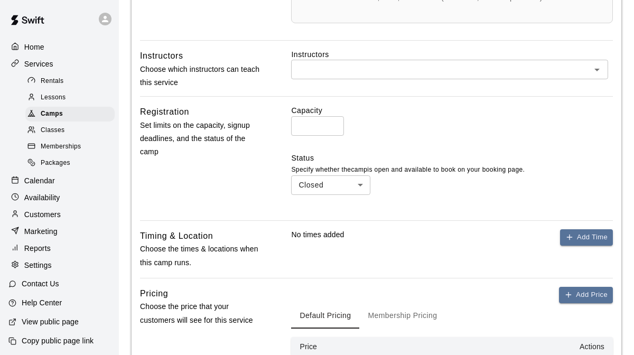
scroll to position [446, 0]
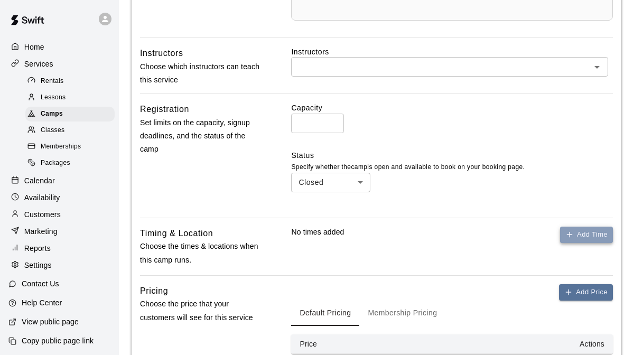
click at [574, 229] on button "Add Time" at bounding box center [586, 234] width 53 height 16
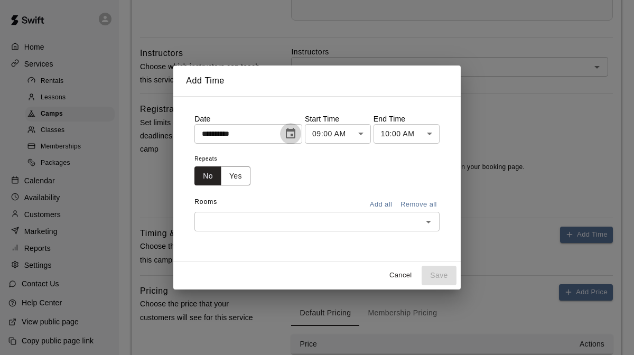
click at [292, 136] on icon "Choose date, selected date is Oct 13, 2025" at bounding box center [290, 133] width 13 height 13
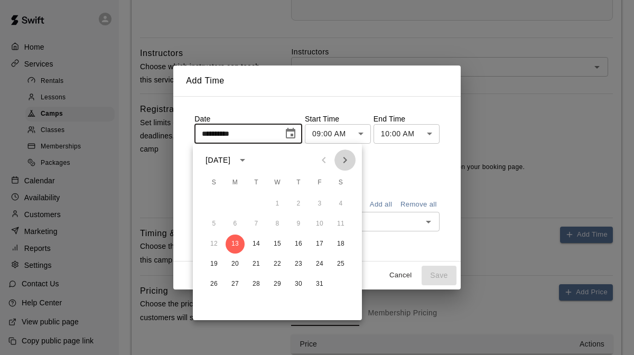
click at [343, 163] on icon "Next month" at bounding box center [344, 160] width 13 height 13
click at [236, 242] on button "10" at bounding box center [234, 243] width 19 height 19
type input "**********"
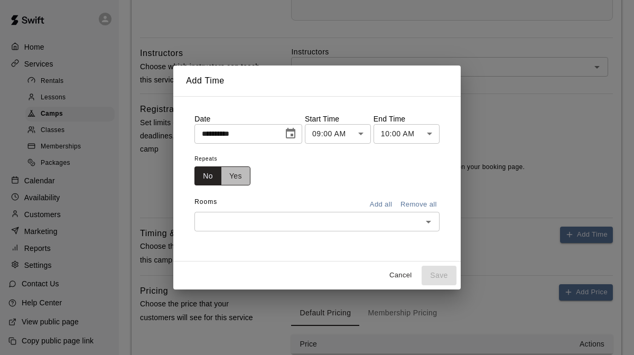
click at [239, 169] on button "Yes" at bounding box center [236, 176] width 30 height 20
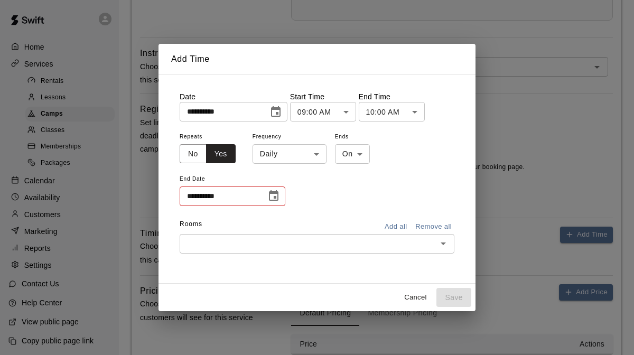
click at [352, 109] on body "Home Services Rentals Lessons Camps Classes Memberships Packages Calendar Avail…" at bounding box center [317, 16] width 634 height 924
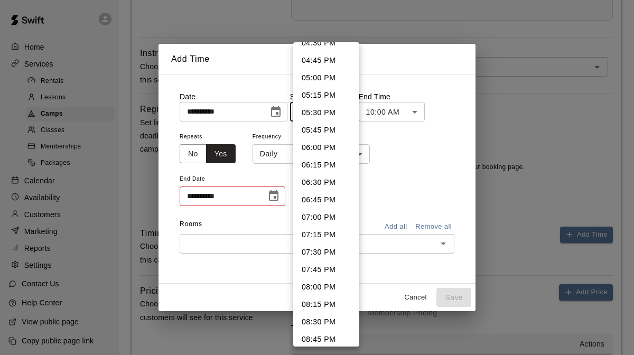
scroll to position [1163, 0]
click at [320, 182] on li "06:30 PM" at bounding box center [326, 181] width 66 height 17
type input "********"
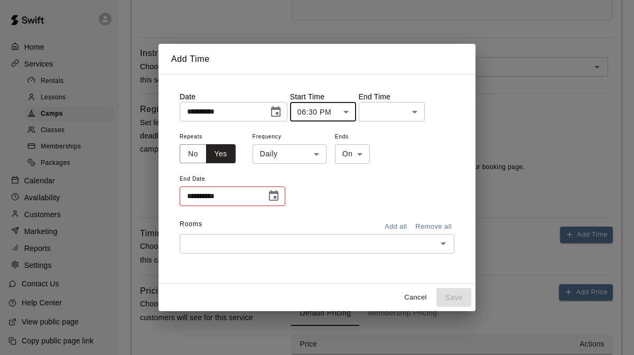
click at [418, 116] on body "Home Services Rentals Lessons Camps Classes Memberships Packages Calendar Avail…" at bounding box center [317, 16] width 634 height 924
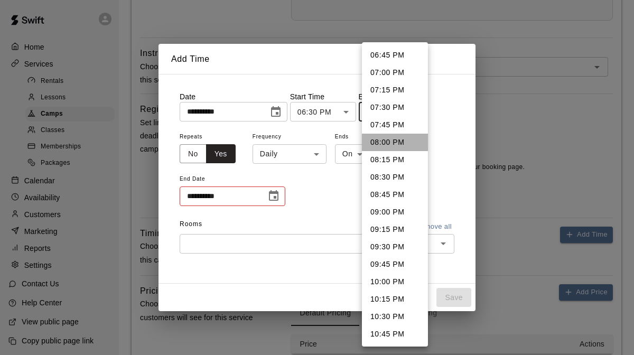
click at [394, 145] on li "08:00 PM" at bounding box center [395, 142] width 66 height 17
type input "********"
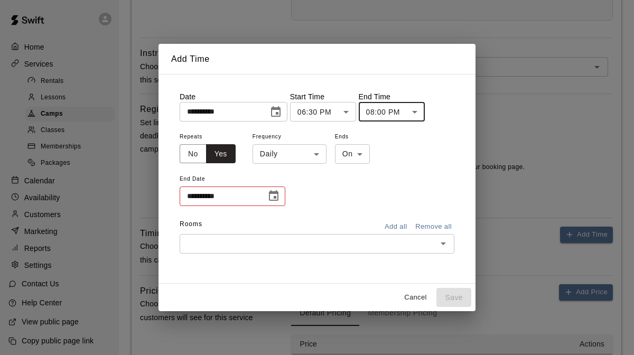
click at [310, 154] on body "Home Services Rentals Lessons Camps Classes Memberships Packages Calendar Avail…" at bounding box center [317, 16] width 634 height 924
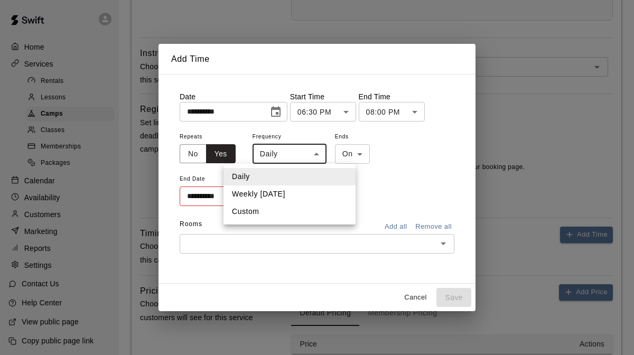
click at [282, 207] on li "Custom" at bounding box center [289, 211] width 132 height 17
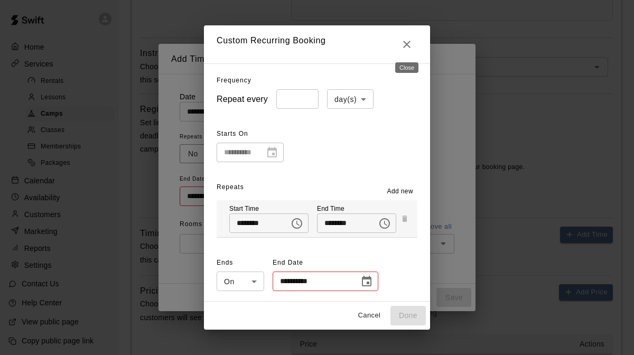
click at [408, 42] on icon "Close" at bounding box center [406, 44] width 7 height 7
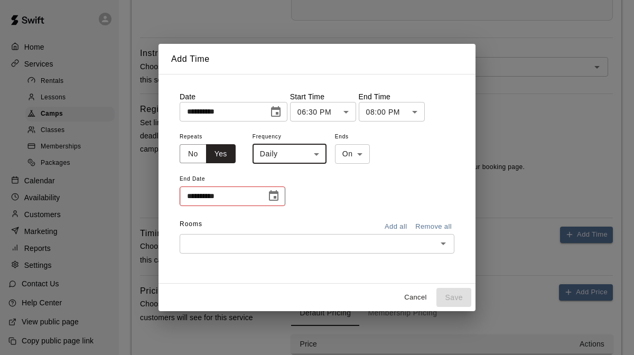
click at [275, 195] on icon "Choose date" at bounding box center [273, 196] width 13 height 13
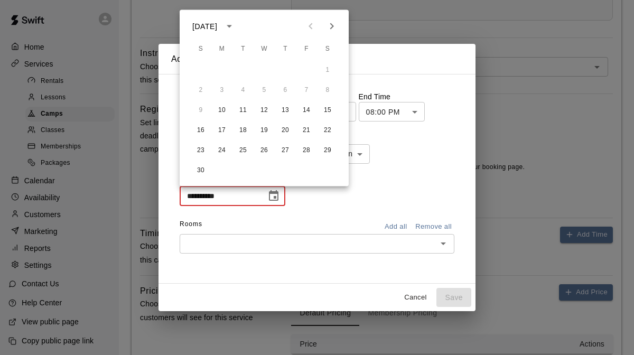
click at [321, 198] on div "**********" at bounding box center [317, 168] width 275 height 77
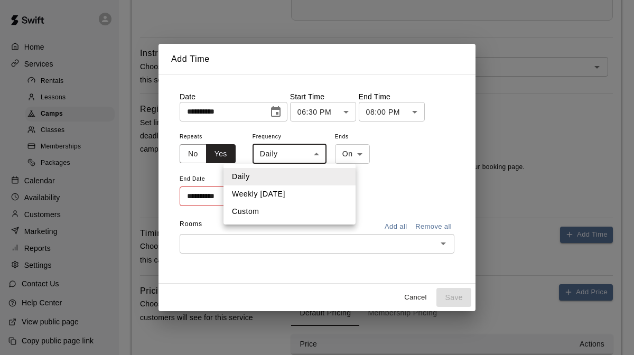
click at [316, 154] on body "Home Services Rentals Lessons Camps Classes Memberships Packages Calendar Avail…" at bounding box center [317, 16] width 634 height 924
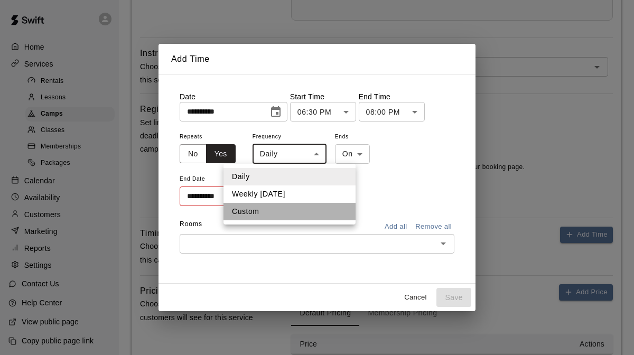
click at [281, 206] on li "Custom" at bounding box center [289, 211] width 132 height 17
type input "******"
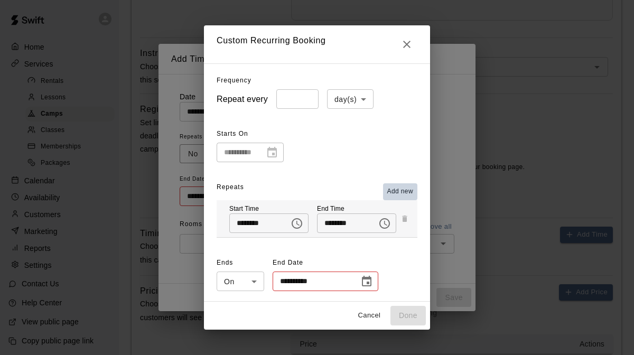
click at [395, 190] on span "Add new" at bounding box center [400, 191] width 26 height 11
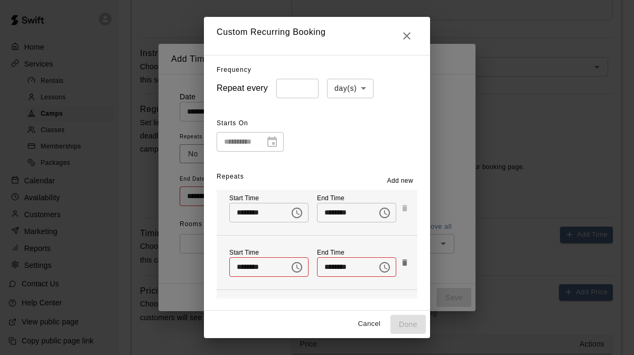
scroll to position [0, 0]
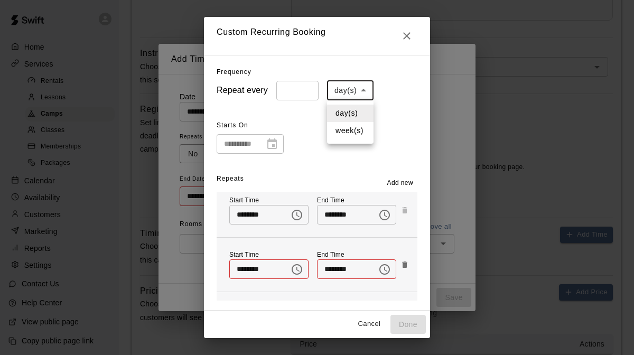
click at [362, 92] on body "Home Services Rentals Lessons Camps Classes Memberships Packages Calendar Avail…" at bounding box center [317, 16] width 634 height 924
click at [346, 132] on li "week(s)" at bounding box center [350, 130] width 46 height 17
type input "******"
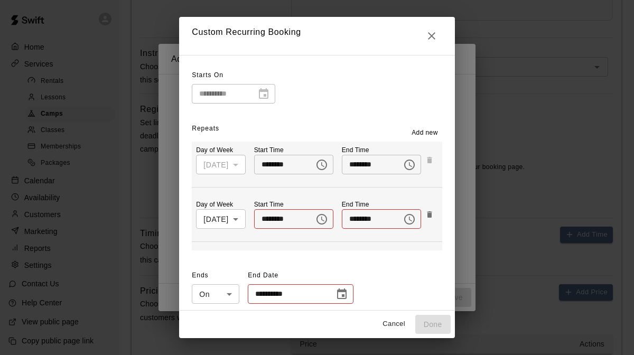
scroll to position [54, 0]
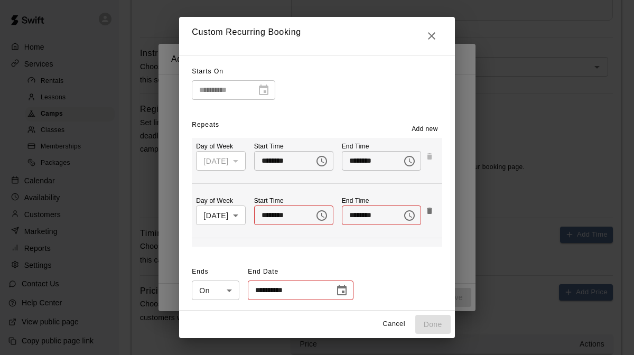
click at [341, 286] on icon "Choose date" at bounding box center [342, 290] width 10 height 11
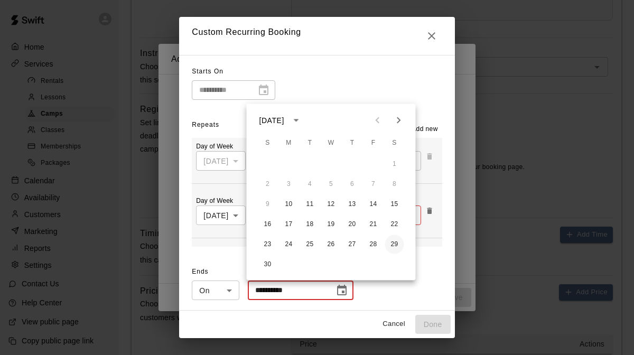
click at [395, 241] on button "29" at bounding box center [394, 244] width 19 height 19
type input "**********"
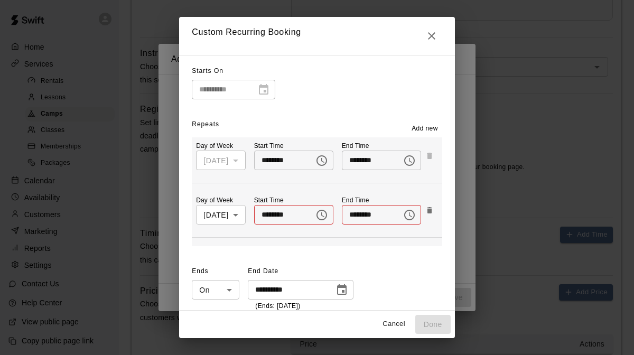
scroll to position [65, 0]
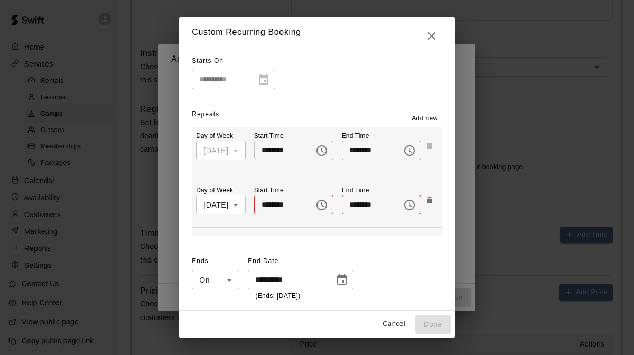
click at [300, 205] on input "********" at bounding box center [280, 205] width 53 height 20
click at [238, 202] on body "Home Services Rentals Lessons Camps Classes Memberships Packages Calendar Avail…" at bounding box center [317, 16] width 634 height 924
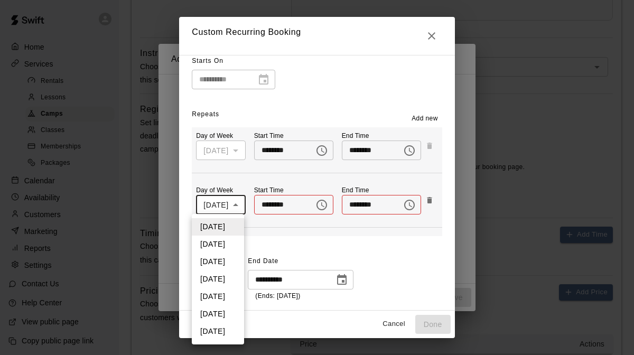
click at [224, 309] on li "[DATE]" at bounding box center [218, 313] width 52 height 17
type input "*"
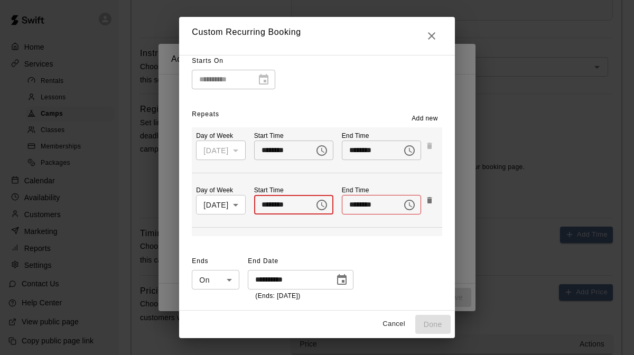
click at [297, 206] on input "********" at bounding box center [280, 205] width 53 height 20
type input "********"
click at [355, 204] on input "********" at bounding box center [368, 205] width 53 height 20
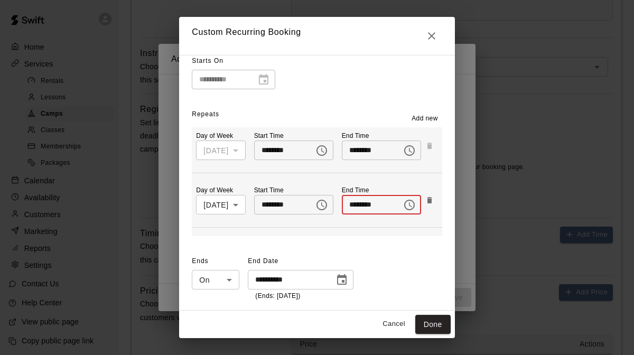
type input "********"
click at [416, 254] on div "**********" at bounding box center [317, 277] width 250 height 49
click at [442, 320] on button "Done" at bounding box center [432, 325] width 35 height 20
type input "**********"
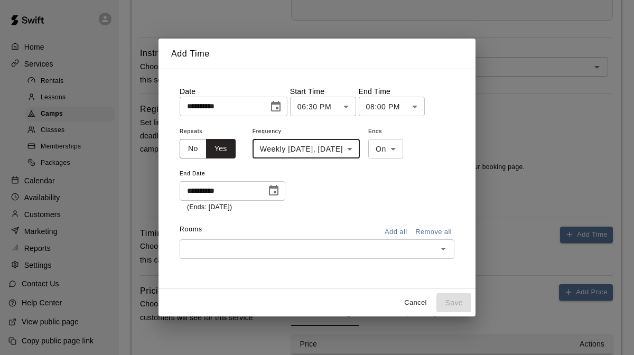
click at [404, 233] on button "Add all" at bounding box center [396, 232] width 34 height 16
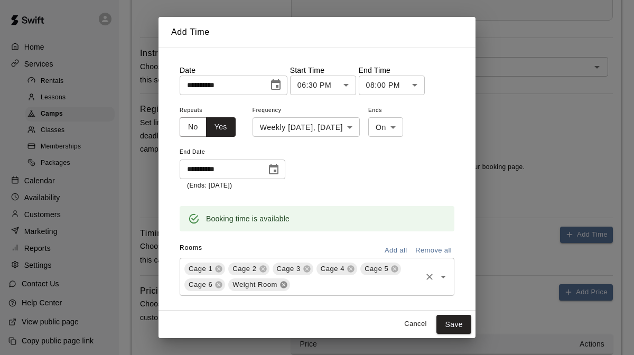
click at [287, 284] on icon at bounding box center [283, 284] width 7 height 7
click at [457, 324] on button "Save" at bounding box center [453, 325] width 35 height 20
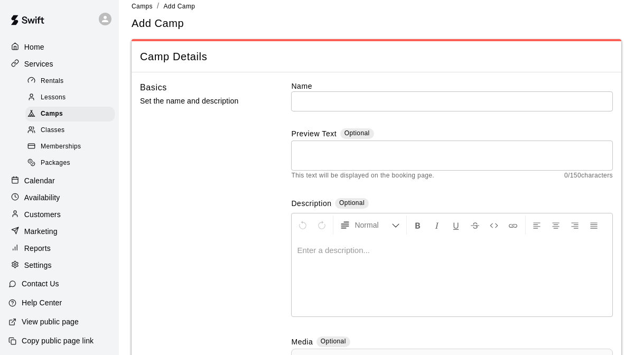
scroll to position [0, 0]
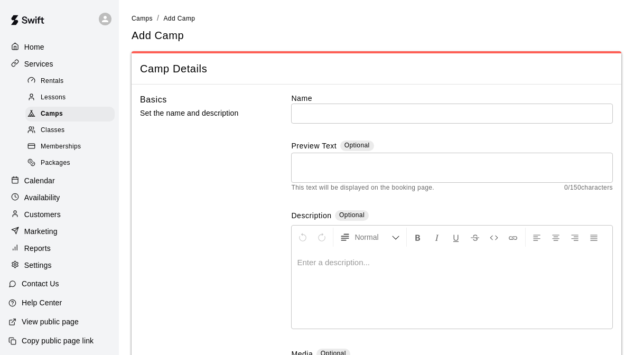
click at [344, 110] on input "text" at bounding box center [452, 113] width 322 height 20
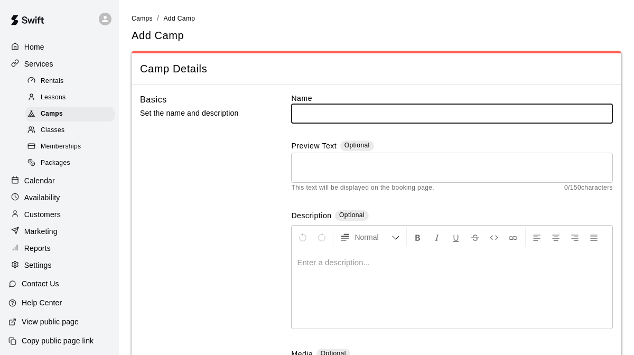
type input "**********"
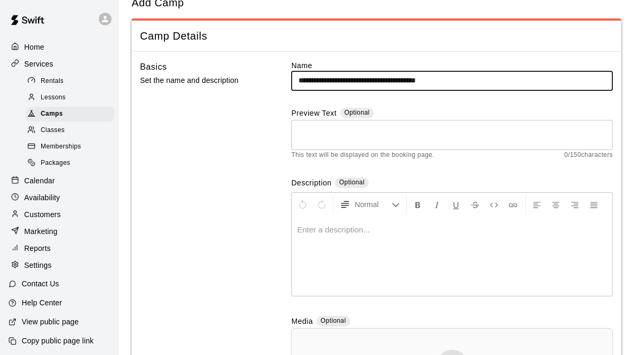
scroll to position [38, 0]
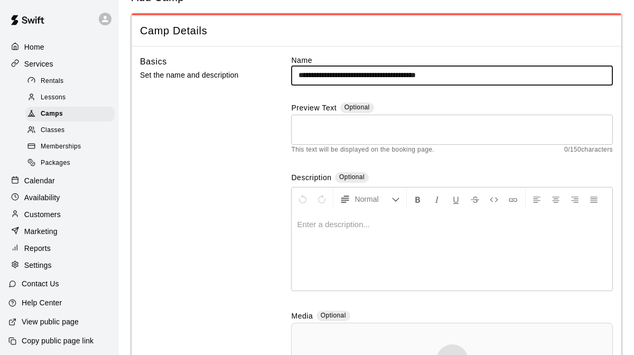
click at [349, 228] on p at bounding box center [452, 224] width 310 height 11
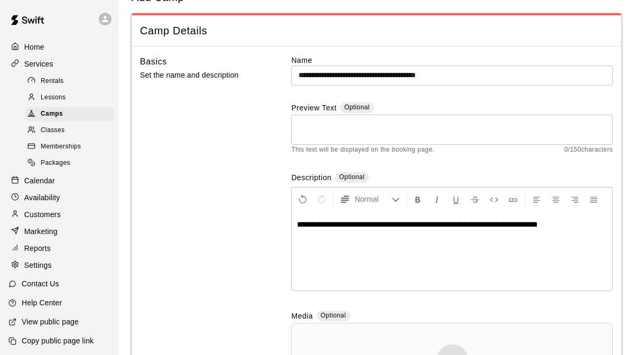
click at [508, 221] on span "**********" at bounding box center [417, 224] width 241 height 8
click at [417, 240] on div "**********" at bounding box center [451, 250] width 320 height 79
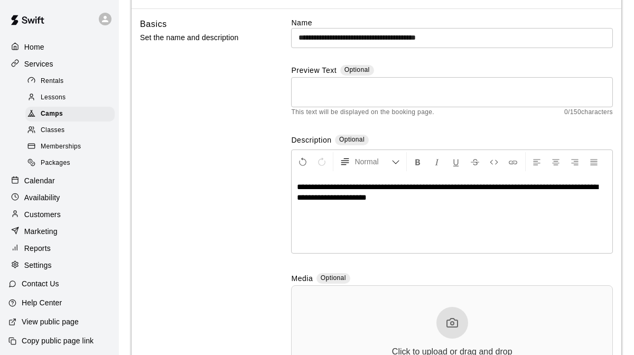
scroll to position [96, 0]
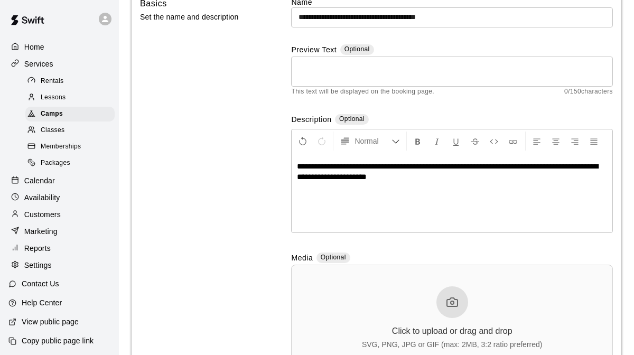
click at [299, 168] on span "**********" at bounding box center [447, 171] width 301 height 18
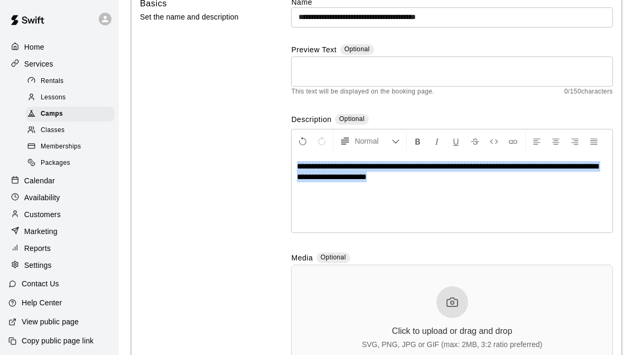
drag, startPoint x: 299, startPoint y: 168, endPoint x: 454, endPoint y: 178, distance: 155.1
click at [454, 178] on p "**********" at bounding box center [452, 171] width 310 height 21
copy span "**********"
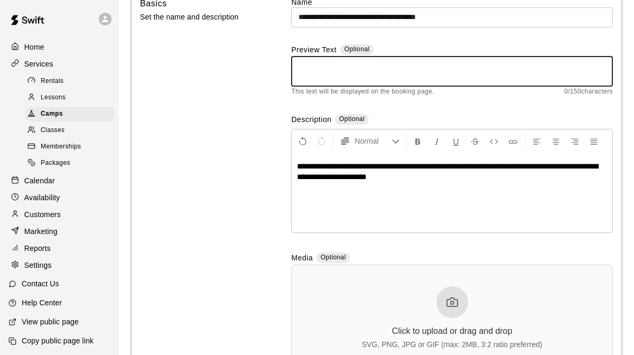
click at [362, 77] on textarea at bounding box center [451, 71] width 307 height 21
paste textarea "**********"
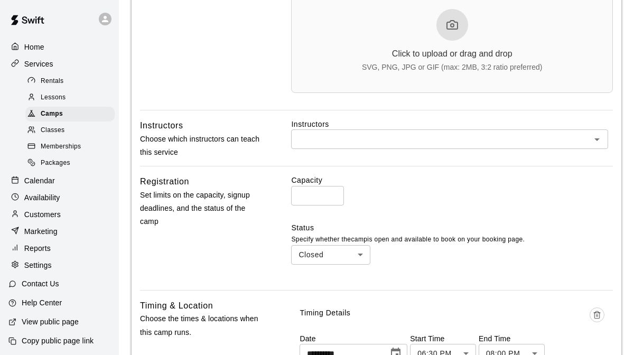
scroll to position [401, 0]
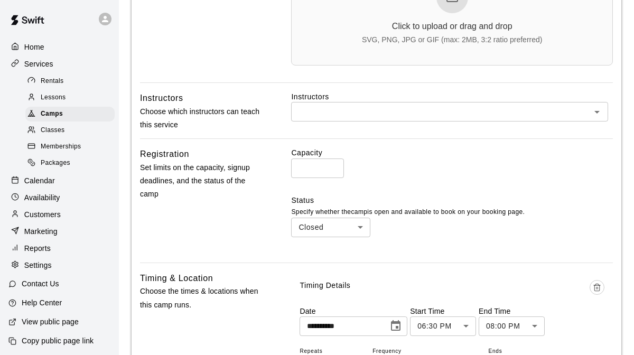
type textarea "**********"
type input "*"
click at [335, 168] on input "*" at bounding box center [317, 168] width 53 height 20
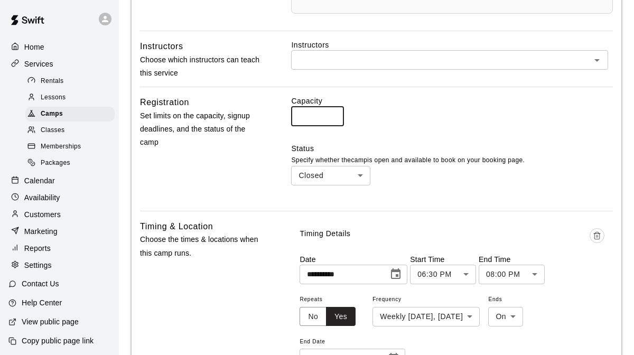
scroll to position [458, 0]
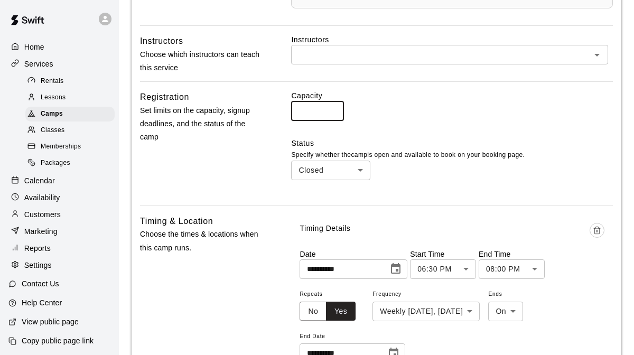
type input "**"
click at [358, 174] on body "**********" at bounding box center [317, 126] width 634 height 1168
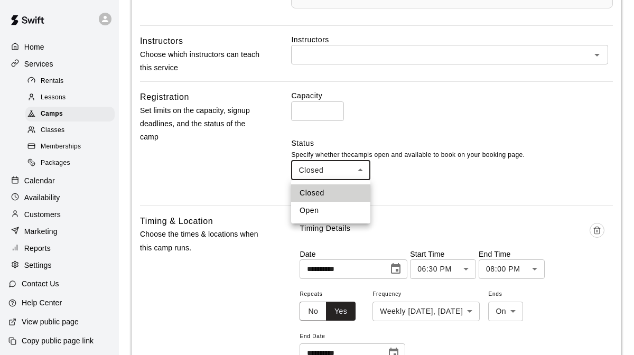
click at [328, 207] on li "Open" at bounding box center [330, 210] width 79 height 17
type input "****"
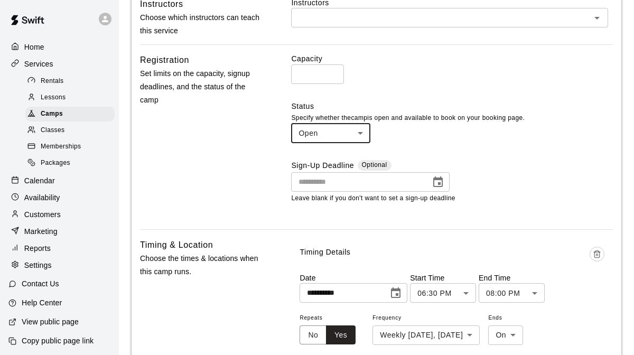
scroll to position [502, 0]
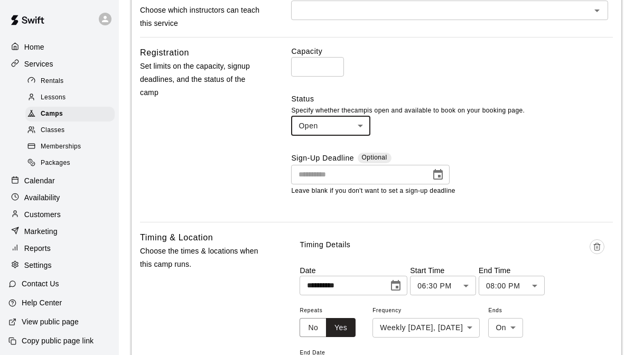
click at [439, 173] on icon "Choose date" at bounding box center [437, 174] width 13 height 13
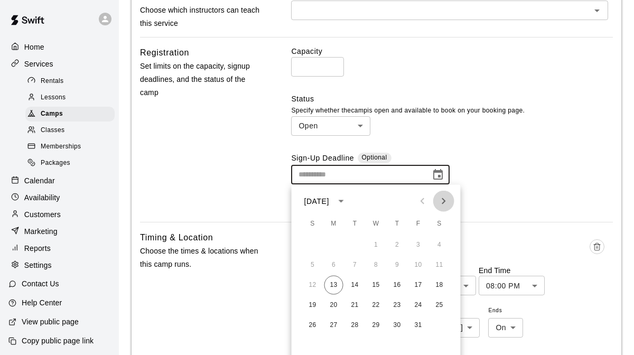
click at [440, 203] on icon "Next month" at bounding box center [443, 201] width 13 height 13
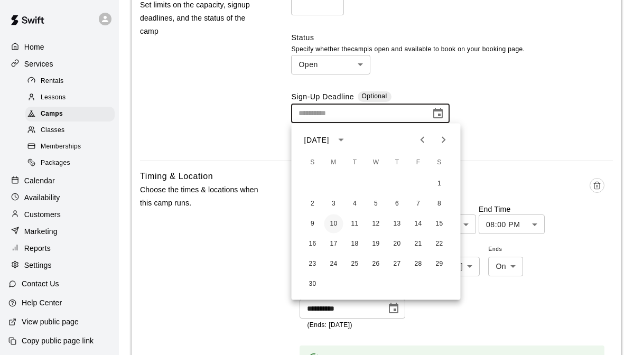
scroll to position [565, 0]
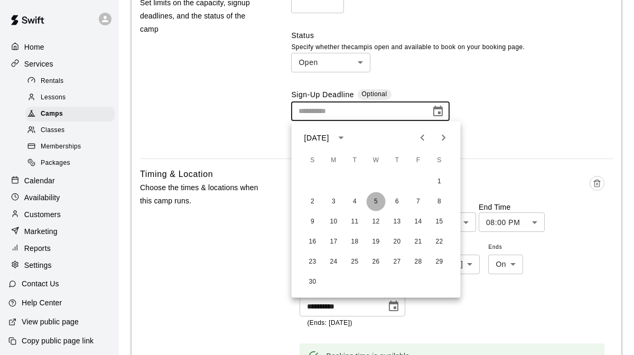
click at [376, 198] on button "5" at bounding box center [375, 201] width 19 height 19
type input "**********"
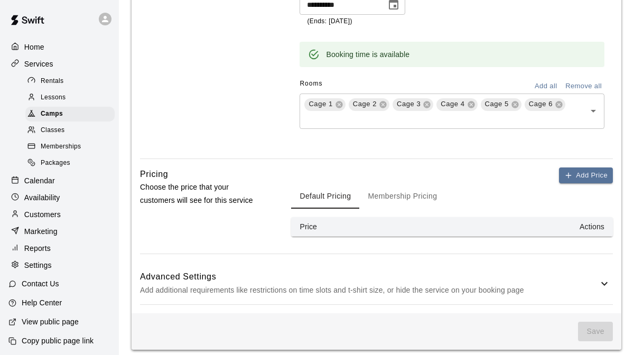
scroll to position [874, 0]
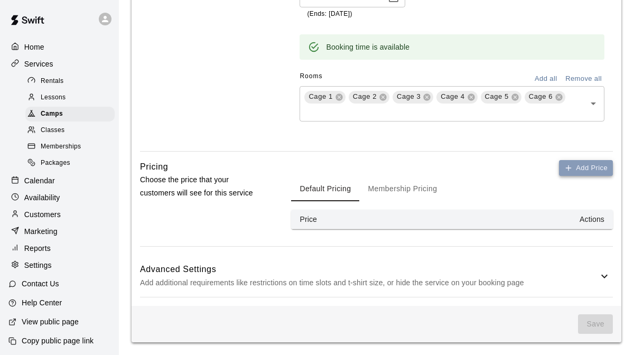
click at [573, 164] on button "Add Price" at bounding box center [586, 168] width 54 height 16
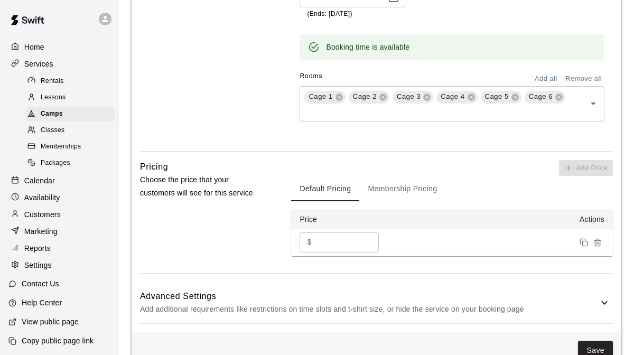
click at [341, 245] on input "*" at bounding box center [347, 242] width 63 height 20
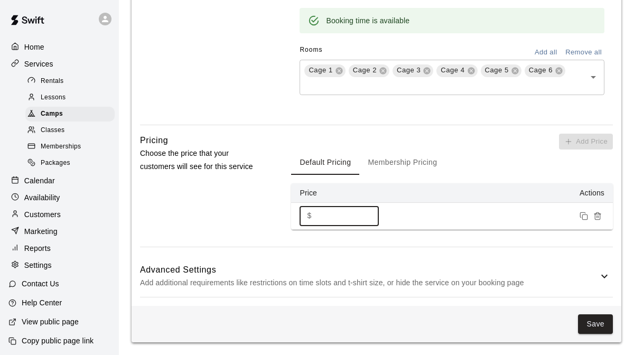
type input "***"
click at [603, 279] on icon at bounding box center [604, 276] width 13 height 13
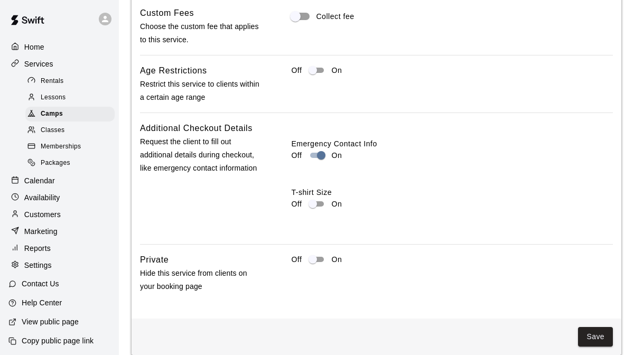
scroll to position [1279, 0]
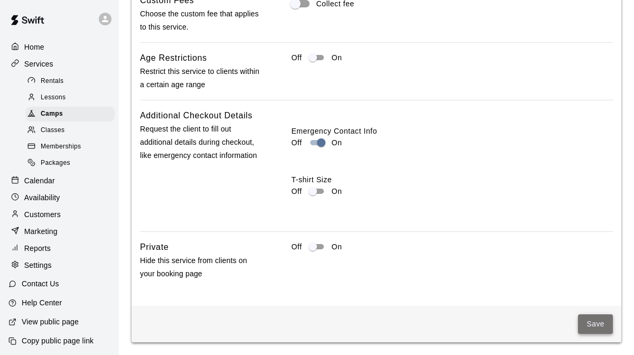
click at [591, 322] on button "Save" at bounding box center [595, 324] width 35 height 20
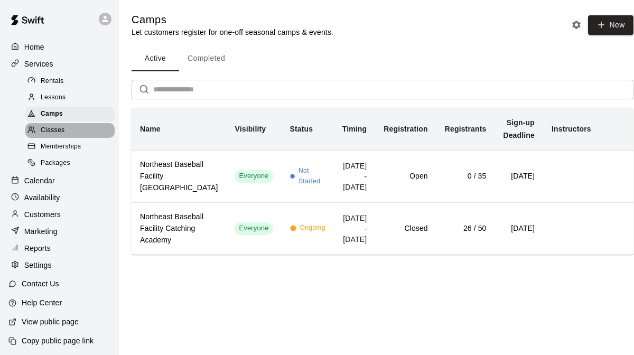
click at [61, 130] on span "Classes" at bounding box center [53, 130] width 24 height 11
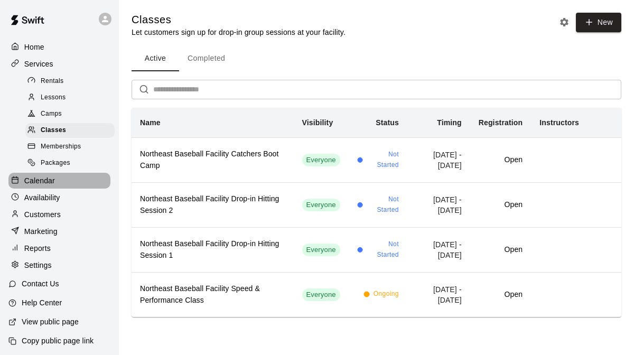
click at [48, 184] on p "Calendar" at bounding box center [39, 180] width 31 height 11
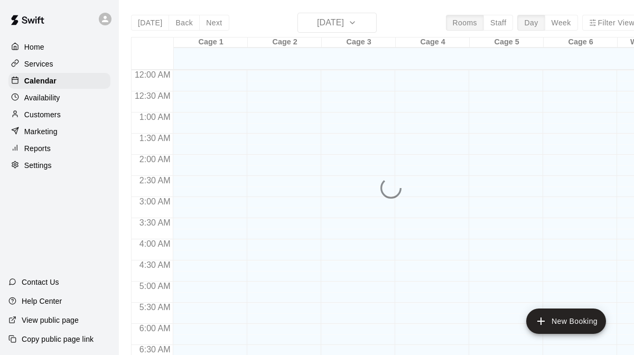
scroll to position [686, 0]
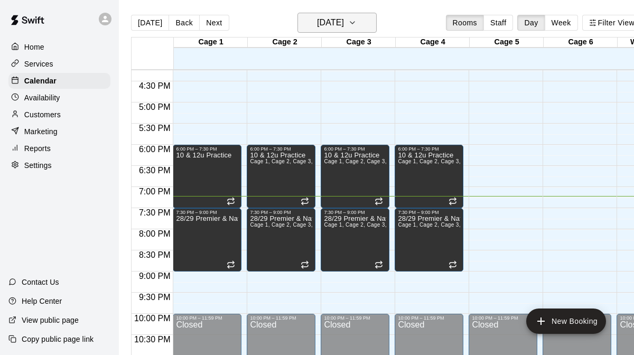
click at [356, 21] on icon "button" at bounding box center [352, 22] width 8 height 13
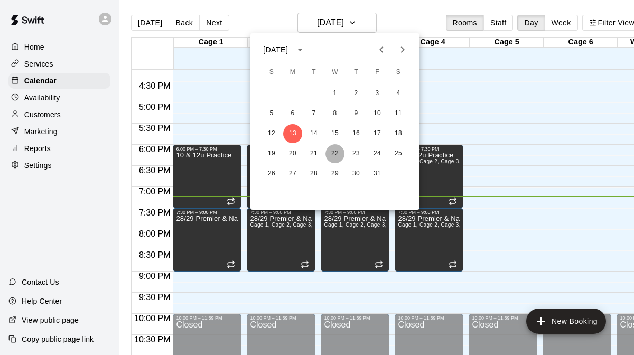
click at [334, 150] on button "22" at bounding box center [334, 153] width 19 height 19
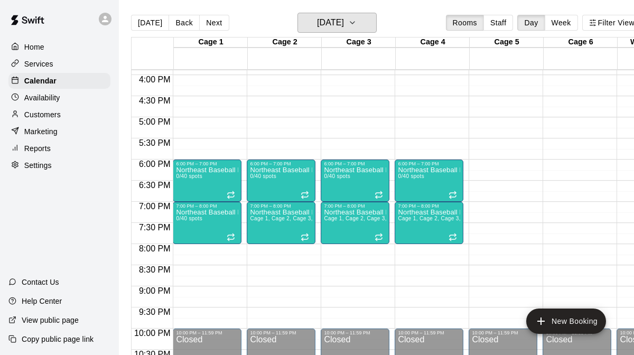
scroll to position [675, 0]
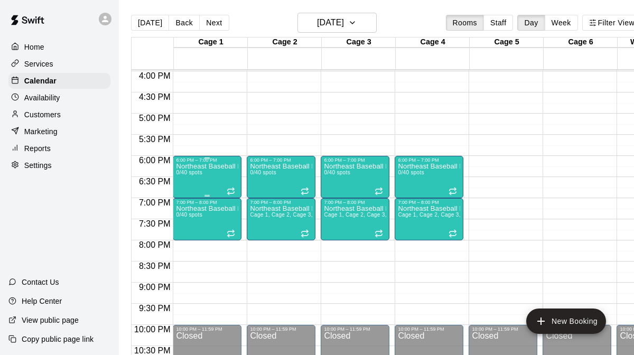
click at [211, 181] on div "Northeast Baseball Facility Drop-in Hitting 0/40 spots" at bounding box center [207, 340] width 62 height 355
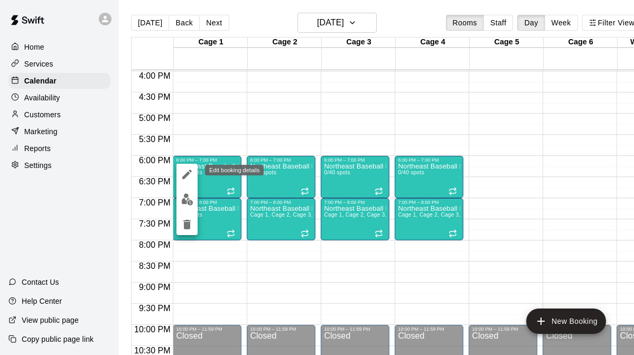
click at [190, 177] on icon "edit" at bounding box center [187, 174] width 13 height 13
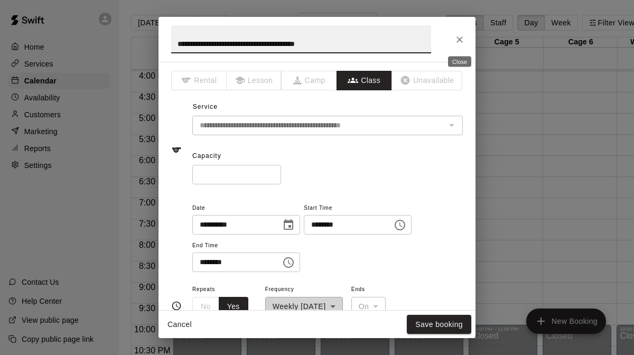
click at [458, 43] on icon "Close" at bounding box center [459, 39] width 11 height 11
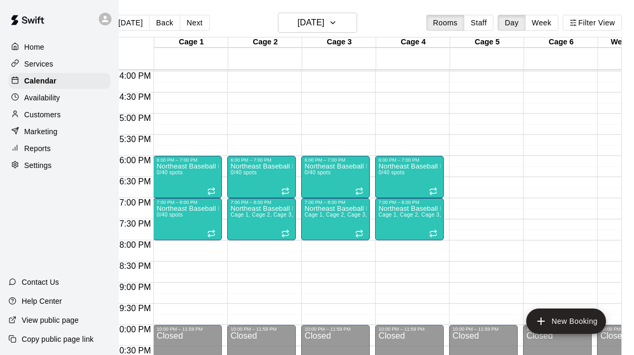
scroll to position [0, 50]
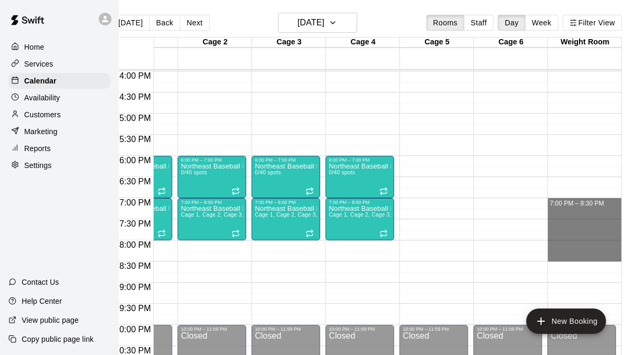
drag, startPoint x: 574, startPoint y: 200, endPoint x: 583, endPoint y: 253, distance: 54.1
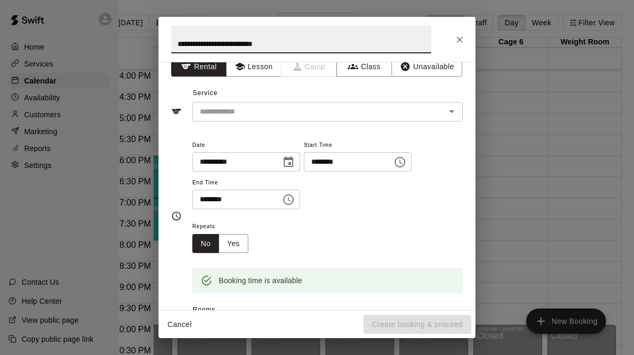
scroll to position [0, 0]
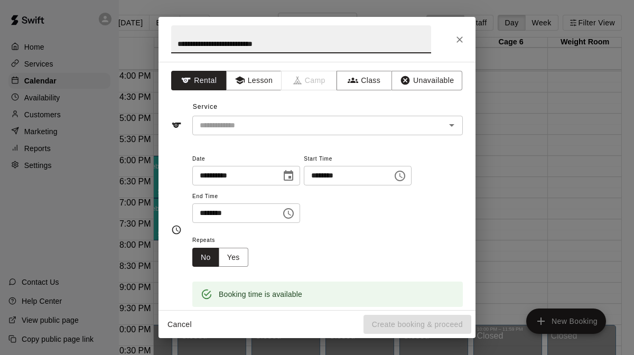
type input "**********"
click at [366, 70] on div "**********" at bounding box center [316, 186] width 317 height 248
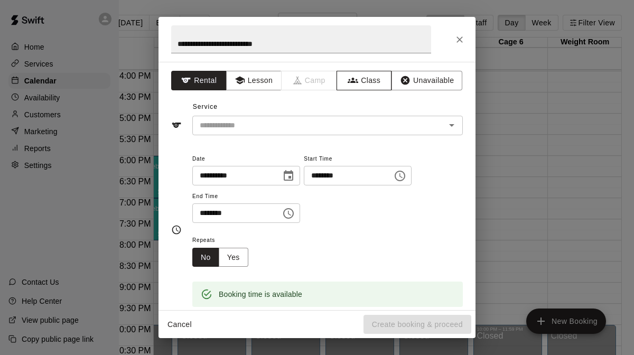
click at [362, 81] on button "Class" at bounding box center [363, 81] width 55 height 20
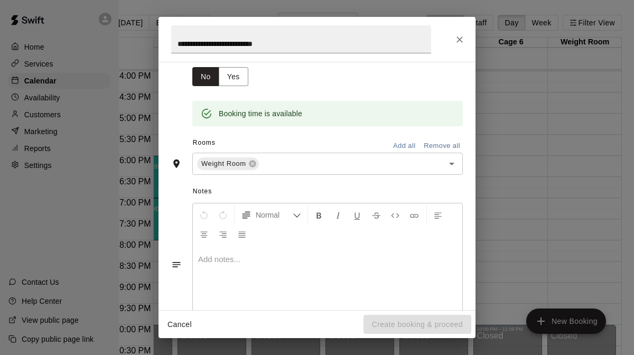
scroll to position [216, 0]
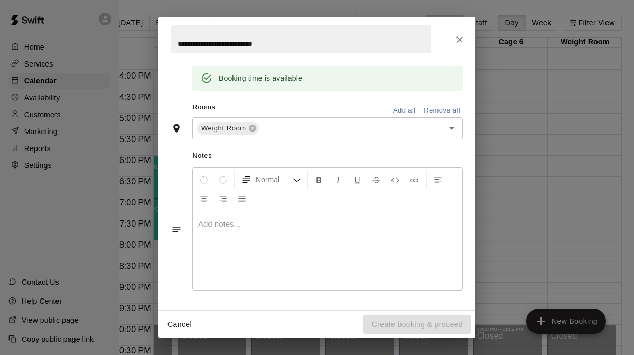
click at [180, 321] on button "Cancel" at bounding box center [180, 325] width 34 height 20
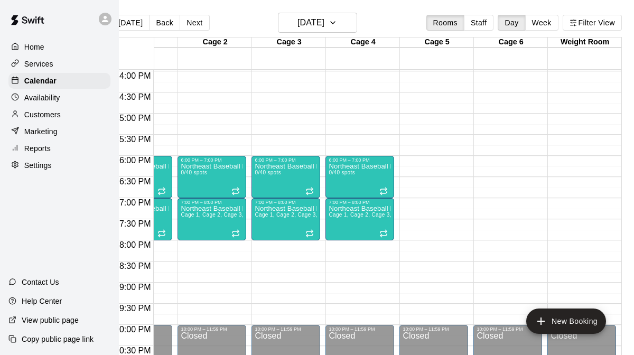
click at [45, 64] on p "Services" at bounding box center [38, 64] width 29 height 11
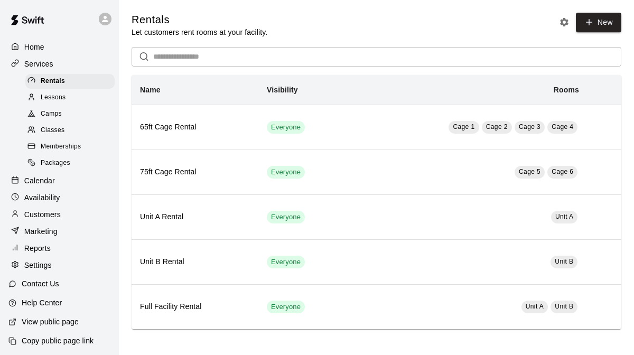
click at [65, 131] on div "Classes" at bounding box center [69, 130] width 89 height 15
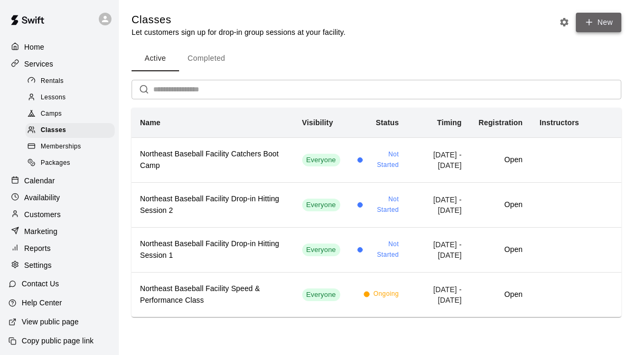
click at [596, 22] on button "New" at bounding box center [597, 23] width 45 height 20
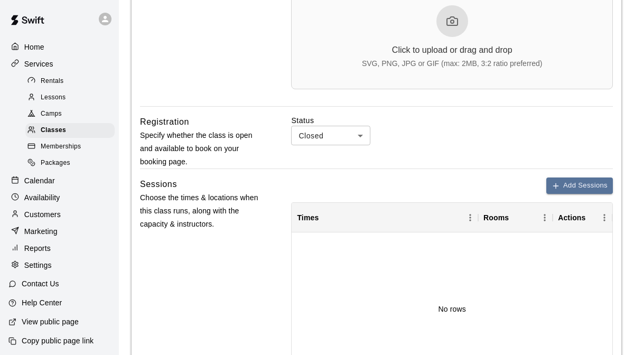
scroll to position [381, 0]
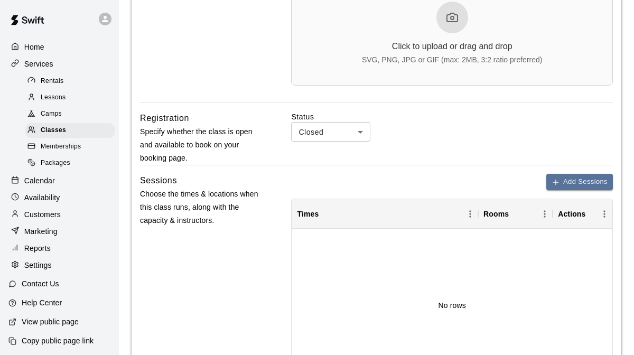
type input "**********"
click at [366, 132] on body "**********" at bounding box center [317, 124] width 634 height 1011
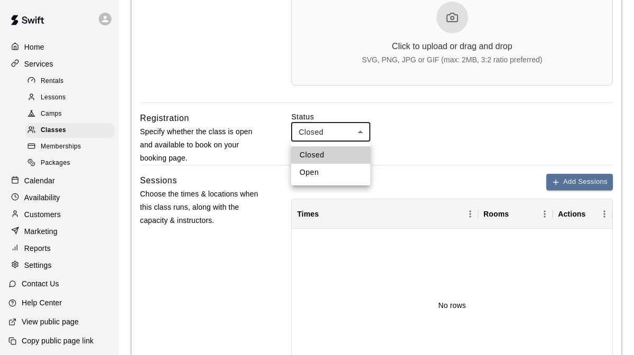
click at [325, 171] on li "Open" at bounding box center [330, 172] width 79 height 17
type input "****"
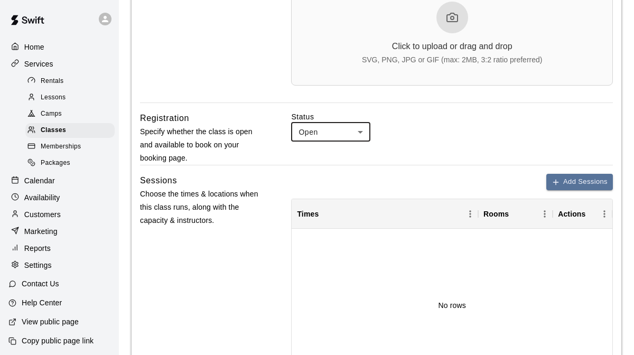
scroll to position [443, 0]
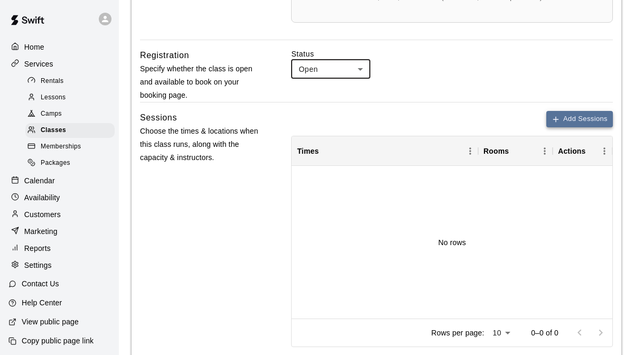
click at [567, 119] on button "Add Sessions" at bounding box center [579, 119] width 67 height 16
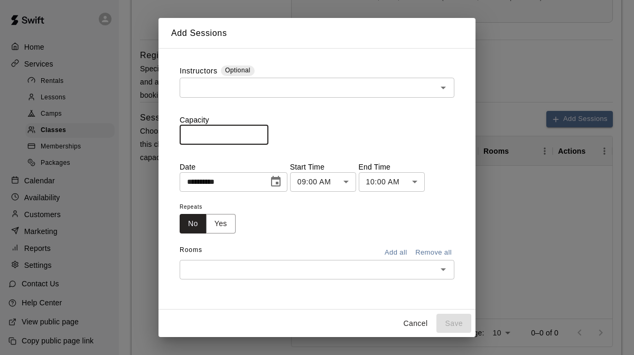
click at [220, 133] on input "*" at bounding box center [224, 135] width 89 height 20
type input "**"
click at [275, 182] on icon "Choose date, selected date is Oct 13, 2025" at bounding box center [275, 181] width 13 height 13
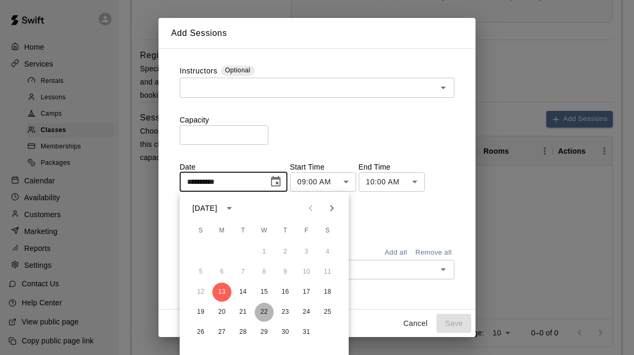
click at [263, 310] on button "22" at bounding box center [263, 312] width 19 height 19
type input "**********"
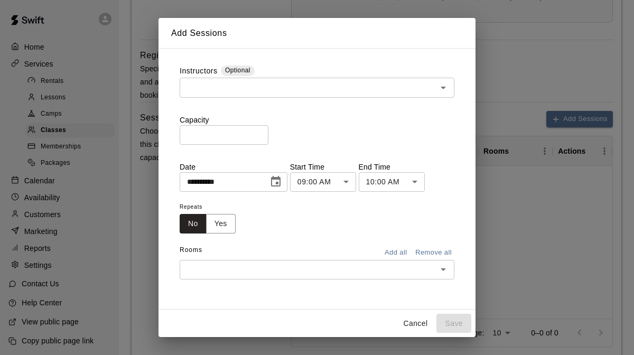
click at [279, 181] on icon "Choose date, selected date is Oct 22, 2025" at bounding box center [275, 181] width 13 height 13
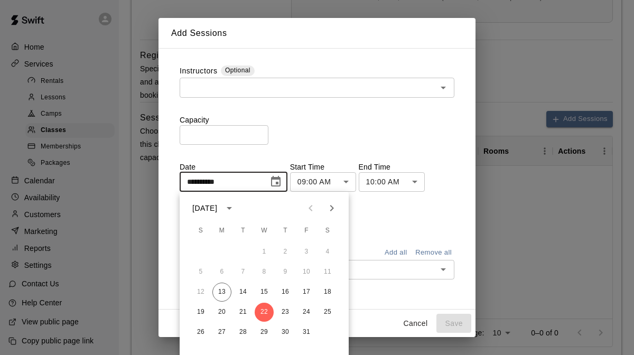
click at [377, 205] on div "Repeats No Yes" at bounding box center [317, 216] width 275 height 33
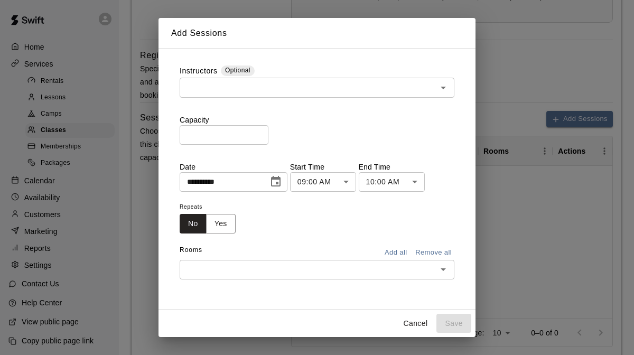
click at [347, 178] on body "**********" at bounding box center [317, 62] width 634 height 1011
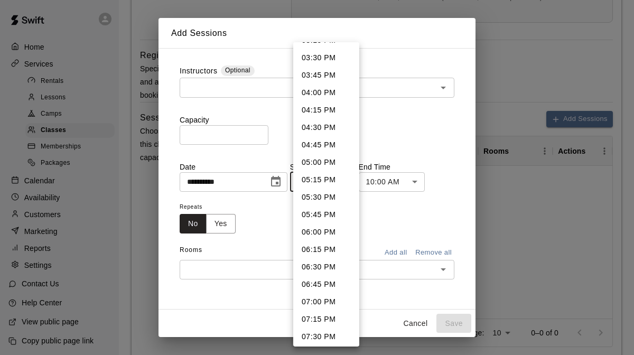
scroll to position [1095, 0]
click at [320, 286] on li "07:00 PM" at bounding box center [326, 284] width 66 height 17
type input "********"
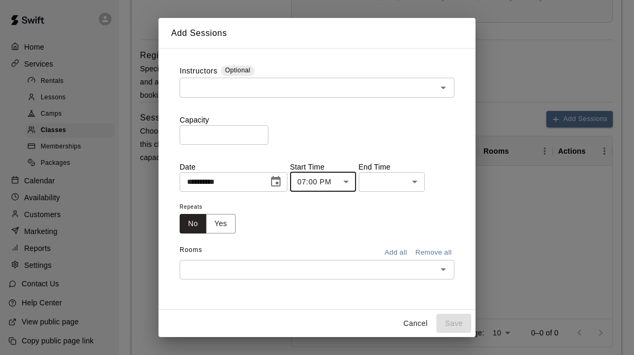
click at [412, 185] on body "**********" at bounding box center [317, 62] width 634 height 1011
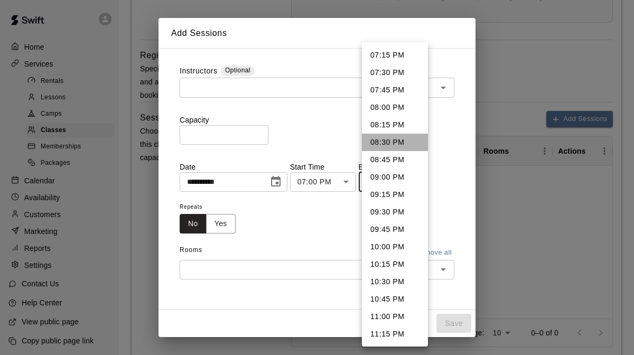
click at [404, 144] on li "08:30 PM" at bounding box center [395, 142] width 66 height 17
type input "********"
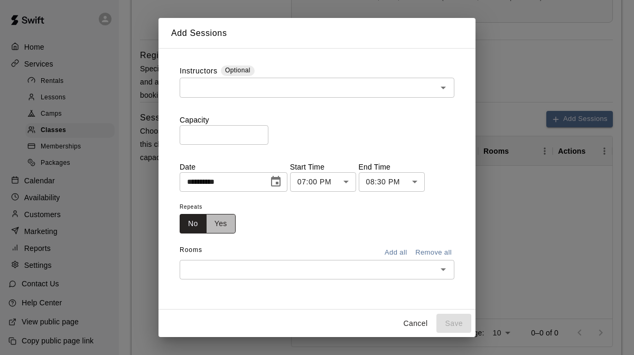
click at [226, 221] on button "Yes" at bounding box center [221, 224] width 30 height 20
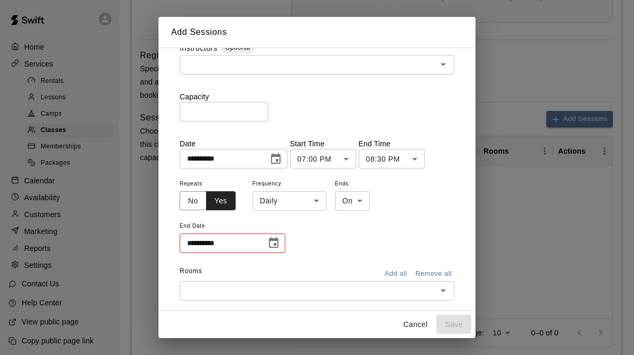
scroll to position [5, 0]
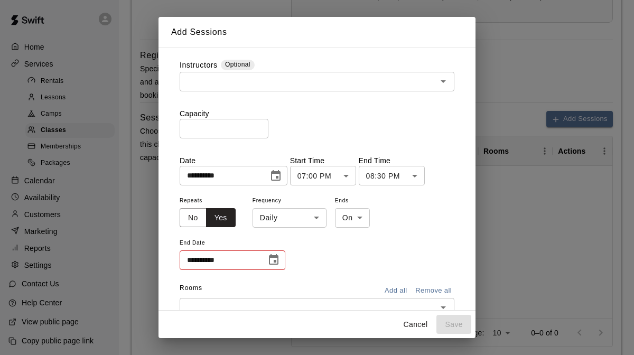
click at [309, 220] on body "**********" at bounding box center [317, 62] width 634 height 1011
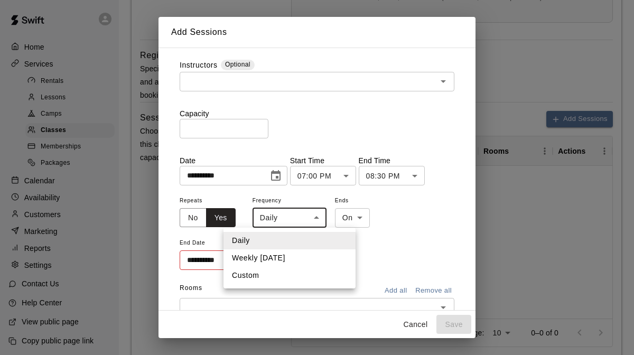
click at [278, 272] on li "Custom" at bounding box center [289, 275] width 132 height 17
type input "******"
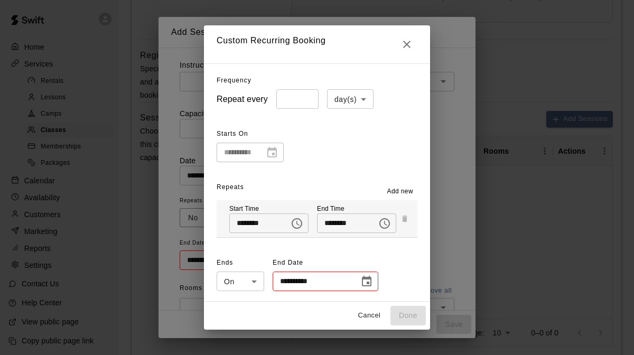
click at [365, 103] on body "**********" at bounding box center [317, 62] width 634 height 1011
click at [350, 137] on li "week(s)" at bounding box center [350, 138] width 46 height 17
type input "******"
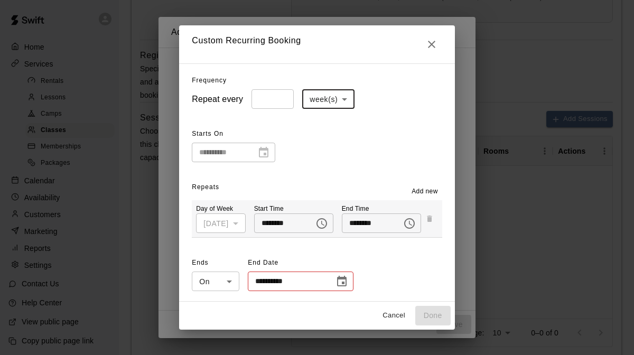
click at [438, 190] on span "Add new" at bounding box center [424, 191] width 26 height 11
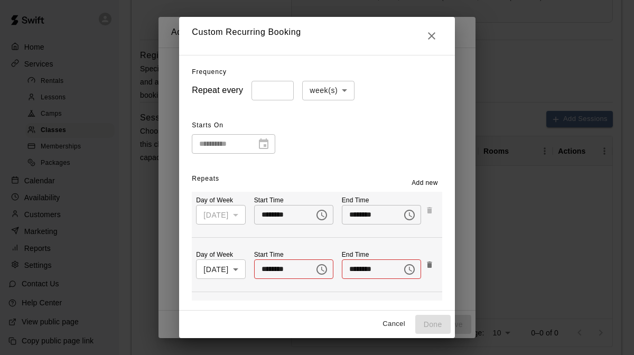
click at [244, 267] on body "**********" at bounding box center [317, 62] width 634 height 1011
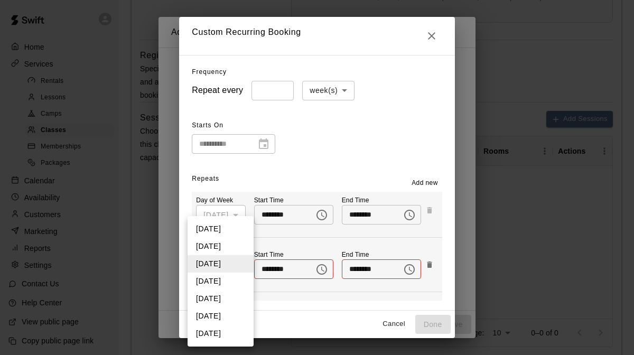
click at [222, 313] on li "[DATE]" at bounding box center [220, 315] width 66 height 17
type input "*"
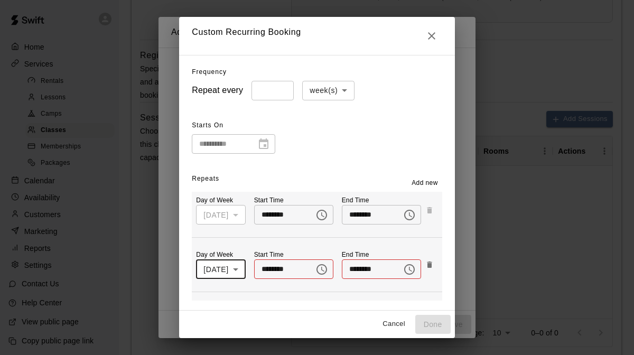
click at [282, 270] on input "********" at bounding box center [280, 269] width 53 height 20
type input "********"
click at [358, 270] on input "********" at bounding box center [368, 269] width 53 height 20
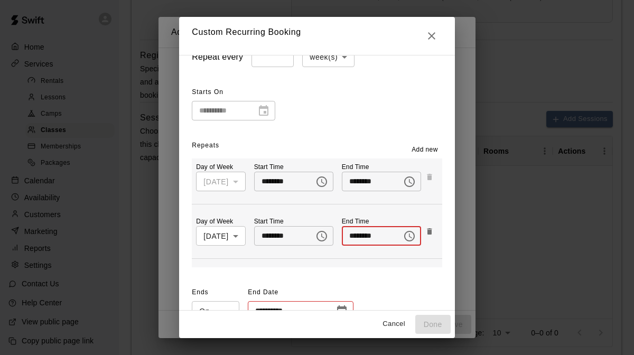
scroll to position [54, 0]
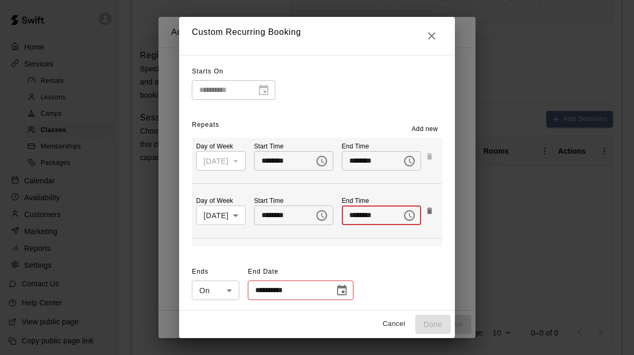
type input "********"
click at [335, 290] on icon "Choose date" at bounding box center [341, 290] width 13 height 13
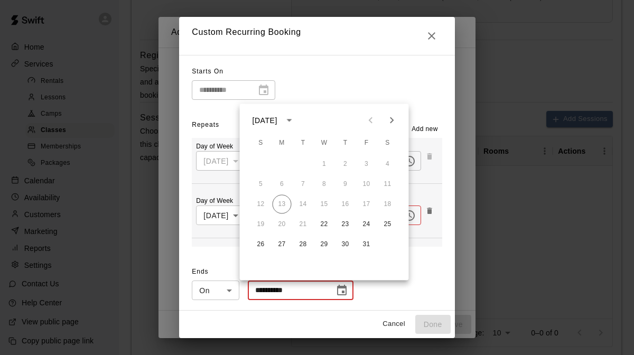
click at [392, 122] on icon "Next month" at bounding box center [391, 120] width 13 height 13
click at [392, 125] on icon "Next month" at bounding box center [391, 120] width 13 height 13
click at [386, 163] on button "6" at bounding box center [387, 164] width 19 height 19
type input "**********"
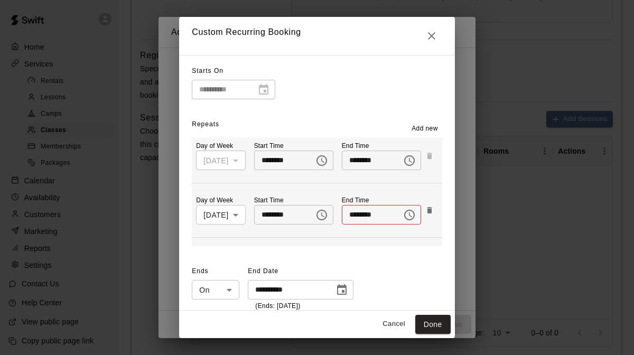
scroll to position [65, 0]
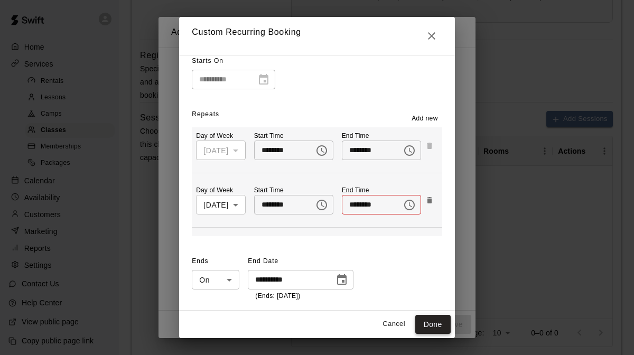
click at [447, 325] on button "Done" at bounding box center [432, 325] width 35 height 20
type input "**********"
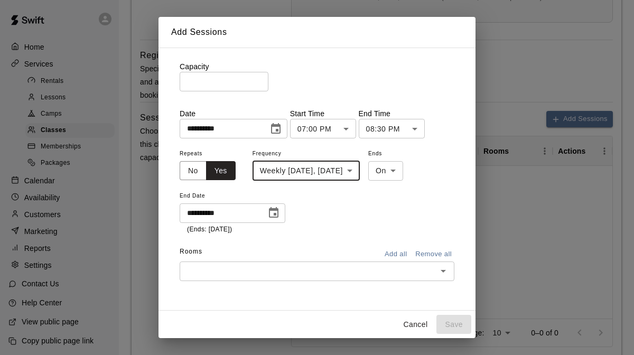
scroll to position [53, 0]
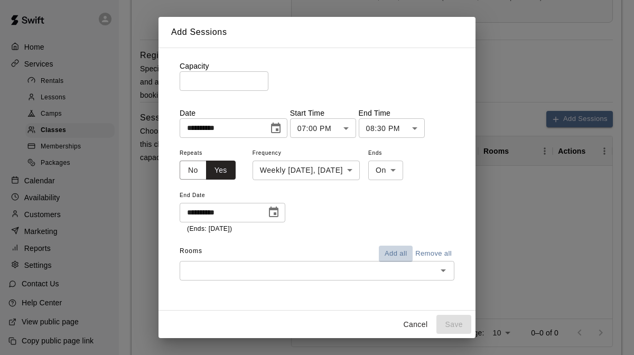
click at [399, 251] on button "Add all" at bounding box center [396, 254] width 34 height 16
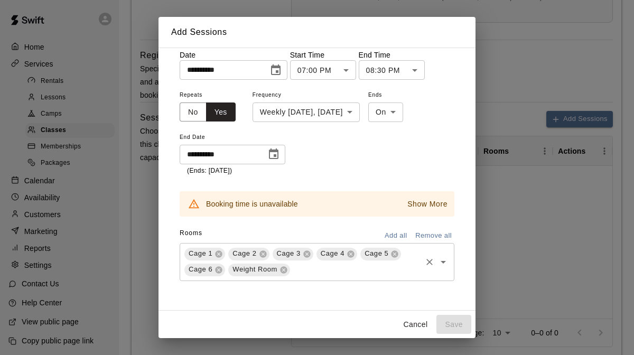
scroll to position [111, 0]
click at [218, 268] on icon at bounding box center [218, 269] width 7 height 7
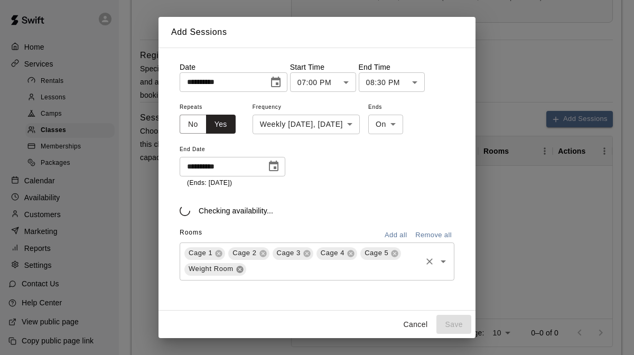
scroll to position [99, 0]
click at [218, 254] on icon at bounding box center [218, 253] width 8 height 8
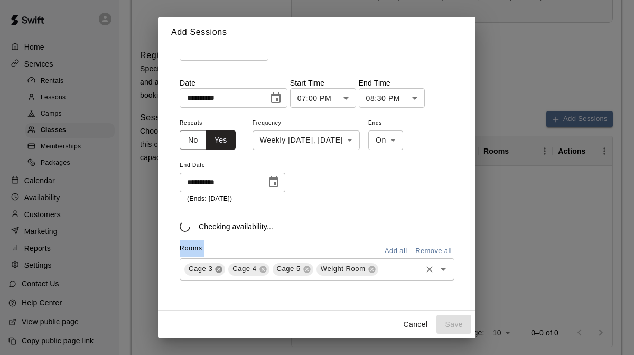
click at [218, 254] on div "Rooms Add all Remove all" at bounding box center [317, 249] width 275 height 18
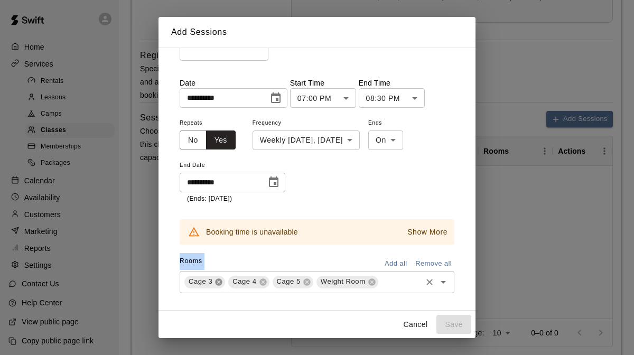
click at [215, 282] on icon at bounding box center [218, 281] width 7 height 7
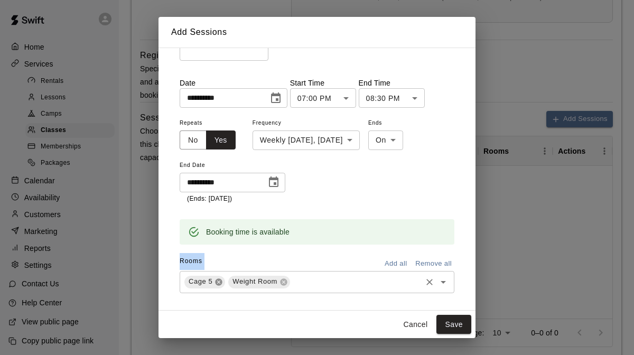
click at [219, 281] on icon at bounding box center [218, 282] width 8 height 8
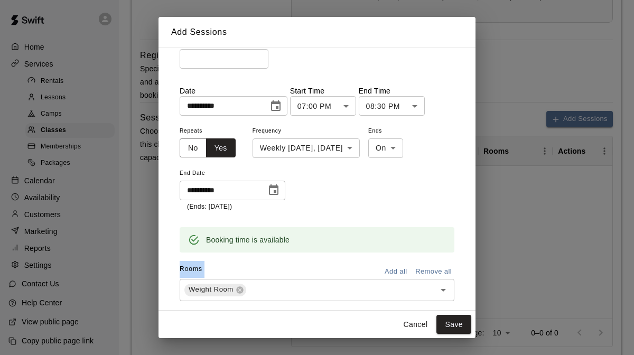
scroll to position [96, 0]
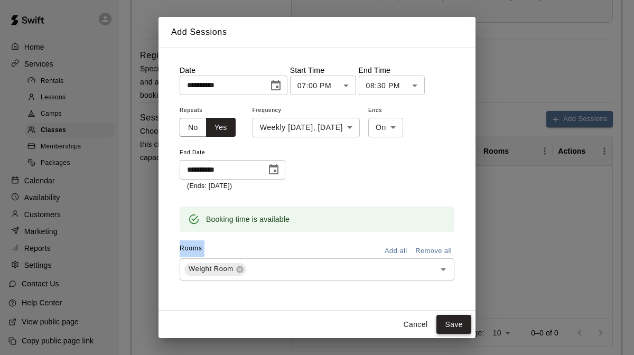
click at [445, 320] on button "Save" at bounding box center [453, 325] width 35 height 20
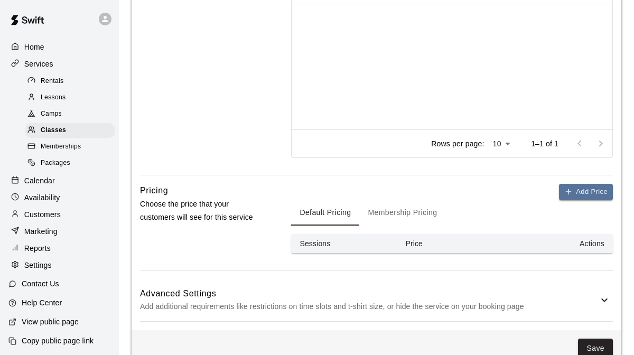
scroll to position [634, 0]
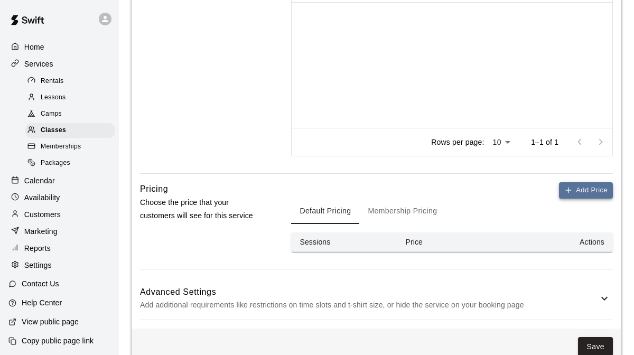
click at [582, 192] on button "Add Price" at bounding box center [586, 190] width 54 height 16
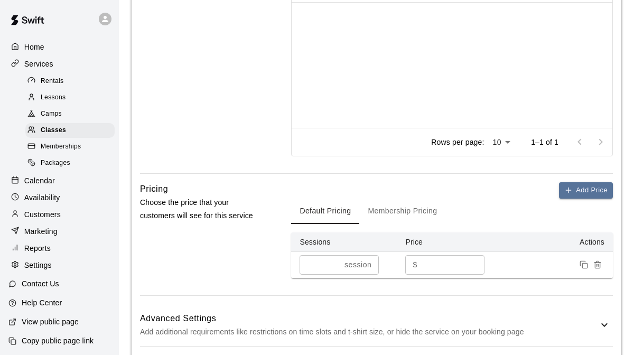
click at [431, 264] on input "*" at bounding box center [452, 265] width 63 height 20
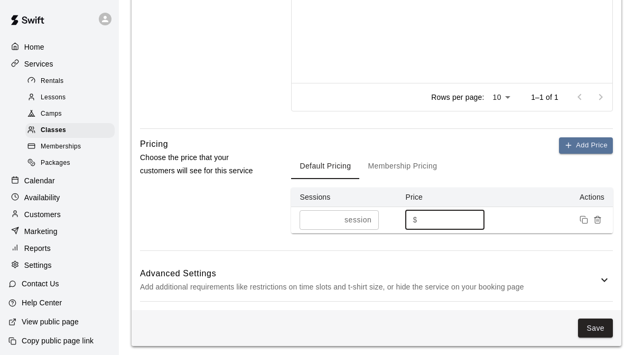
scroll to position [683, 0]
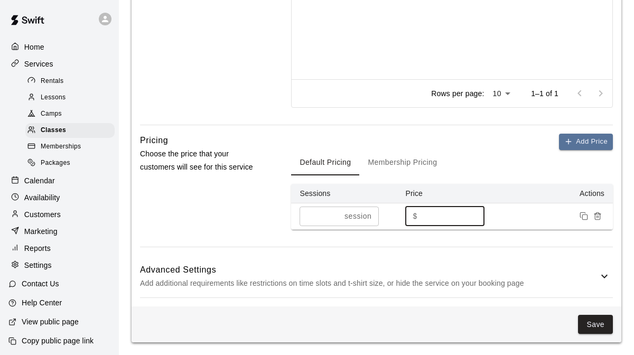
type input "**"
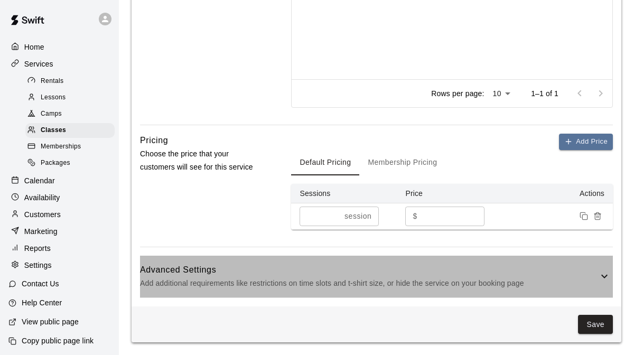
click at [604, 280] on icon at bounding box center [604, 276] width 13 height 13
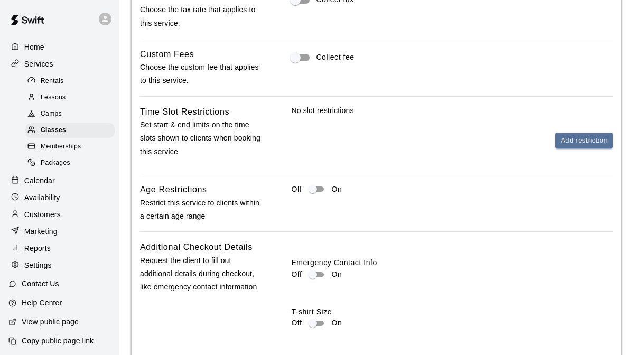
scroll to position [1139, 0]
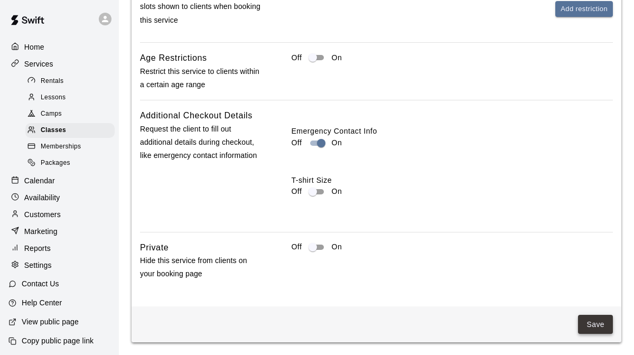
click at [592, 325] on button "Save" at bounding box center [595, 325] width 35 height 20
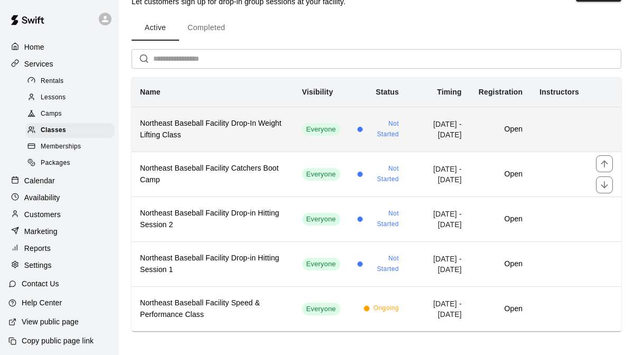
scroll to position [36, 0]
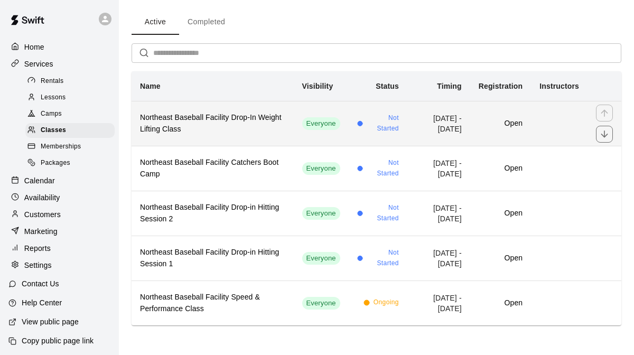
click at [263, 127] on h6 "Northeast Baseball Facility Drop-In Weight Lifting Class" at bounding box center [212, 123] width 145 height 23
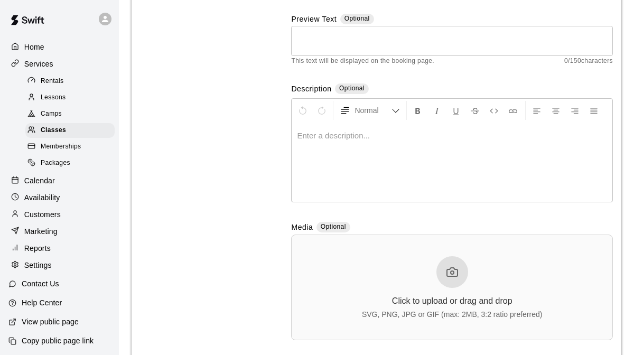
scroll to position [136, 0]
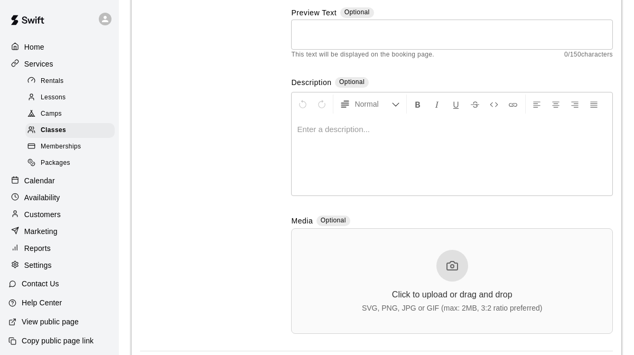
click at [353, 134] on p at bounding box center [452, 129] width 310 height 11
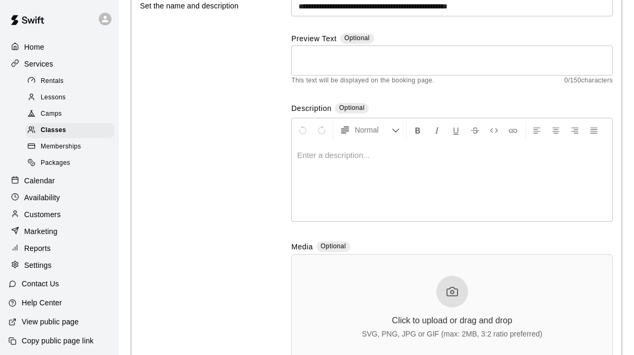
scroll to position [108, 0]
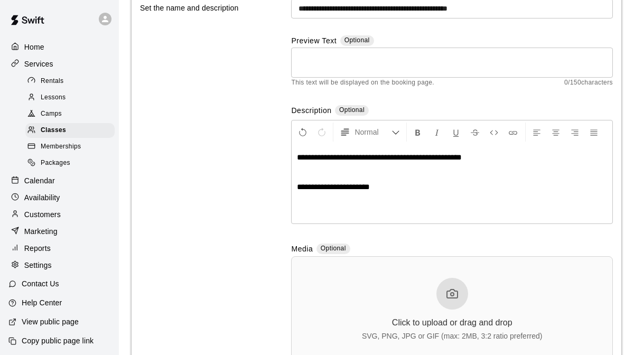
click at [335, 188] on span "**********" at bounding box center [333, 187] width 73 height 8
click at [346, 188] on span "**********" at bounding box center [333, 187] width 73 height 8
click at [392, 188] on p "**********" at bounding box center [452, 187] width 310 height 11
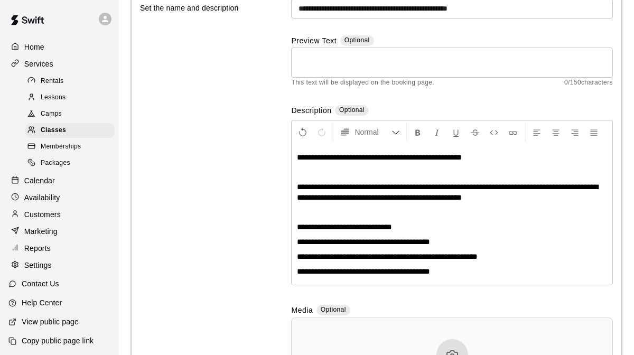
click at [373, 272] on span "**********" at bounding box center [363, 271] width 133 height 8
click at [470, 268] on p "**********" at bounding box center [452, 271] width 310 height 11
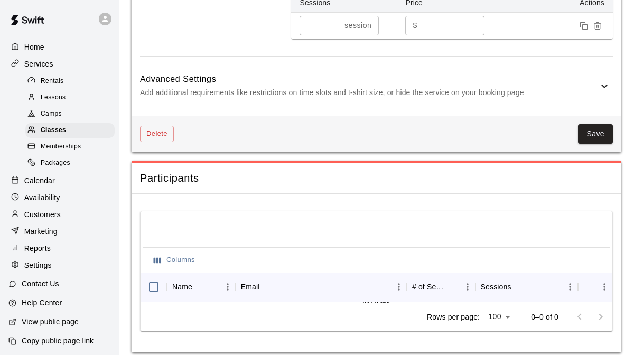
scroll to position [947, 0]
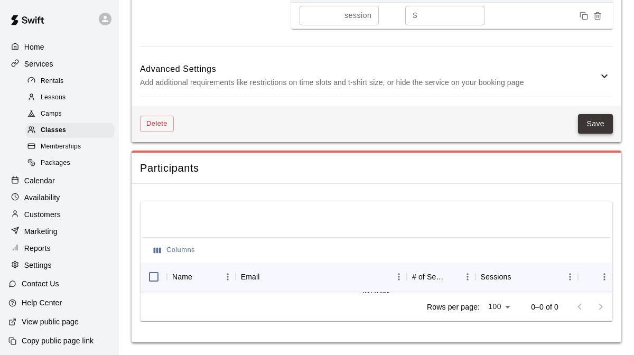
click at [585, 127] on button "Save" at bounding box center [595, 124] width 35 height 20
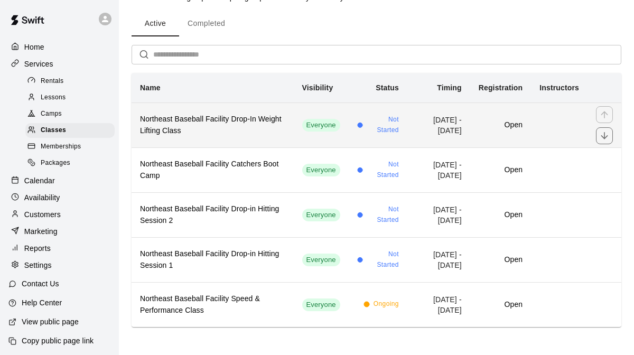
scroll to position [35, 0]
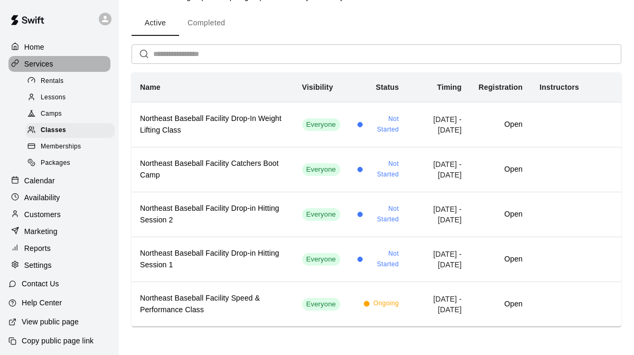
click at [46, 66] on p "Services" at bounding box center [38, 64] width 29 height 11
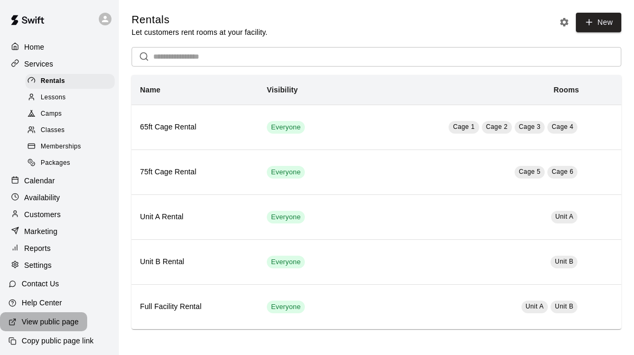
click at [63, 318] on p "View public page" at bounding box center [50, 321] width 57 height 11
click at [66, 113] on div "Camps" at bounding box center [69, 114] width 89 height 15
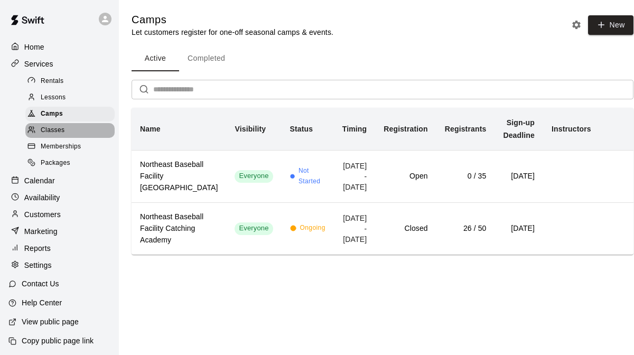
click at [51, 130] on span "Classes" at bounding box center [53, 130] width 24 height 11
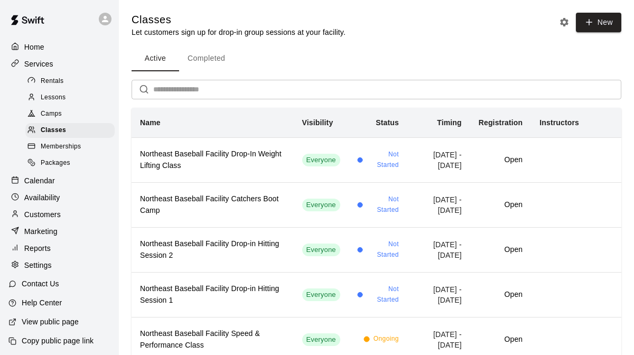
click at [123, 94] on div "Classes Let customers sign up for drop-in group sessions at your facility. New …" at bounding box center [376, 187] width 506 height 349
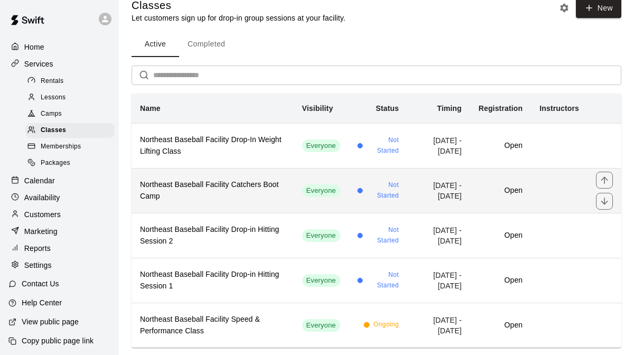
scroll to position [24, 0]
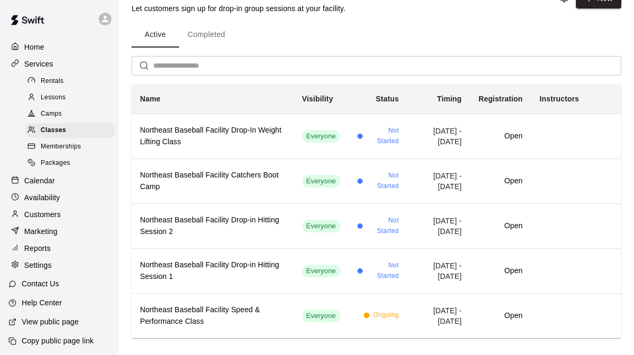
click at [61, 110] on span "Camps" at bounding box center [51, 114] width 21 height 11
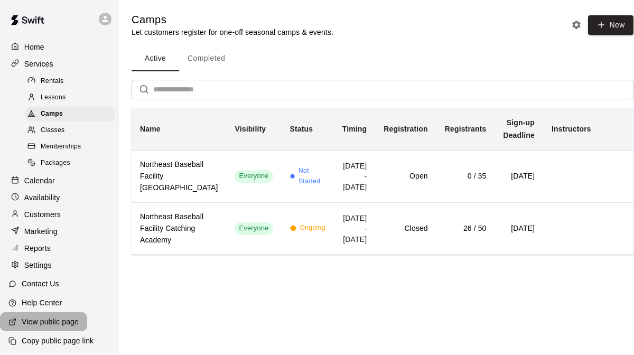
click at [67, 324] on p "View public page" at bounding box center [50, 321] width 57 height 11
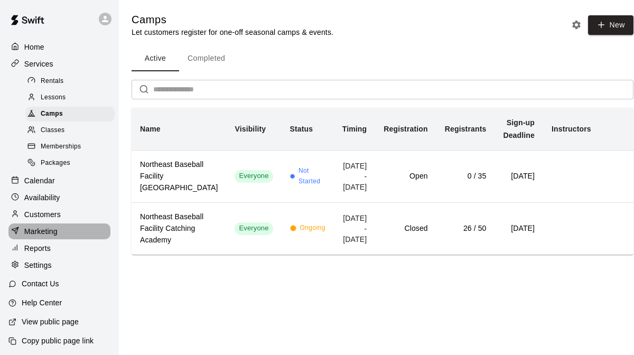
click at [46, 229] on p "Marketing" at bounding box center [40, 231] width 33 height 11
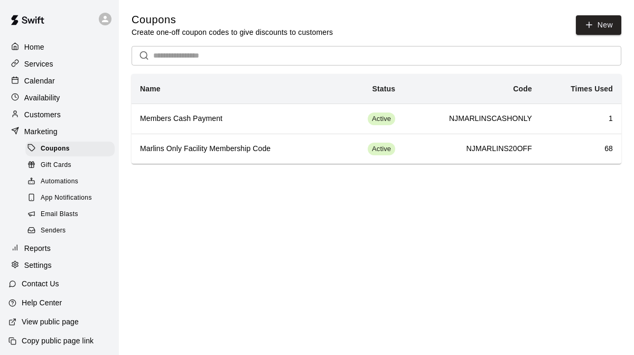
click at [57, 183] on span "Automations" at bounding box center [59, 181] width 37 height 11
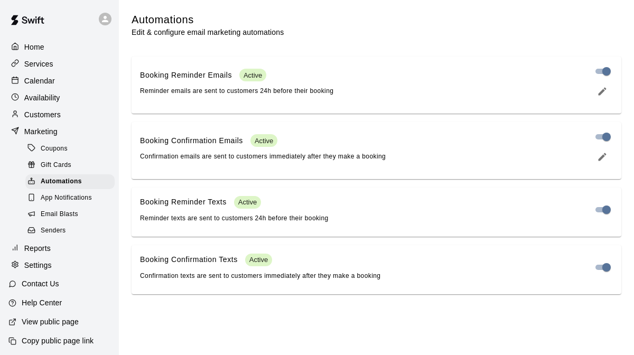
click at [54, 216] on span "Email Blasts" at bounding box center [59, 214] width 37 height 11
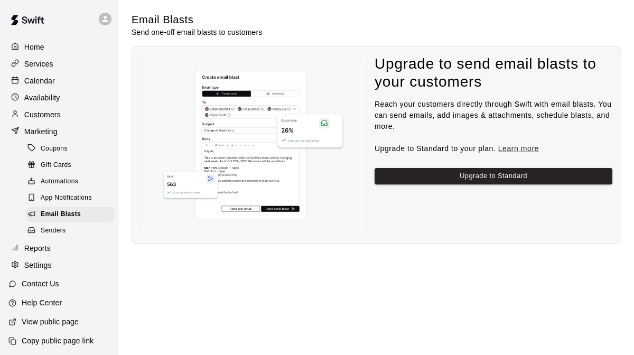
click at [46, 46] on div "Home" at bounding box center [59, 47] width 102 height 16
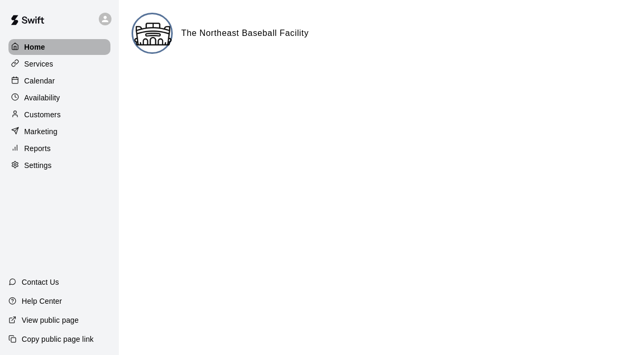
click at [44, 54] on div "Home" at bounding box center [59, 47] width 102 height 16
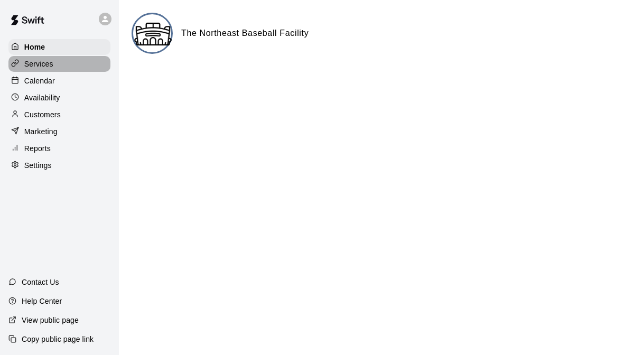
click at [44, 61] on p "Services" at bounding box center [38, 64] width 29 height 11
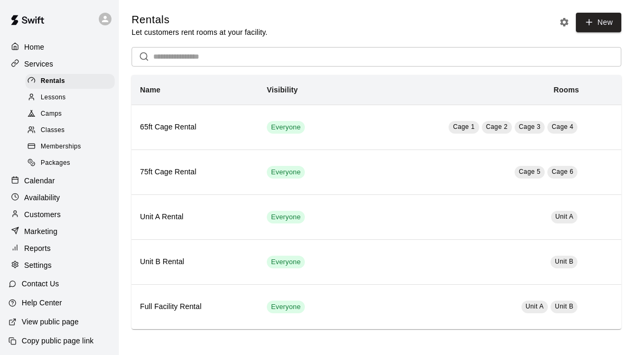
click at [68, 127] on div "Classes" at bounding box center [69, 130] width 89 height 15
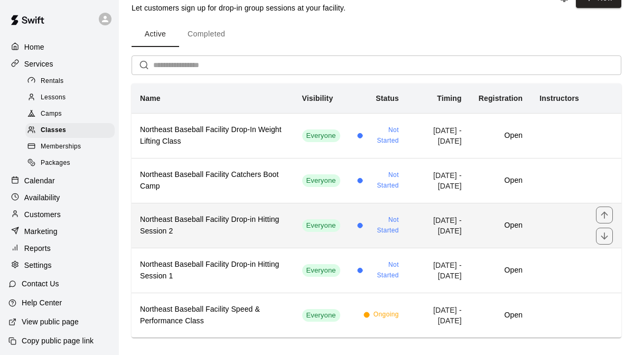
scroll to position [36, 0]
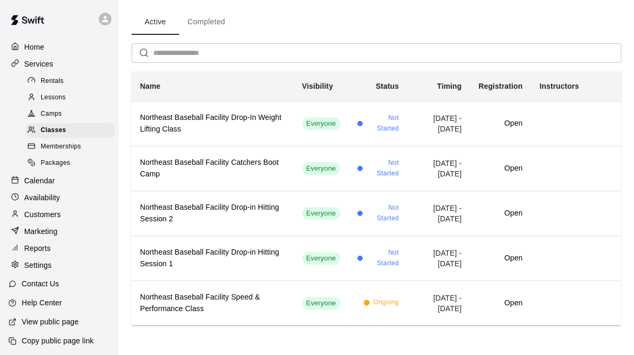
click at [70, 112] on div "Camps" at bounding box center [69, 114] width 89 height 15
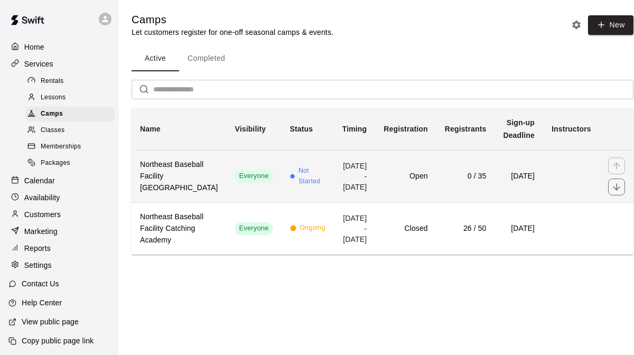
click at [281, 202] on td "Not Started" at bounding box center [307, 176] width 52 height 52
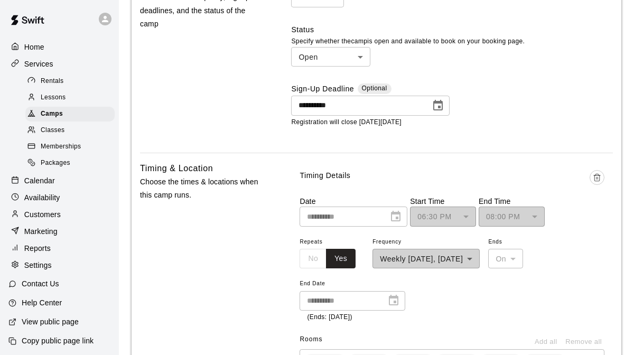
scroll to position [579, 0]
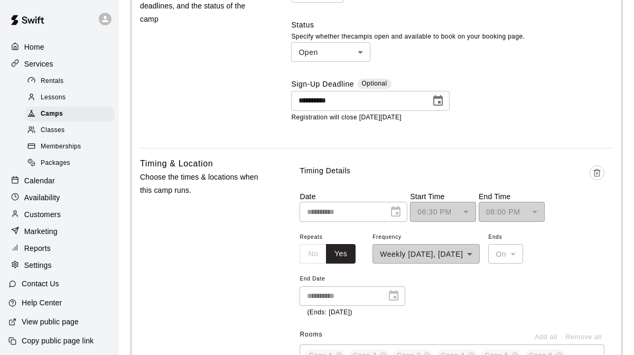
click at [64, 127] on span "Classes" at bounding box center [53, 130] width 24 height 11
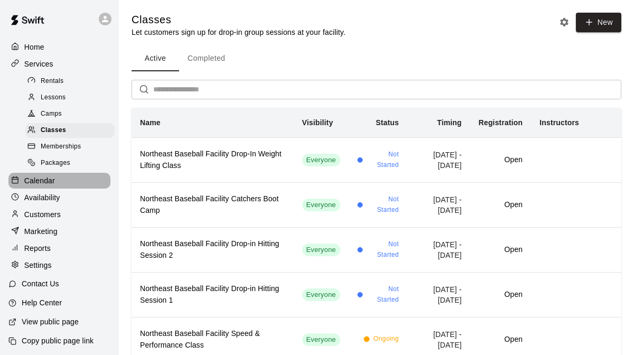
click at [45, 182] on p "Calendar" at bounding box center [39, 180] width 31 height 11
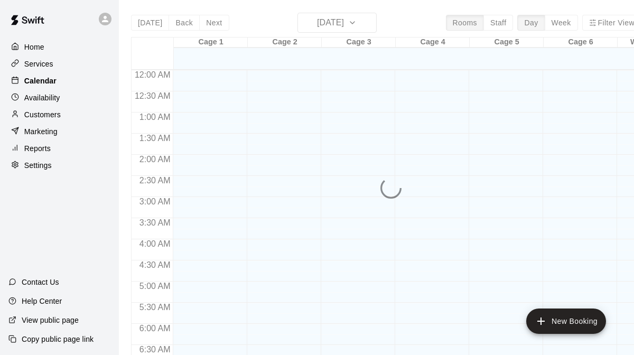
scroll to position [686, 0]
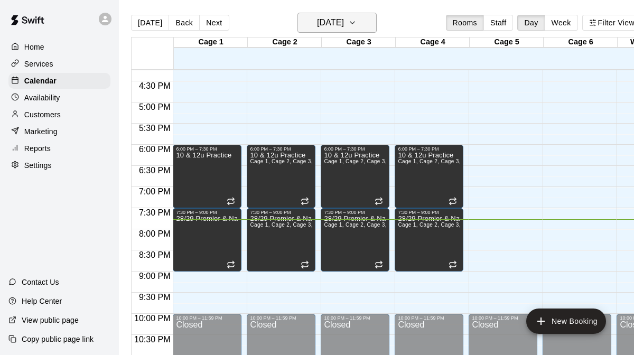
click at [356, 24] on icon "button" at bounding box center [352, 22] width 8 height 13
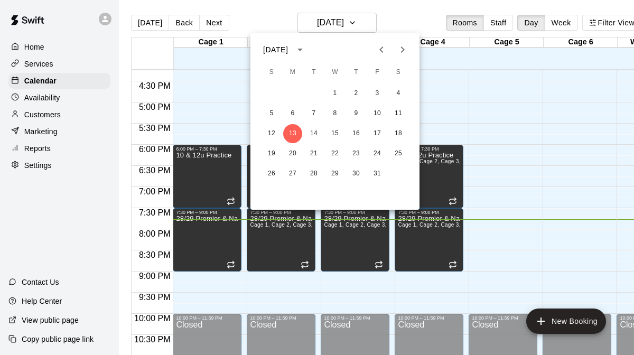
click at [402, 55] on icon "Next month" at bounding box center [402, 49] width 13 height 13
click at [404, 45] on icon "Next month" at bounding box center [402, 49] width 13 height 13
click at [383, 52] on icon "Previous month" at bounding box center [381, 49] width 13 height 13
click at [401, 53] on icon "Next month" at bounding box center [402, 49] width 13 height 13
click at [381, 44] on icon "Previous month" at bounding box center [381, 49] width 13 height 13
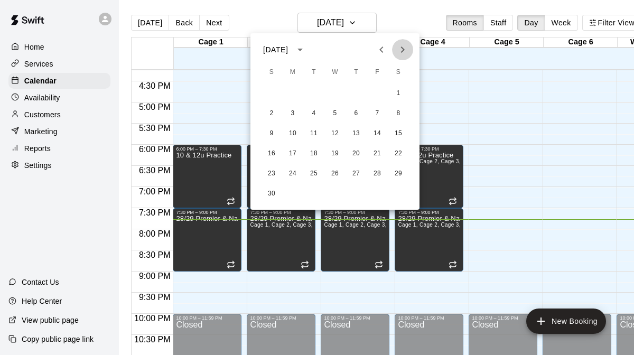
click at [399, 46] on icon "Next month" at bounding box center [402, 49] width 13 height 13
click at [398, 98] on button "6" at bounding box center [398, 93] width 19 height 19
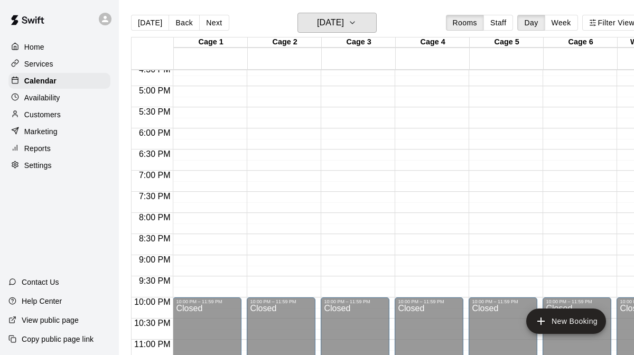
scroll to position [718, 0]
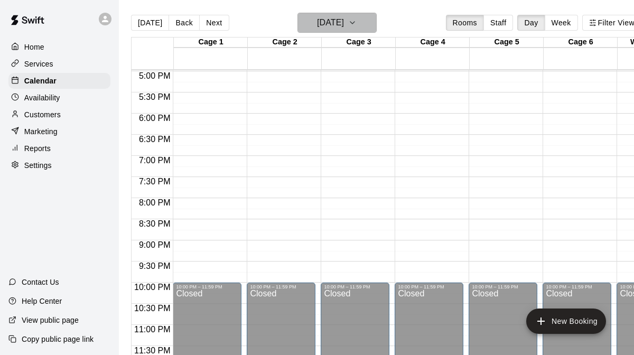
click at [361, 17] on button "[DATE]" at bounding box center [336, 23] width 79 height 20
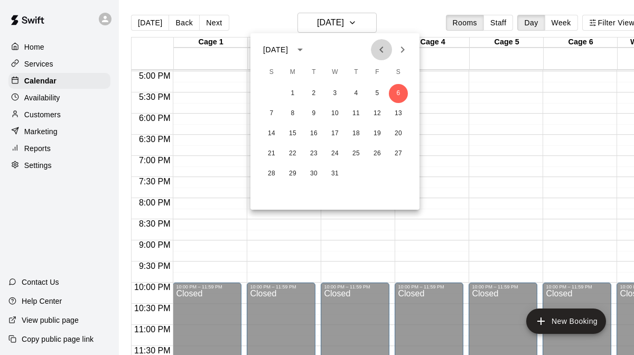
click at [383, 52] on icon "Previous month" at bounding box center [381, 49] width 13 height 13
click at [395, 169] on button "29" at bounding box center [398, 173] width 19 height 19
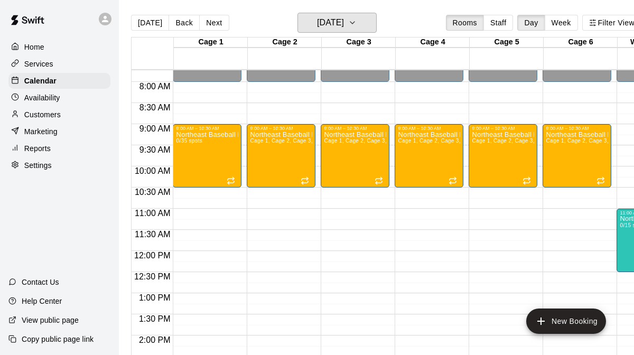
scroll to position [298, 0]
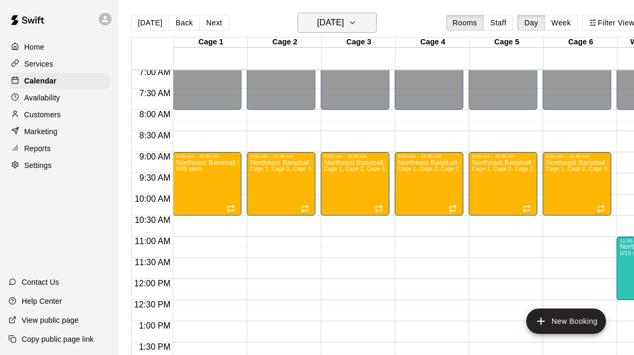
click at [370, 15] on button "[DATE]" at bounding box center [336, 23] width 79 height 20
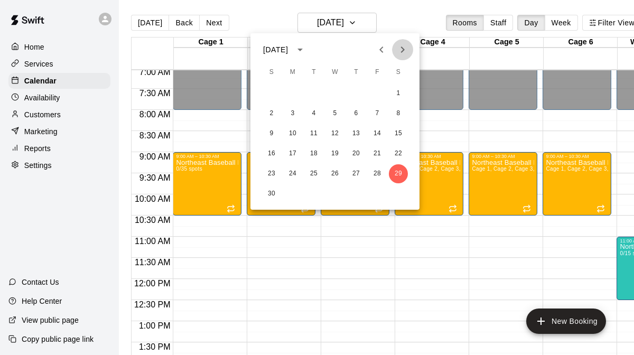
click at [401, 49] on icon "Next month" at bounding box center [402, 49] width 13 height 13
click at [395, 96] on button "6" at bounding box center [398, 93] width 19 height 19
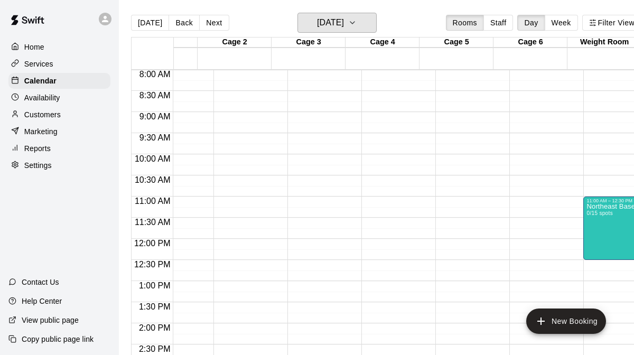
scroll to position [0, 0]
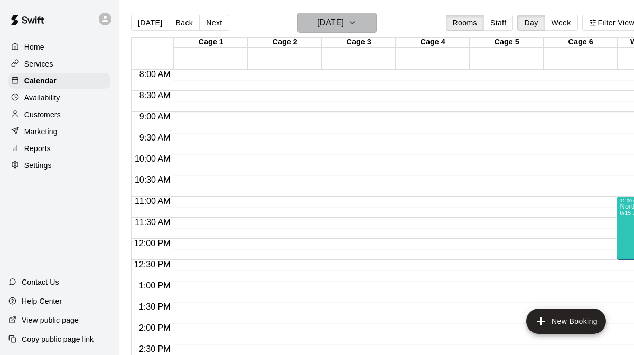
click at [373, 29] on button "[DATE]" at bounding box center [336, 23] width 79 height 20
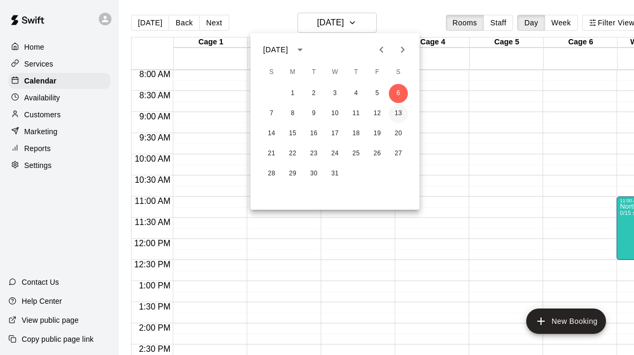
click at [395, 114] on button "13" at bounding box center [398, 113] width 19 height 19
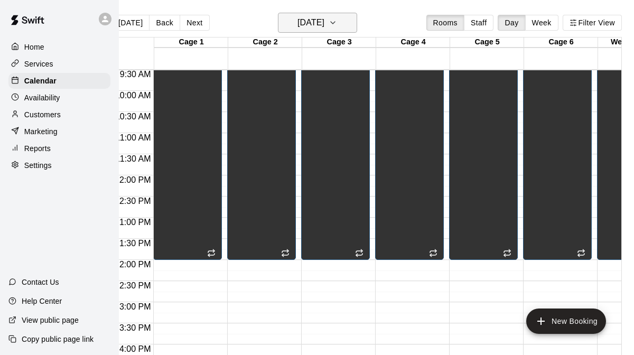
click at [337, 18] on icon "button" at bounding box center [332, 22] width 8 height 13
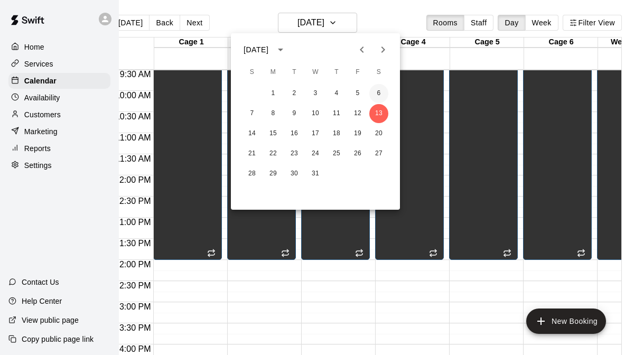
click at [379, 94] on button "6" at bounding box center [378, 93] width 19 height 19
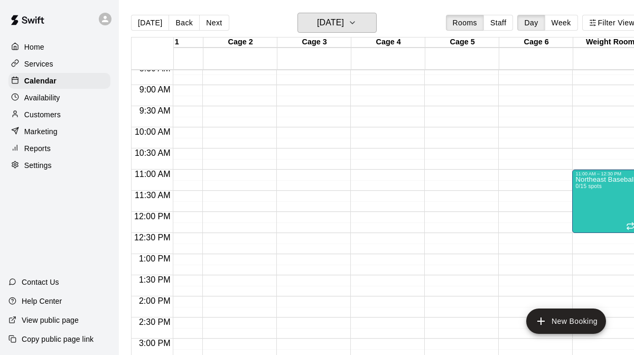
scroll to position [0, 45]
